Goal: Task Accomplishment & Management: Use online tool/utility

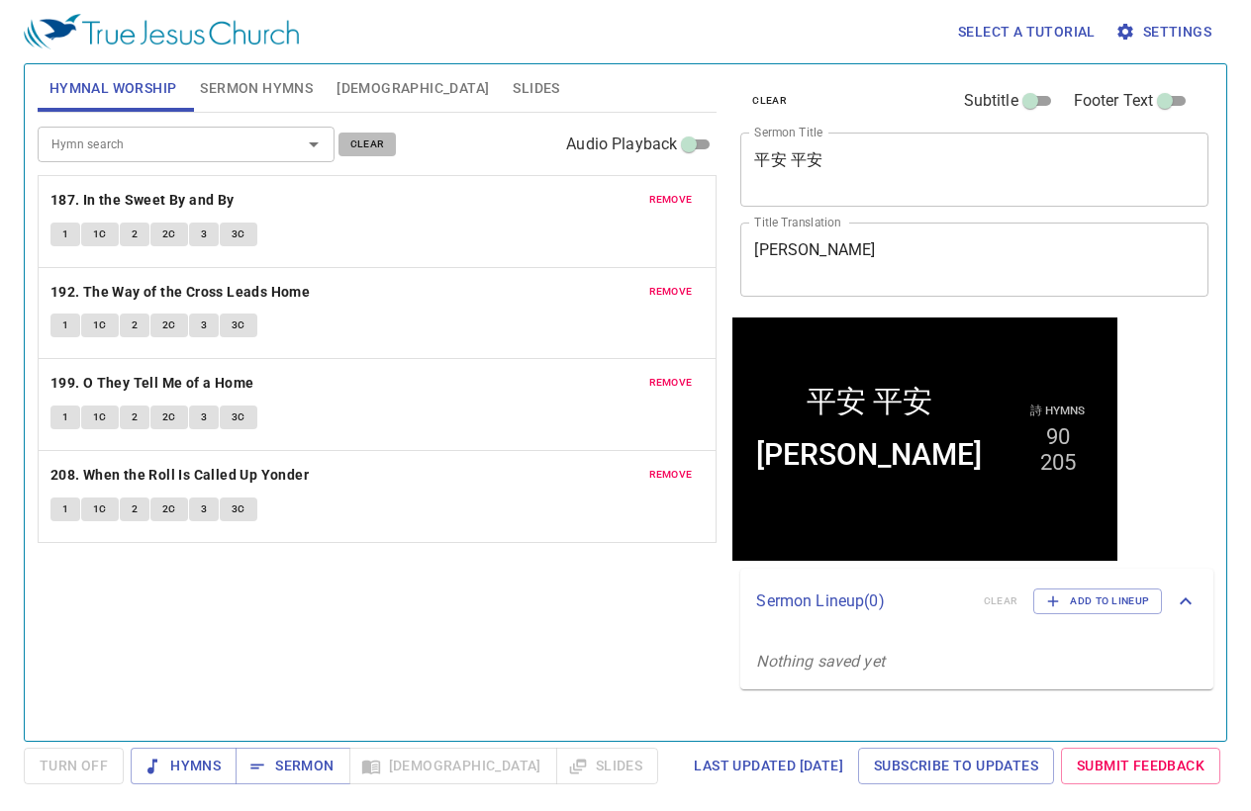
click at [372, 147] on span "clear" at bounding box center [367, 145] width 35 height 18
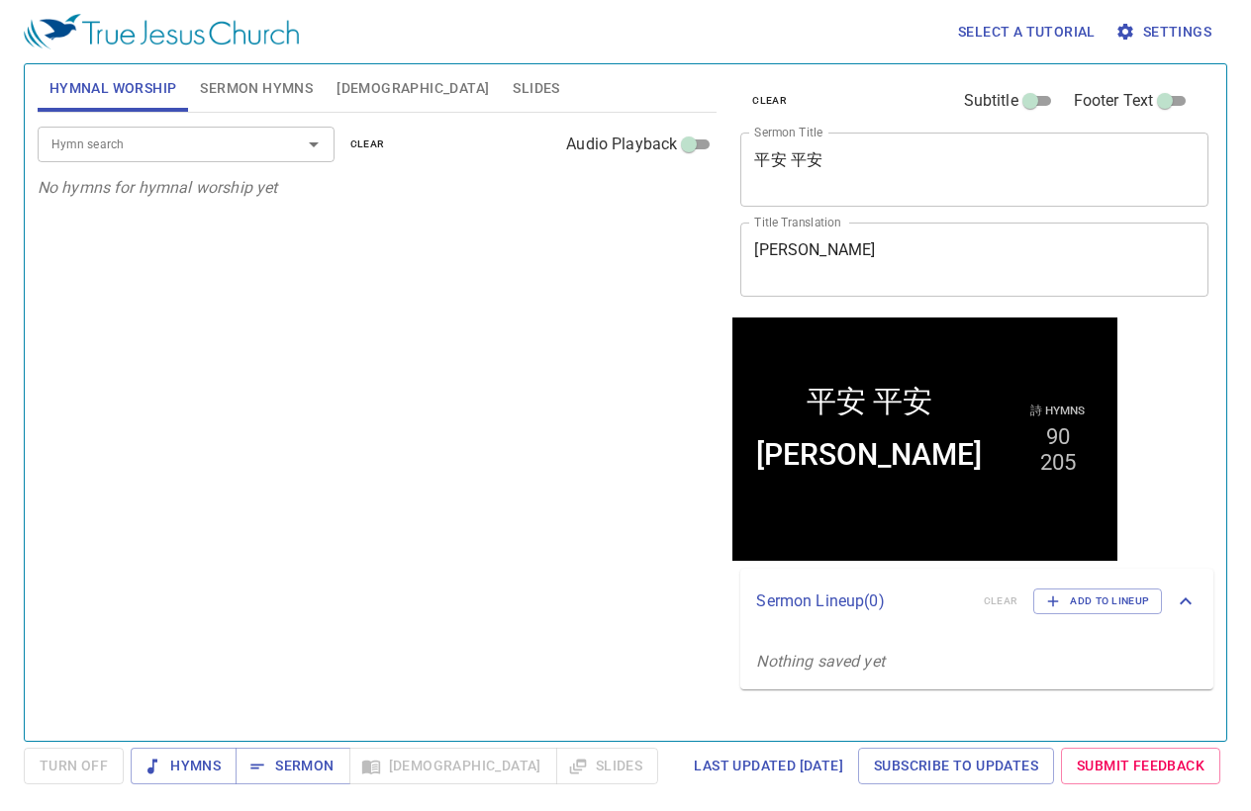
click at [265, 92] on span "Sermon Hymns" at bounding box center [256, 88] width 113 height 25
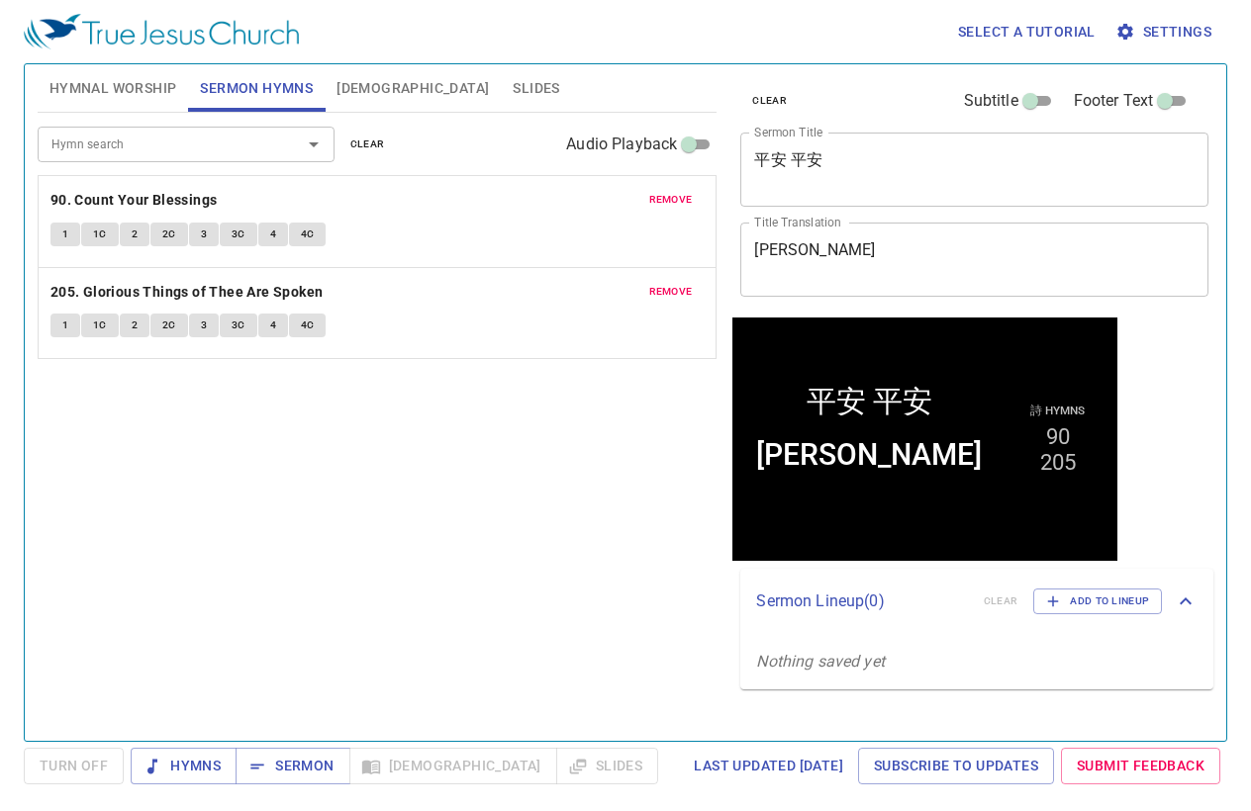
click at [369, 141] on span "clear" at bounding box center [367, 145] width 35 height 18
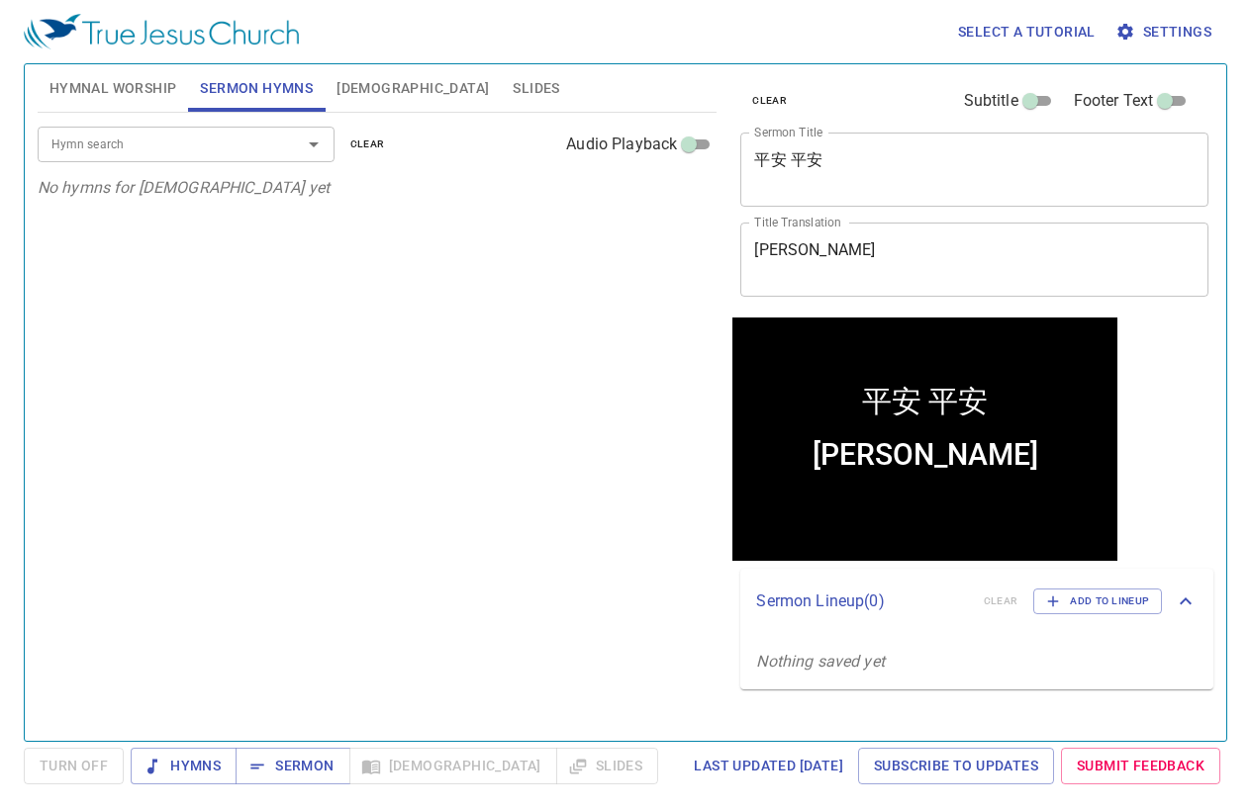
click at [113, 73] on button "Hymnal Worship" at bounding box center [113, 87] width 151 height 47
click at [133, 141] on input "Hymn search" at bounding box center [157, 144] width 227 height 23
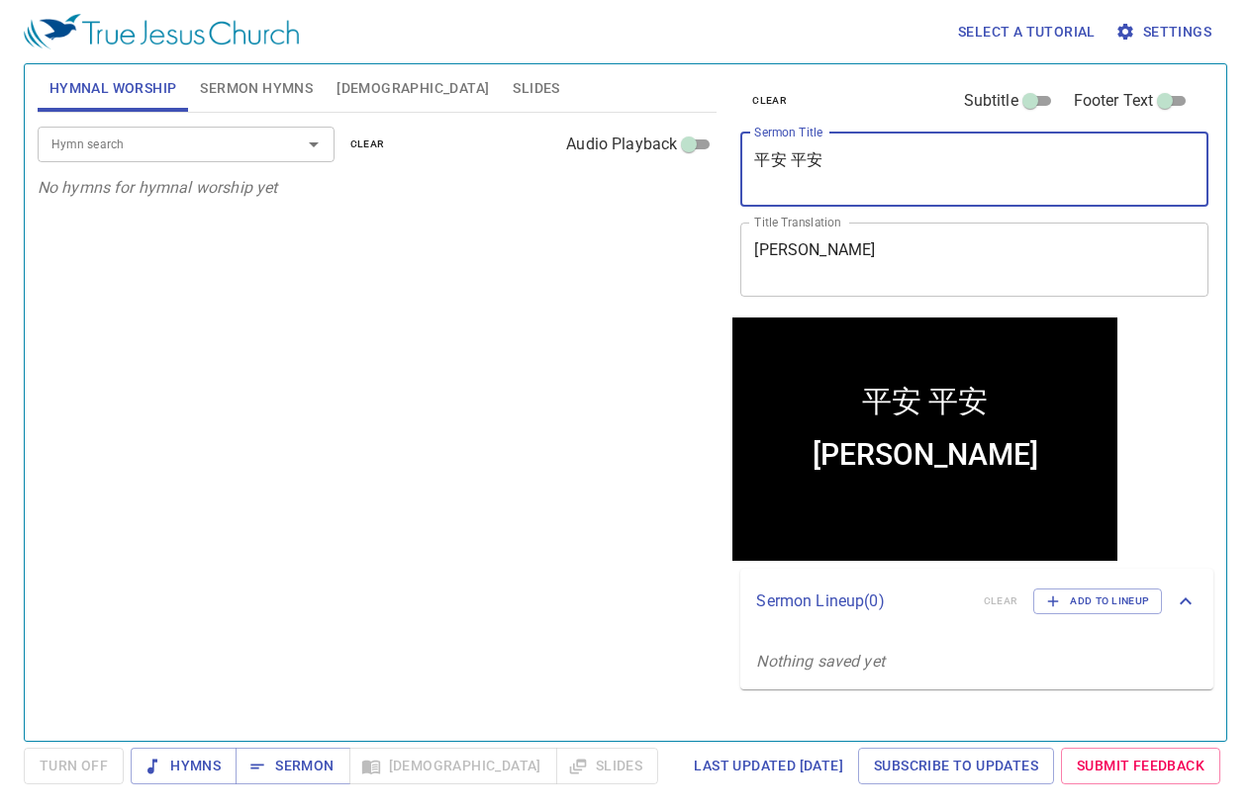
drag, startPoint x: 935, startPoint y: 163, endPoint x: 566, endPoint y: 119, distance: 371.7
click at [570, 116] on div "Hymnal Worship Sermon Hymns Bible Slides Hymn search Hymn search clear Audio Pl…" at bounding box center [625, 394] width 1191 height 677
type textarea "t"
drag, startPoint x: 958, startPoint y: 160, endPoint x: 586, endPoint y: 117, distance: 374.5
click at [586, 117] on div "Hymnal Worship Sermon Hymns Bible Slides Hymn search Hymn search clear Audio Pl…" at bounding box center [625, 394] width 1191 height 677
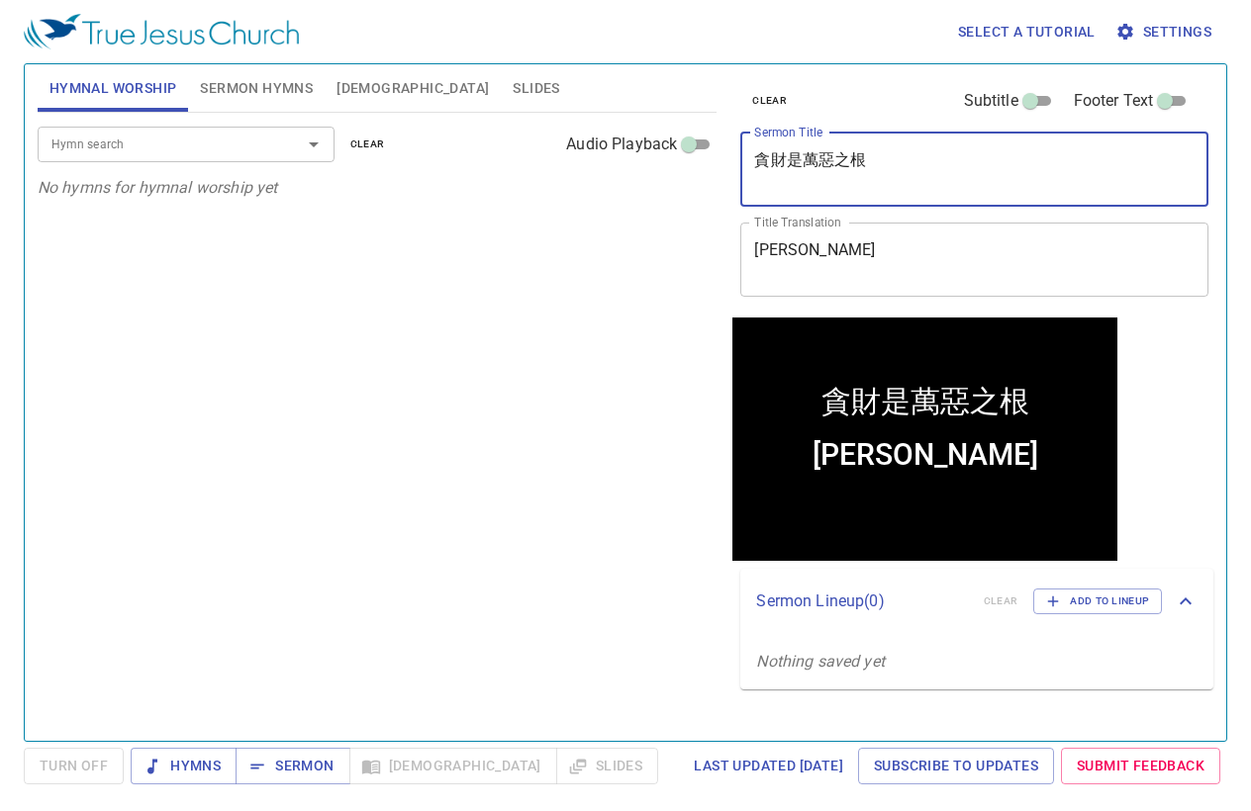
type textarea "貪財是萬惡之根"
click at [283, 98] on span "Sermon Hymns" at bounding box center [256, 88] width 113 height 25
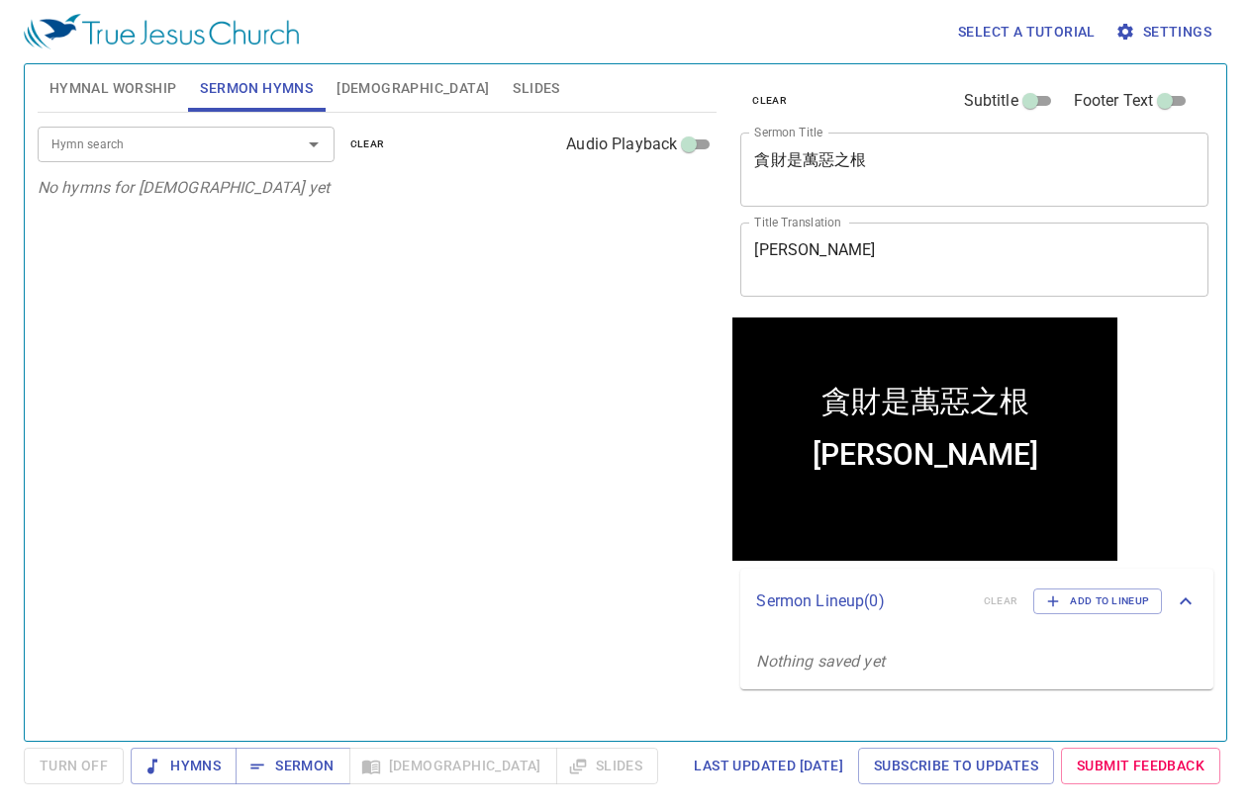
click at [239, 148] on input "Hymn search" at bounding box center [157, 144] width 227 height 23
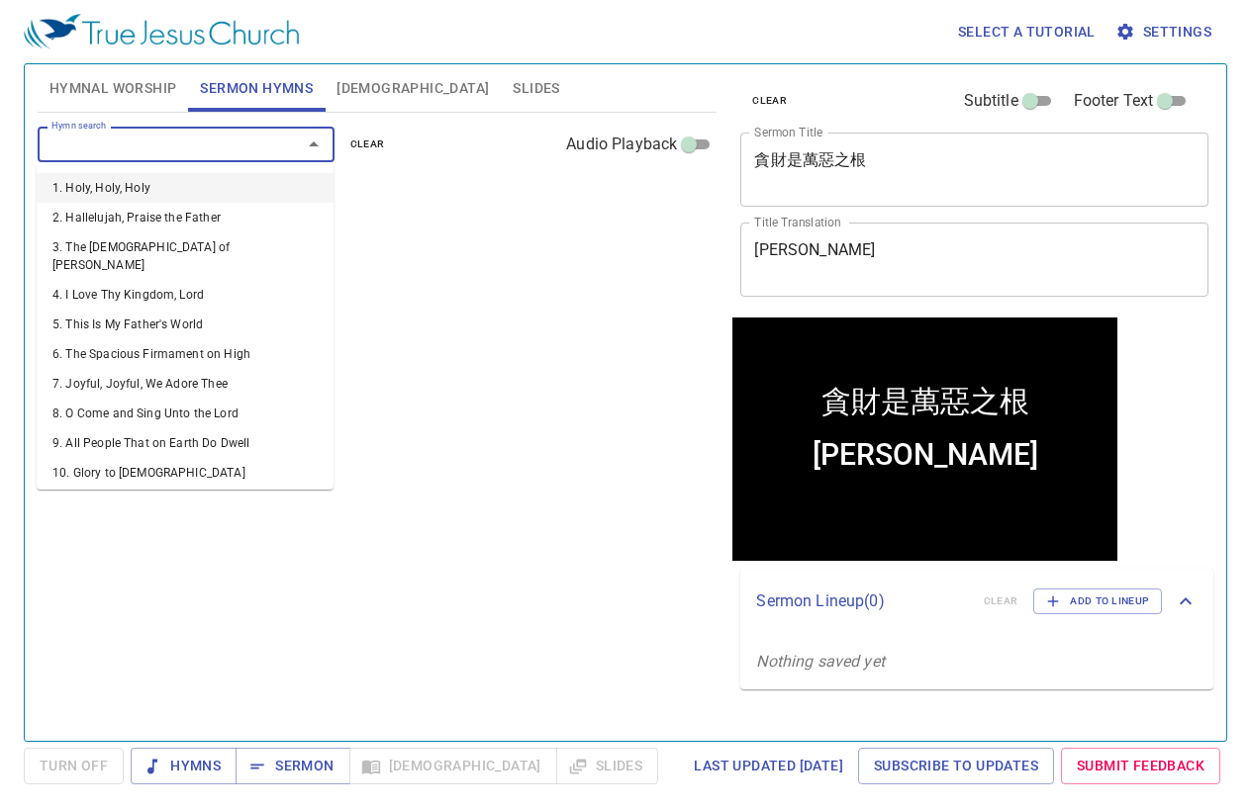
click at [126, 135] on input "Hymn search" at bounding box center [157, 144] width 227 height 23
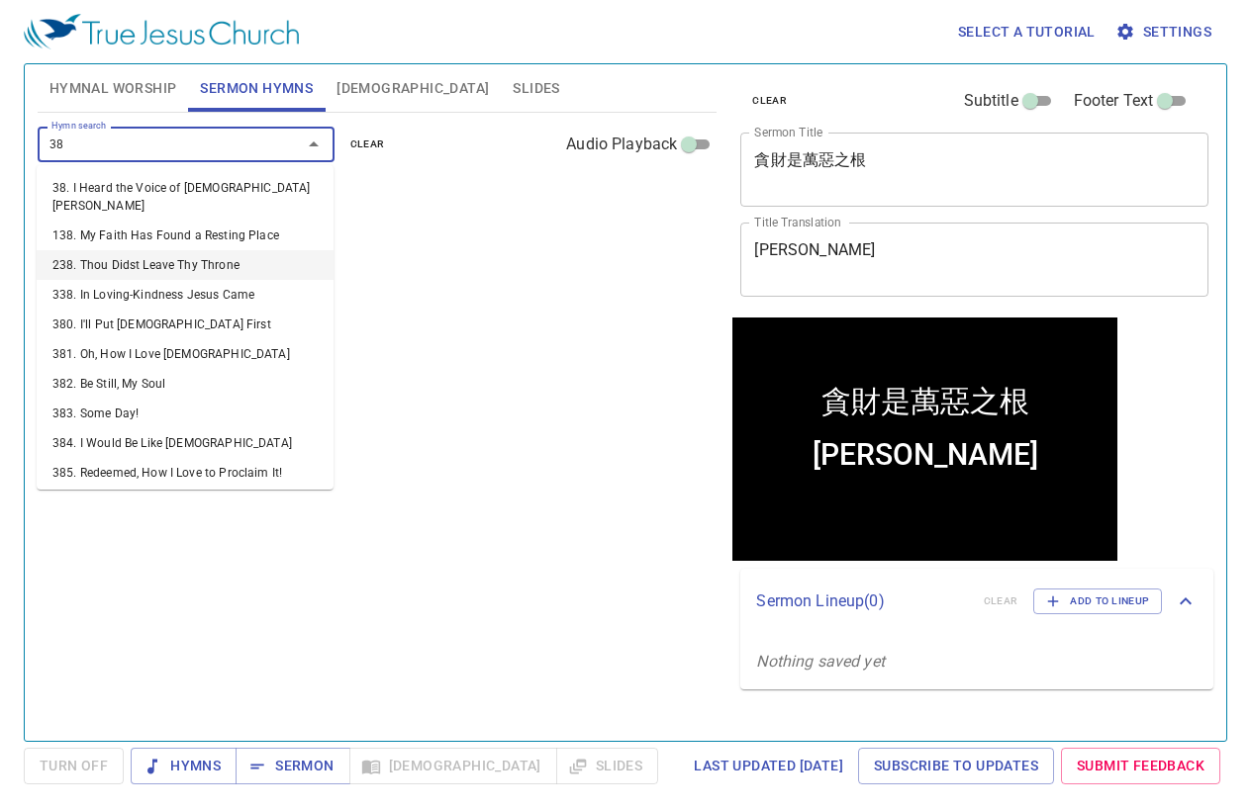
type input "382"
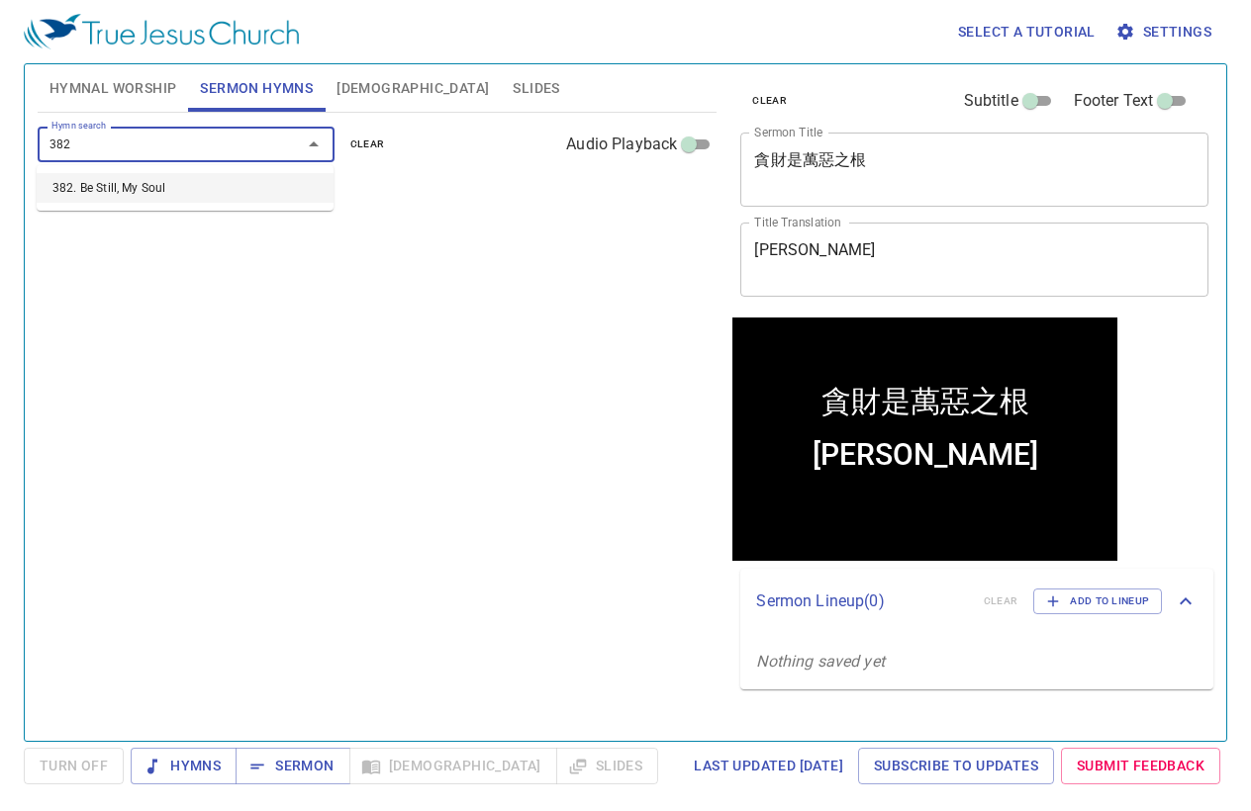
click at [0, 0] on li "382. Be Still, My Soul" at bounding box center [0, 0] width 0 height 0
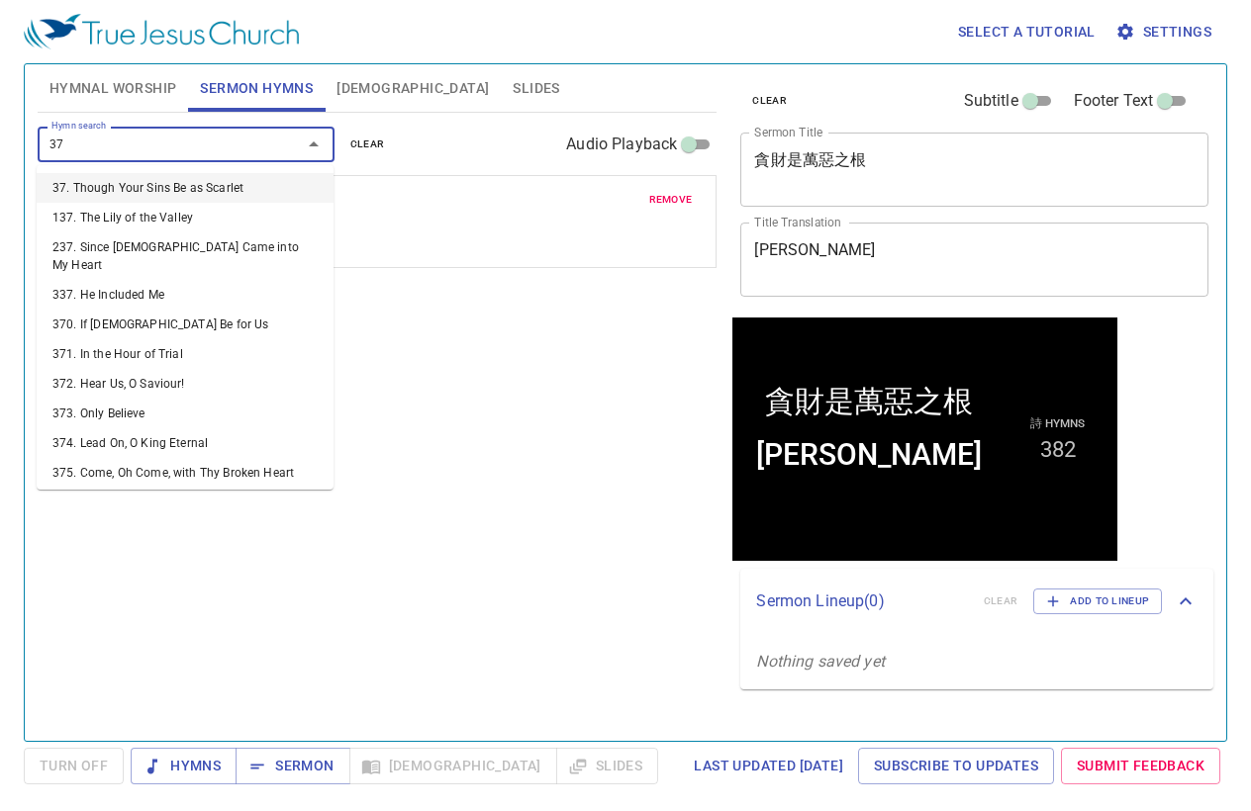
type input "376"
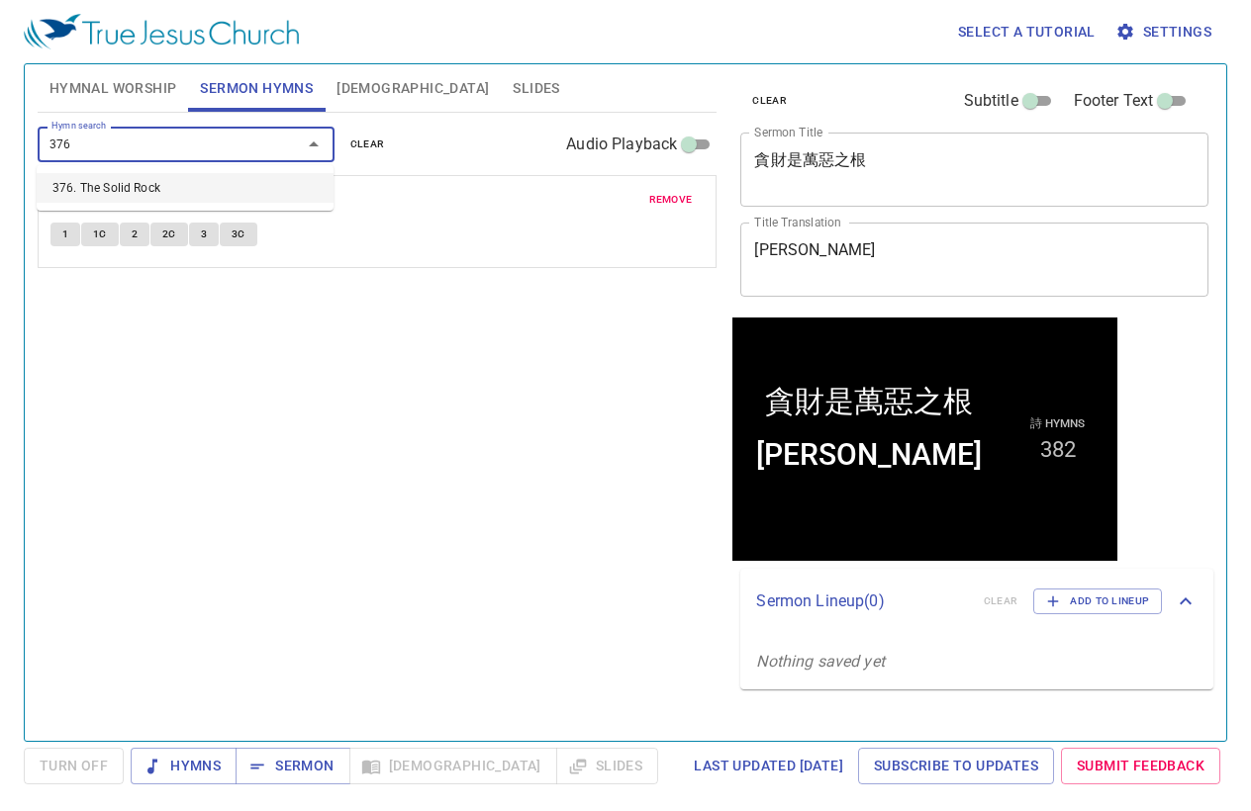
click at [0, 0] on li "376. The Solid Rock" at bounding box center [0, 0] width 0 height 0
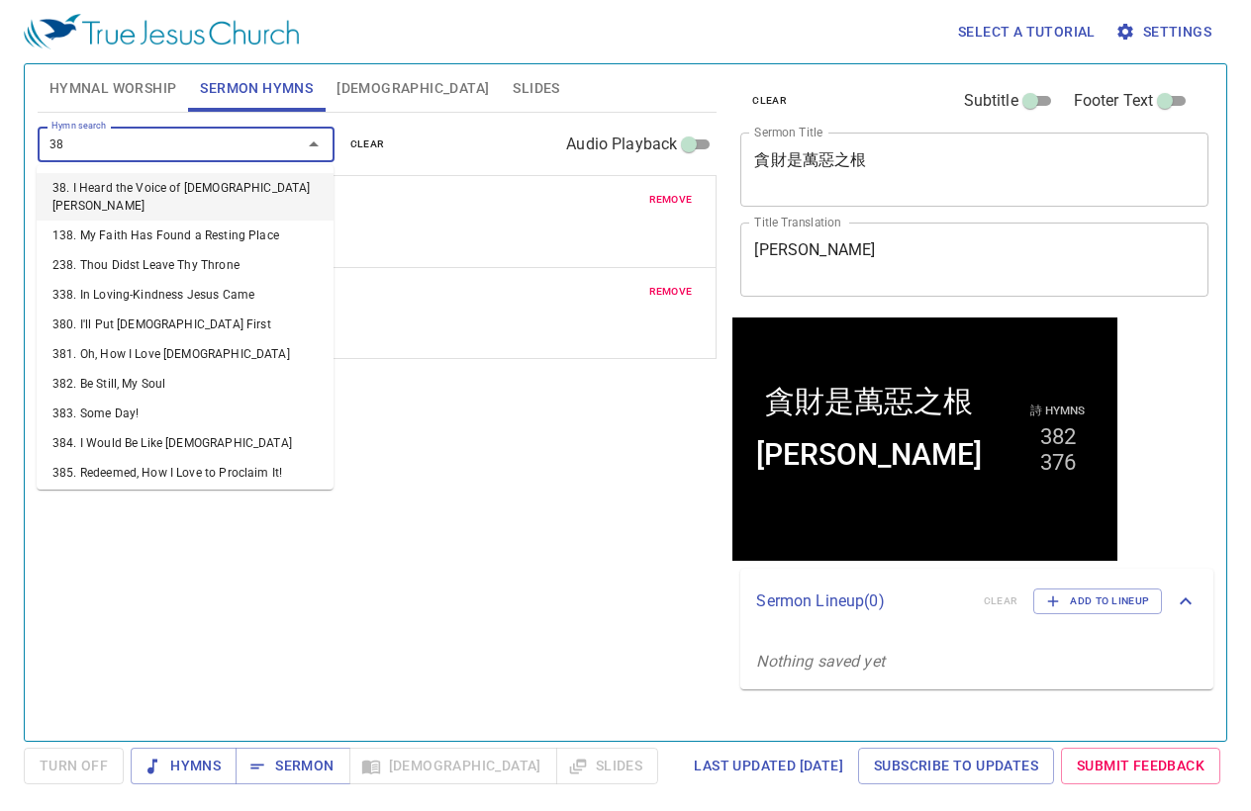
type input "388"
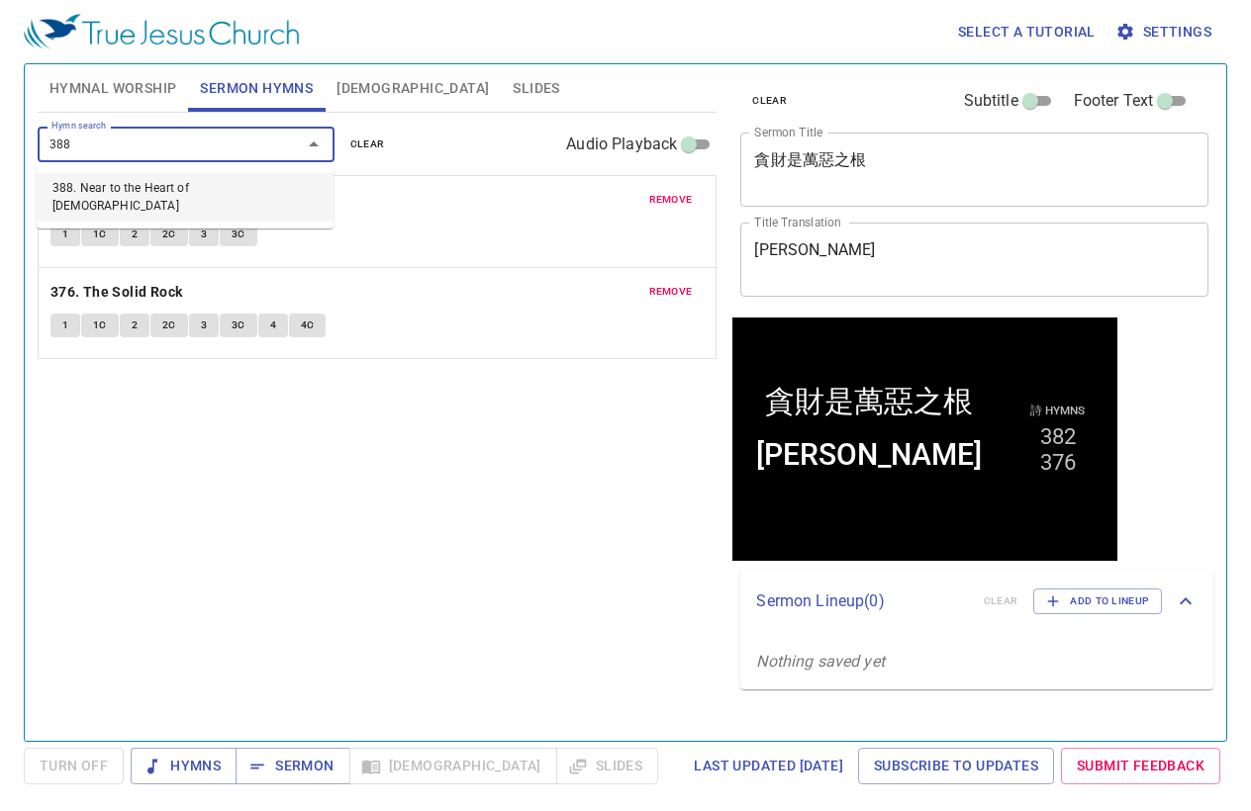
click at [162, 195] on li "388. Near to the Heart of [DEMOGRAPHIC_DATA]" at bounding box center [185, 196] width 297 height 47
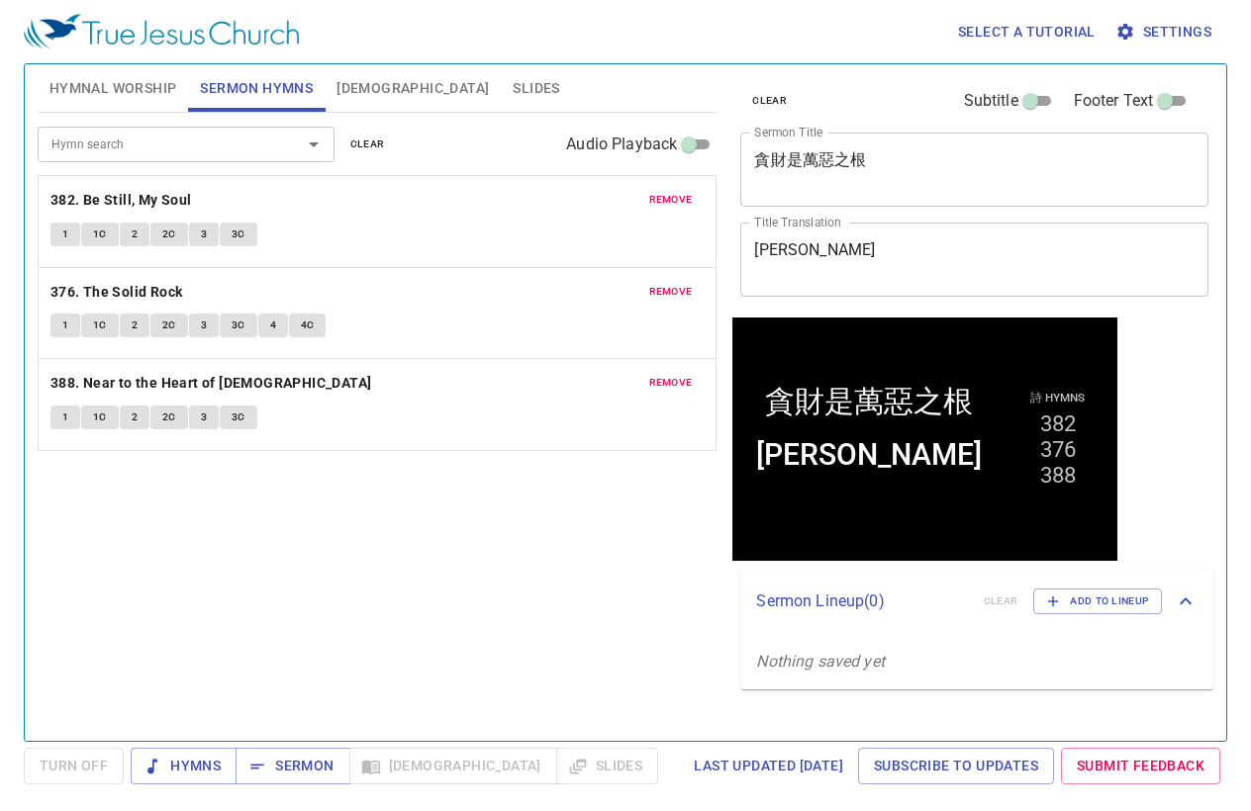
click at [299, 733] on div "Hymnal Worship Sermon Hymns Bible Slides Hymn search Hymn search clear Audio Pl…" at bounding box center [625, 402] width 1203 height 679
click at [0, 0] on button "Sermon" at bounding box center [0, 0] width 0 height 0
drag, startPoint x: 1217, startPoint y: 329, endPoint x: 1193, endPoint y: 322, distance: 25.0
click at [1217, 329] on div "clear Subtitle Footer Text Sermon Title 貪財是萬惡之根 x Sermon Title Title Translatio…" at bounding box center [972, 394] width 497 height 677
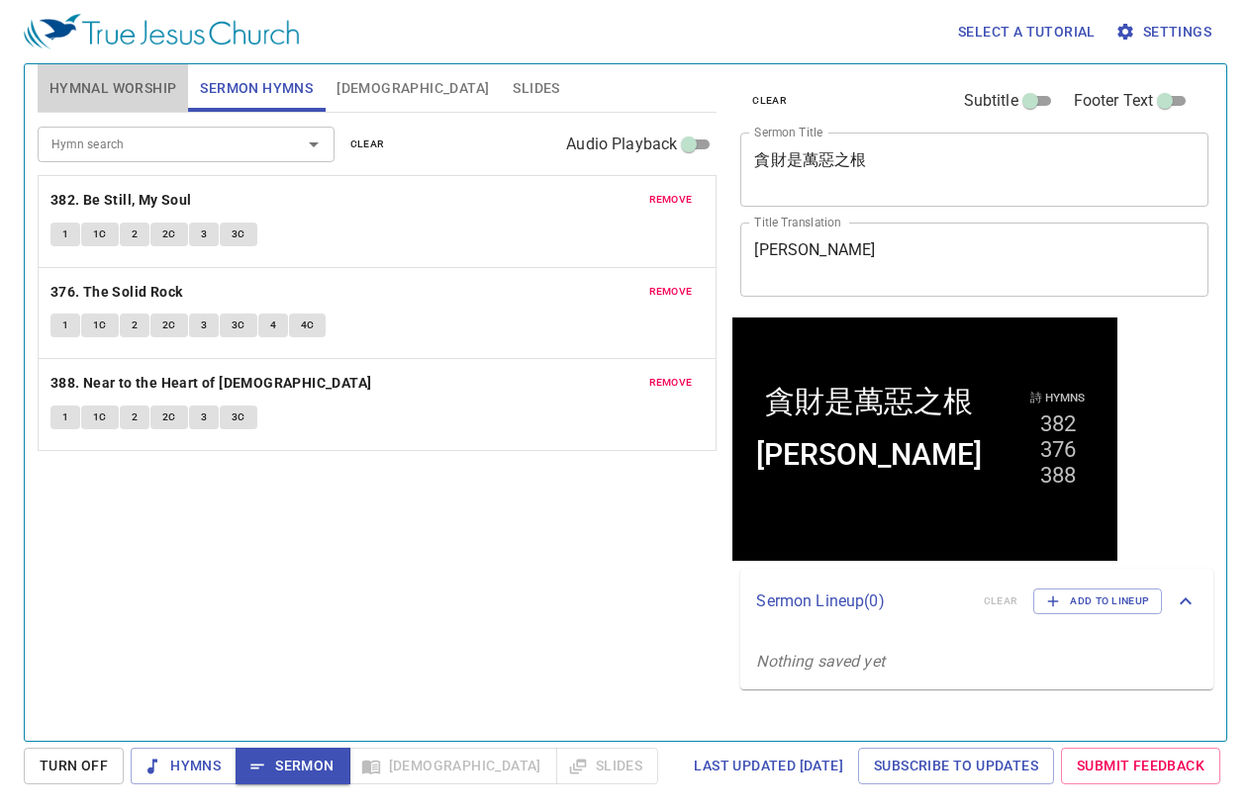
click at [112, 84] on span "Hymnal Worship" at bounding box center [113, 88] width 128 height 25
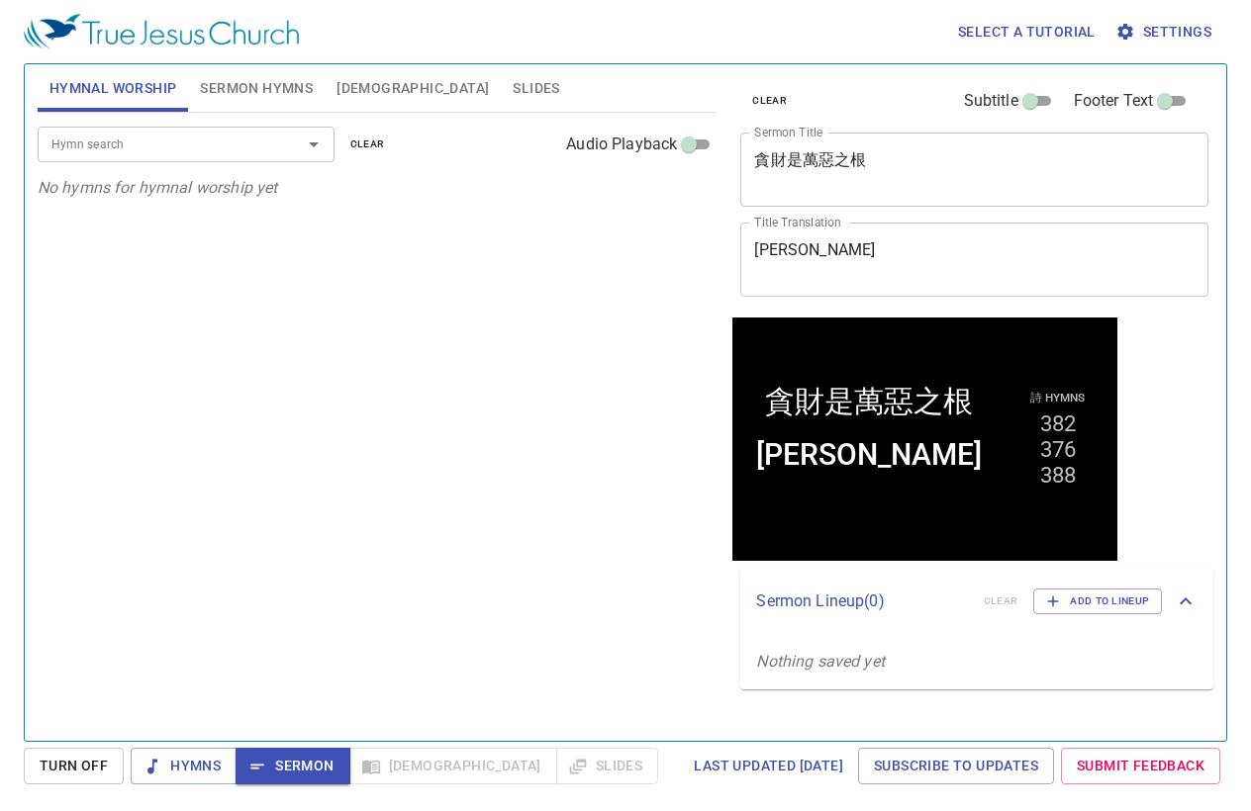
click at [190, 173] on div "Hymn search Hymn search clear Audio Playback" at bounding box center [378, 144] width 680 height 63
click at [197, 163] on div "Hymn search Hymn search clear Audio Playback" at bounding box center [378, 144] width 680 height 63
click at [197, 155] on div "Hymn search" at bounding box center [186, 144] width 297 height 35
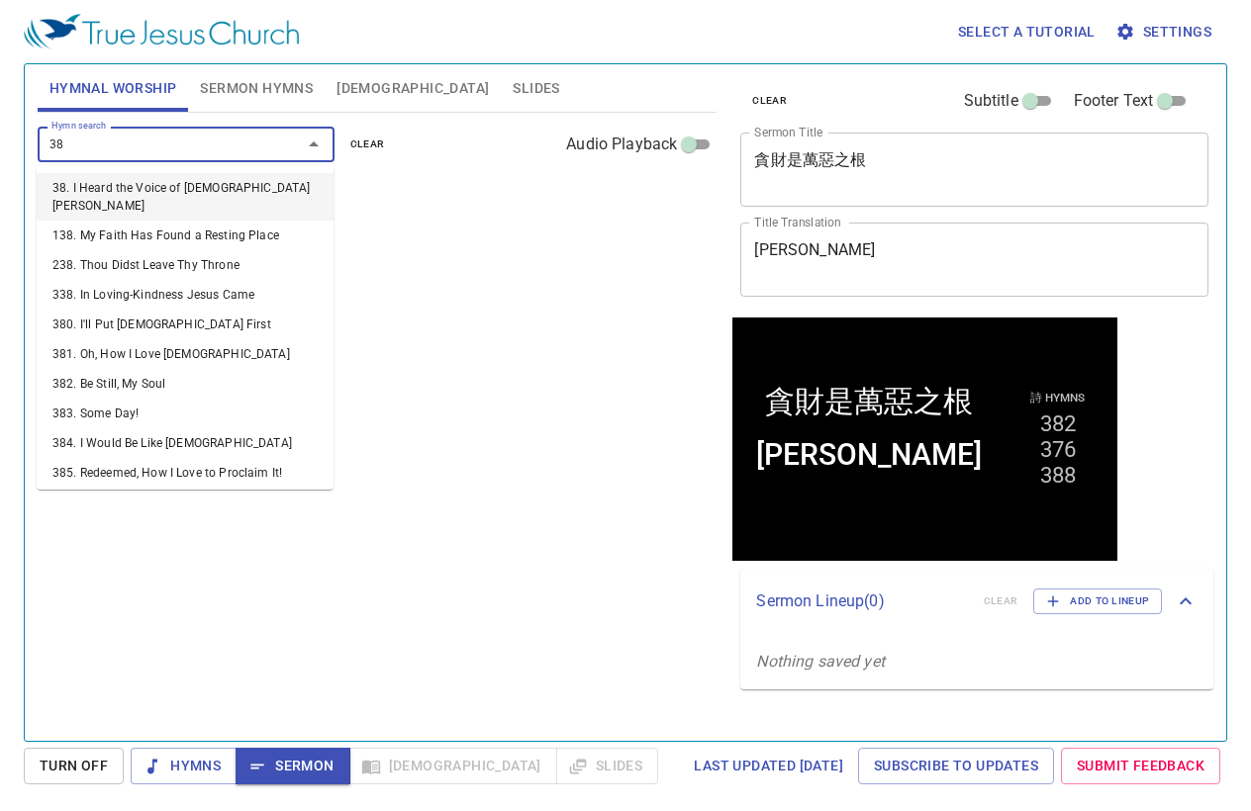
type input "382"
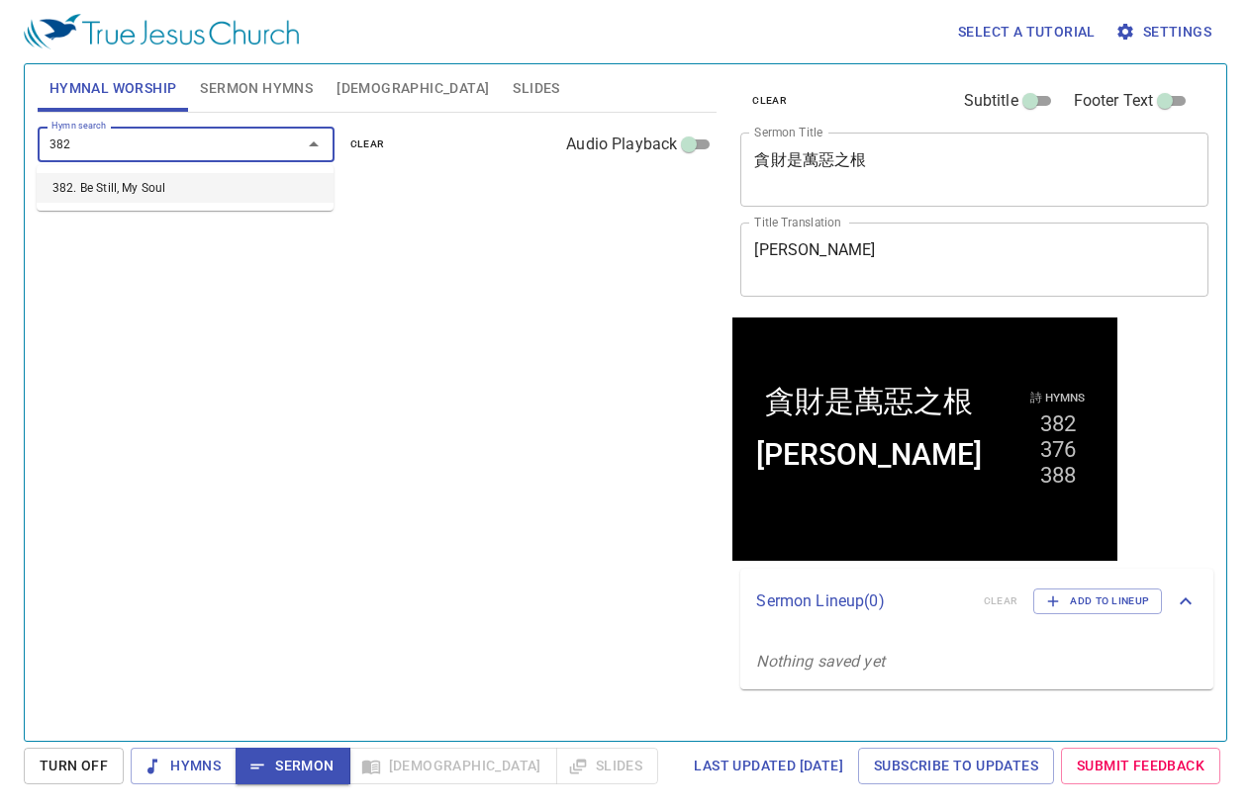
click at [0, 0] on li "382. Be Still, My Soul" at bounding box center [0, 0] width 0 height 0
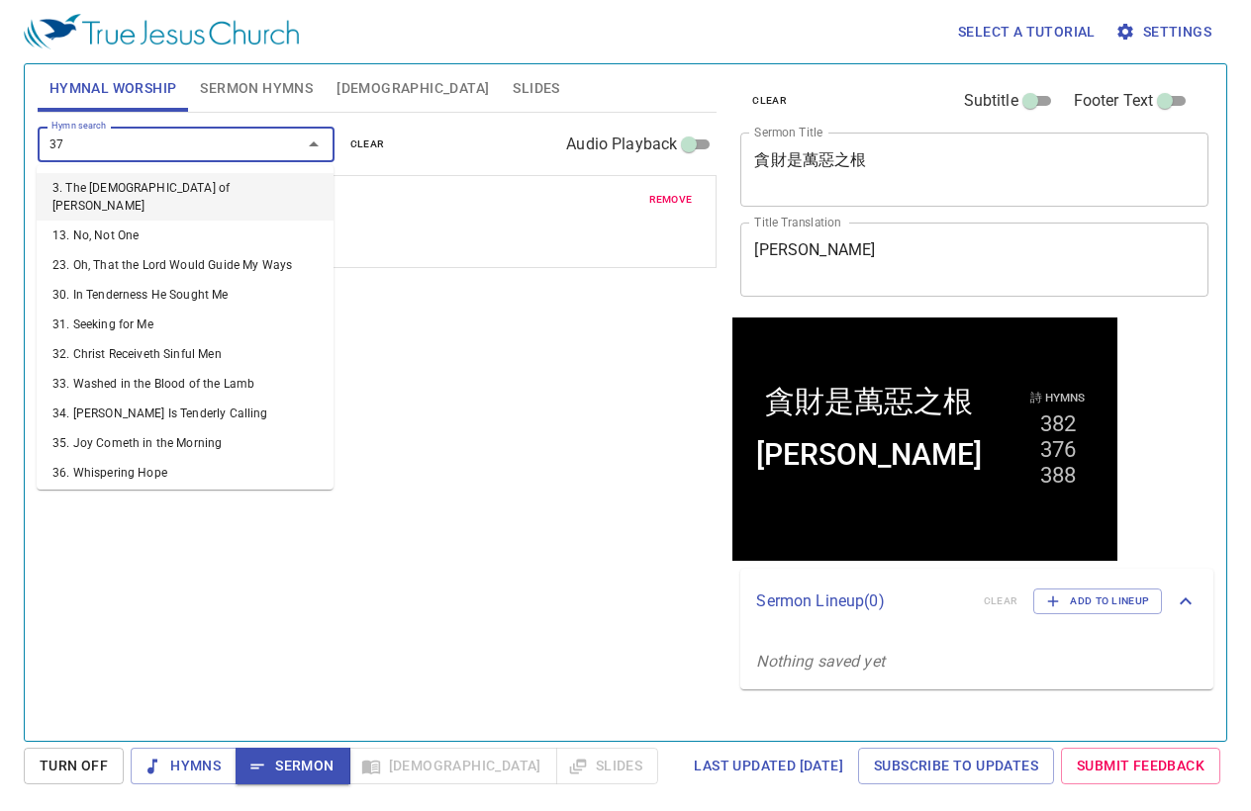
type input "376"
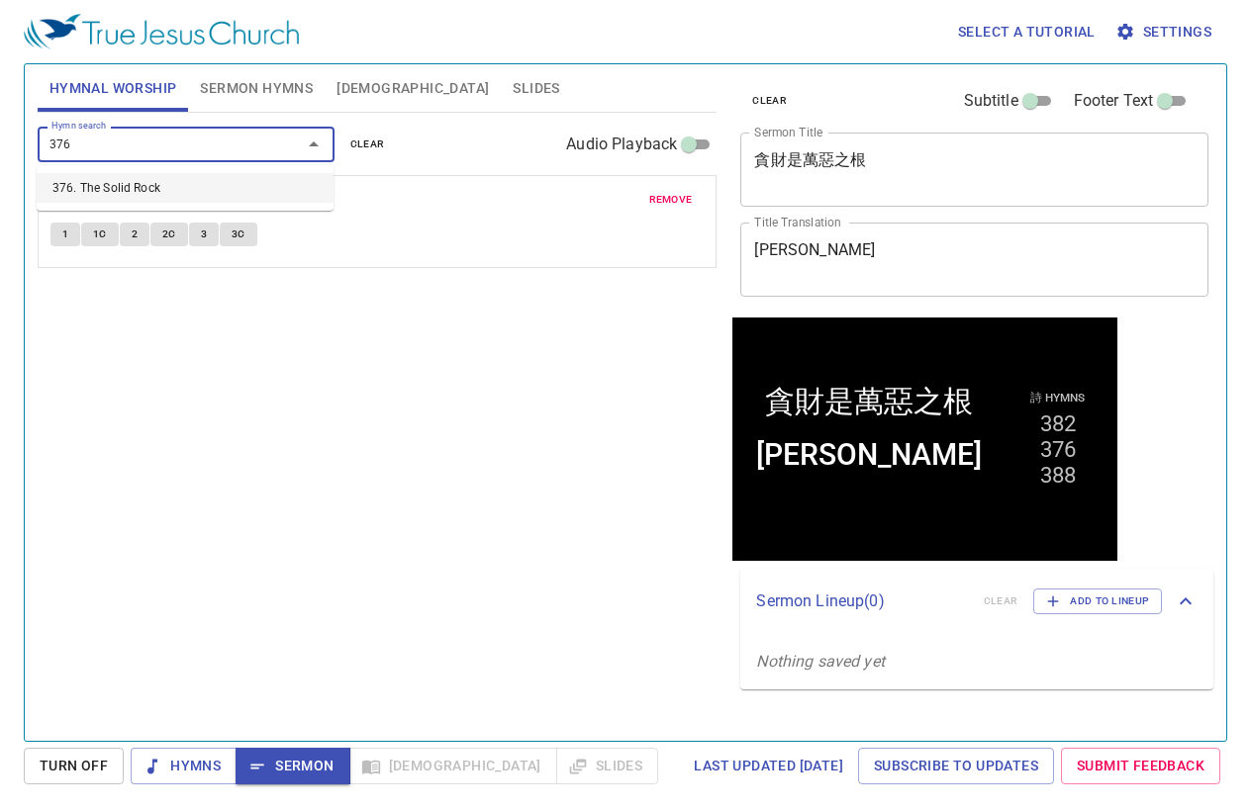
click at [179, 183] on li "376. The Solid Rock" at bounding box center [185, 188] width 297 height 30
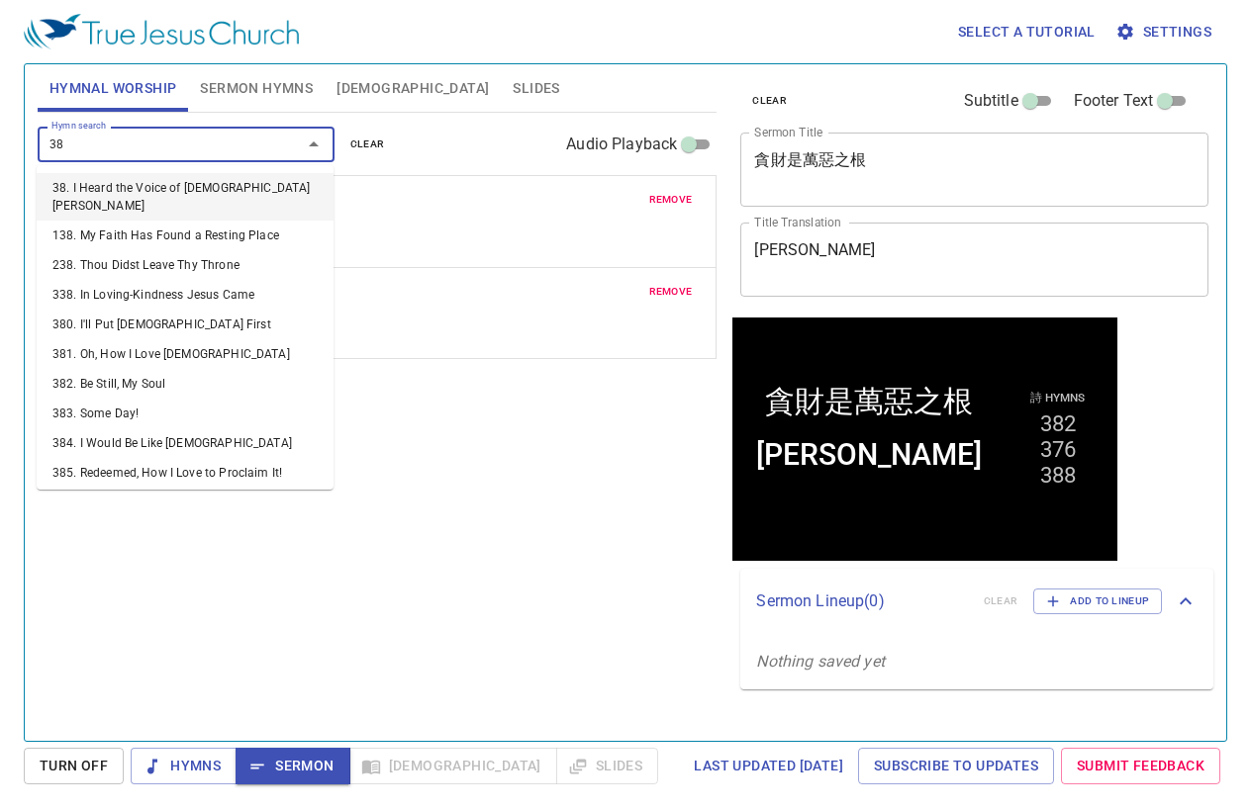
type input "388"
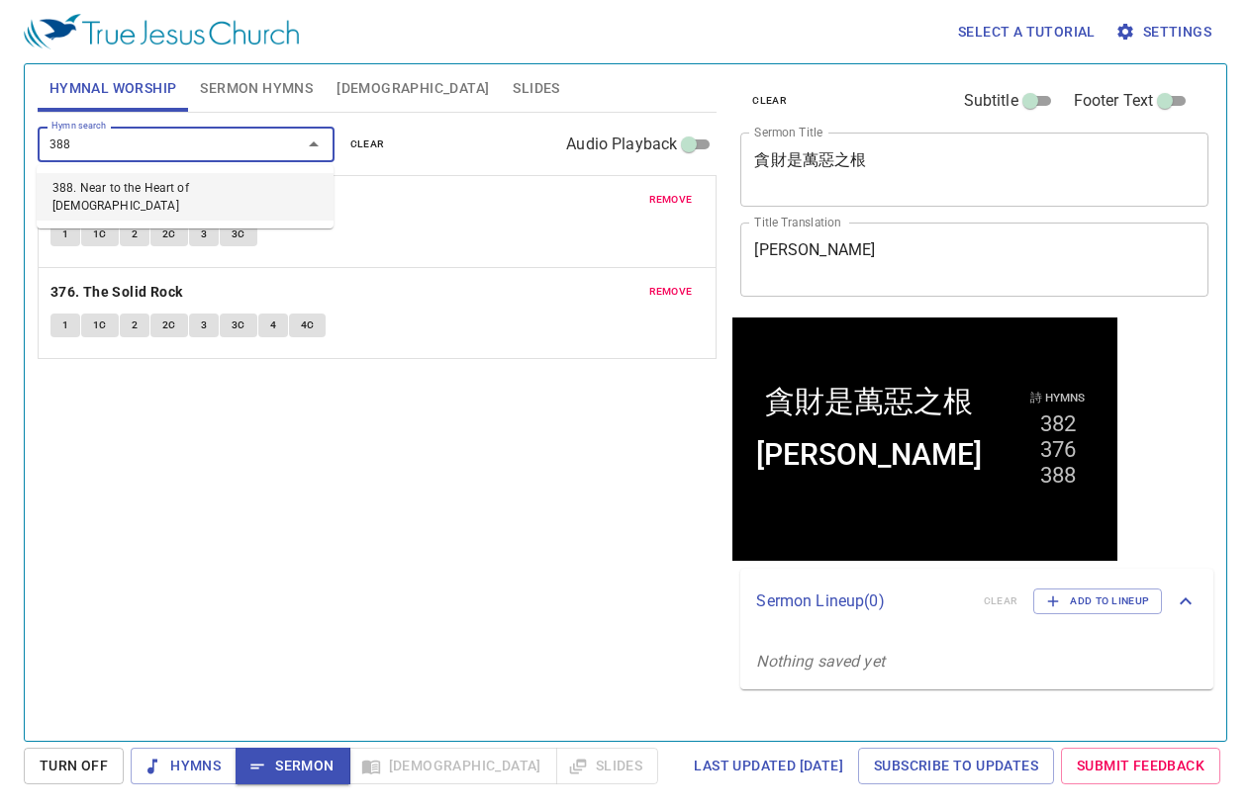
click at [177, 186] on li "388. Near to the Heart of God" at bounding box center [185, 196] width 297 height 47
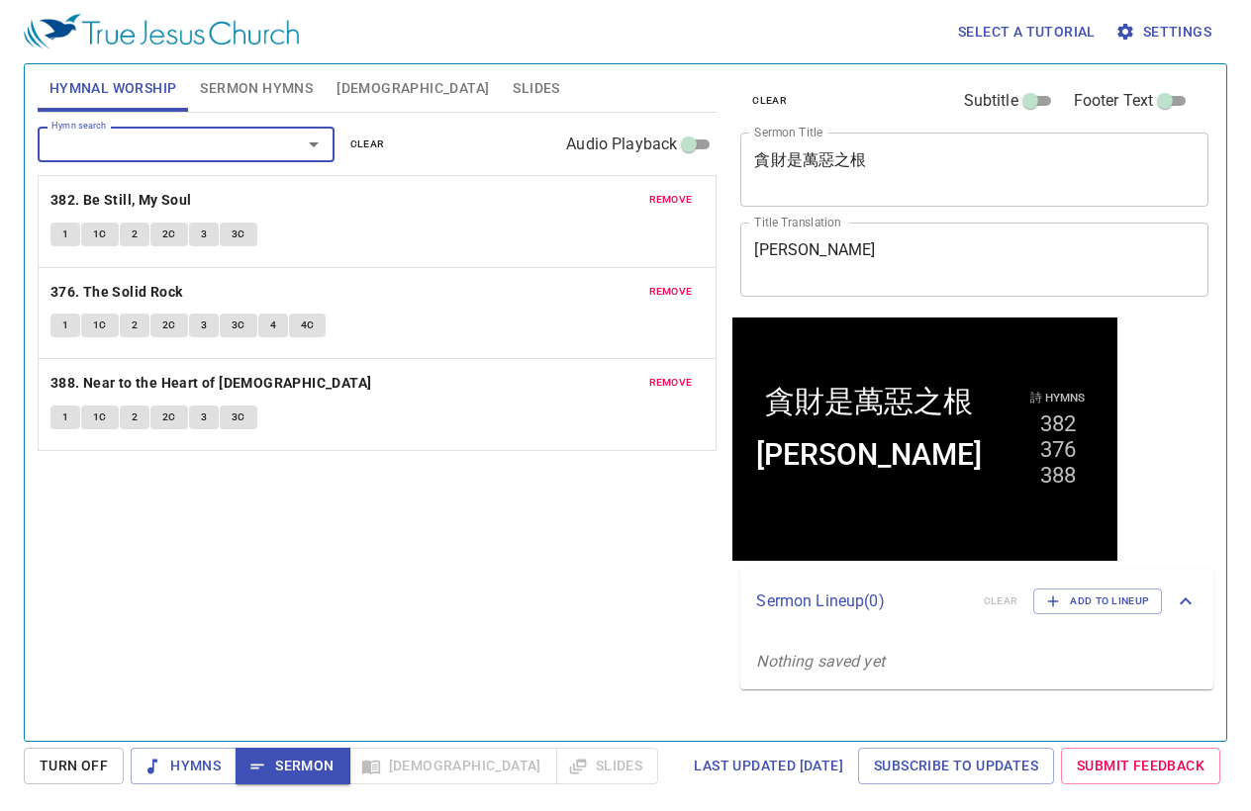
click at [233, 113] on div "Hymn search Hymn search clear Audio Playback" at bounding box center [378, 144] width 680 height 63
click at [635, 209] on p "382. Be Still, My Soul" at bounding box center [377, 200] width 654 height 25
click at [687, 199] on span "remove" at bounding box center [671, 200] width 44 height 18
click at [687, 283] on span "remove" at bounding box center [671, 292] width 44 height 18
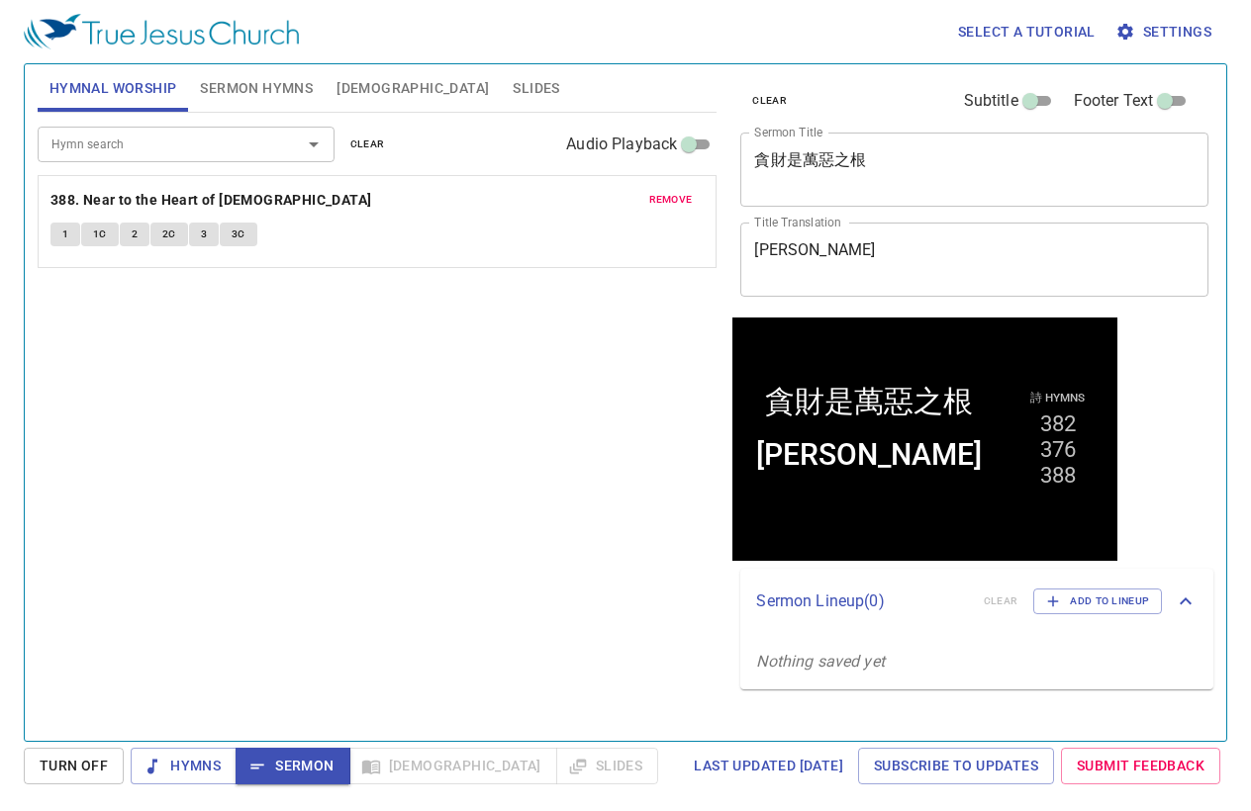
click at [687, 199] on span "remove" at bounding box center [671, 200] width 44 height 18
click at [168, 135] on input "Hymn search" at bounding box center [157, 144] width 227 height 23
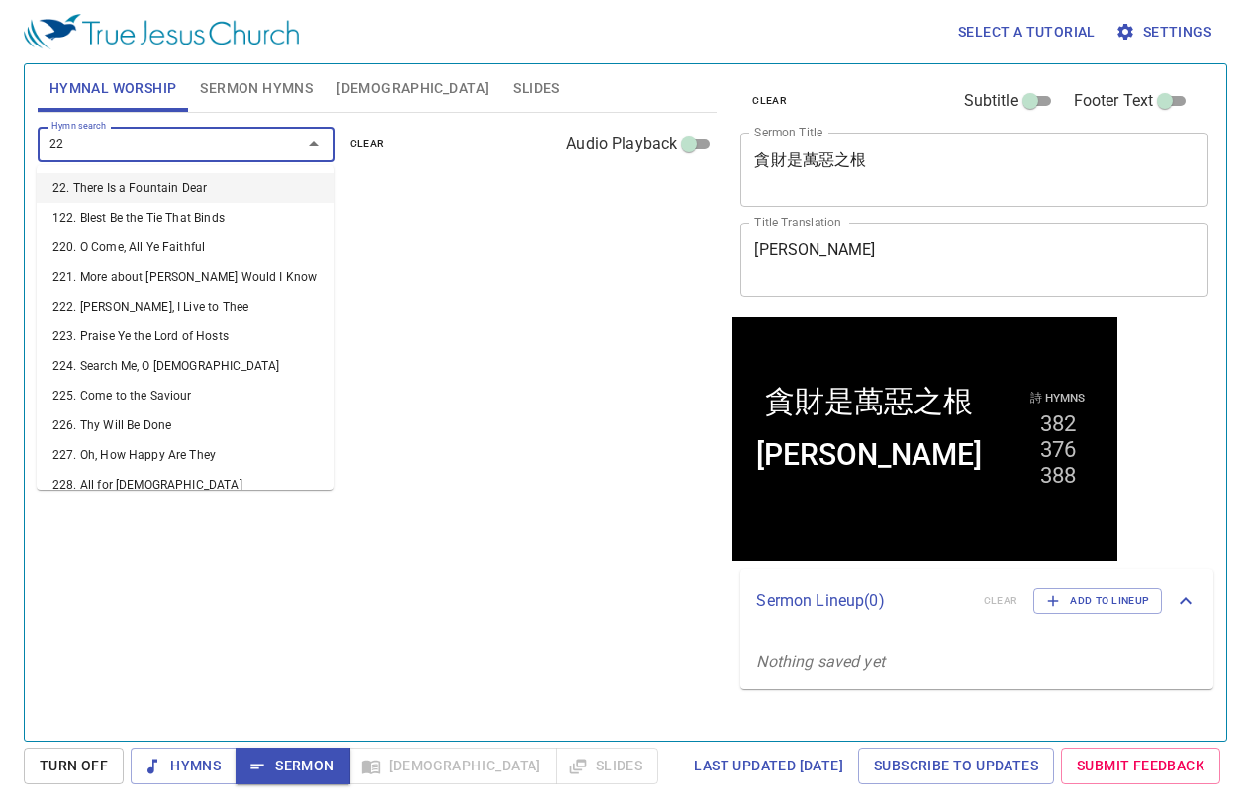
type input "228"
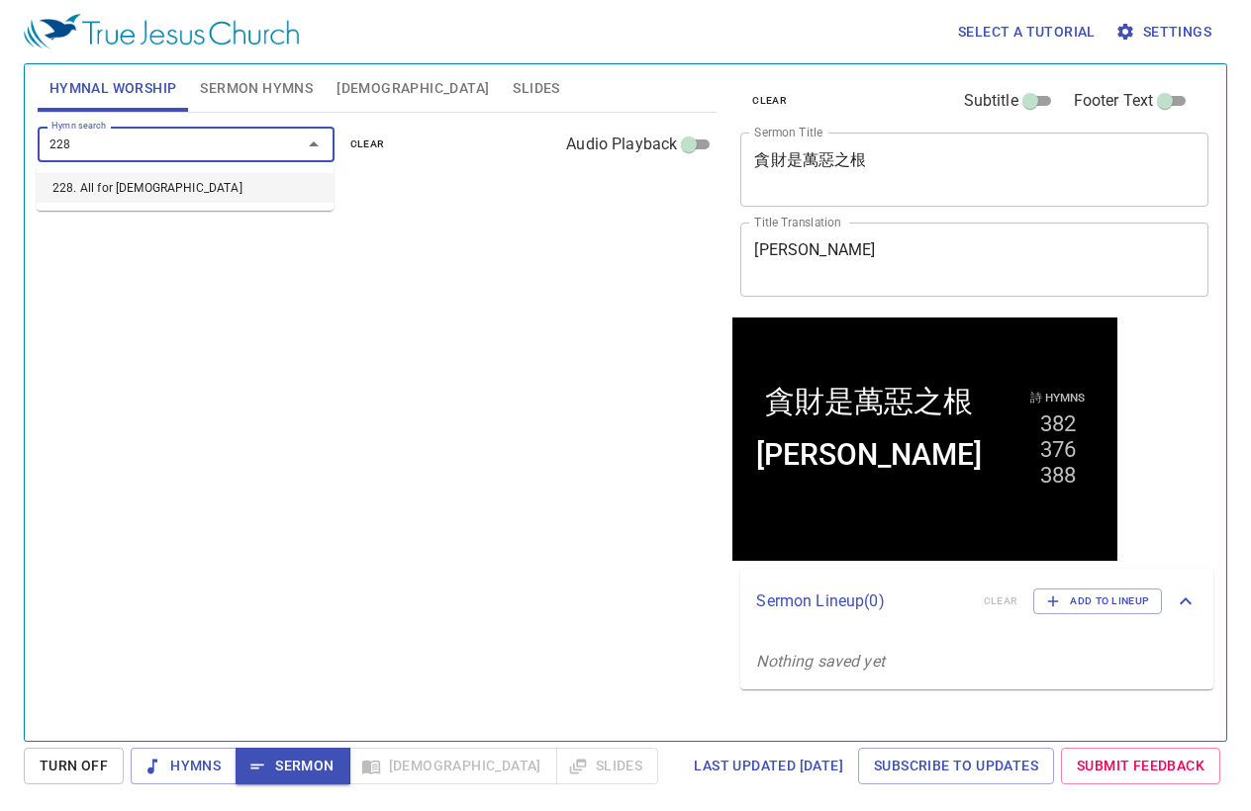
click at [0, 0] on li "228. All for [DEMOGRAPHIC_DATA]" at bounding box center [0, 0] width 0 height 0
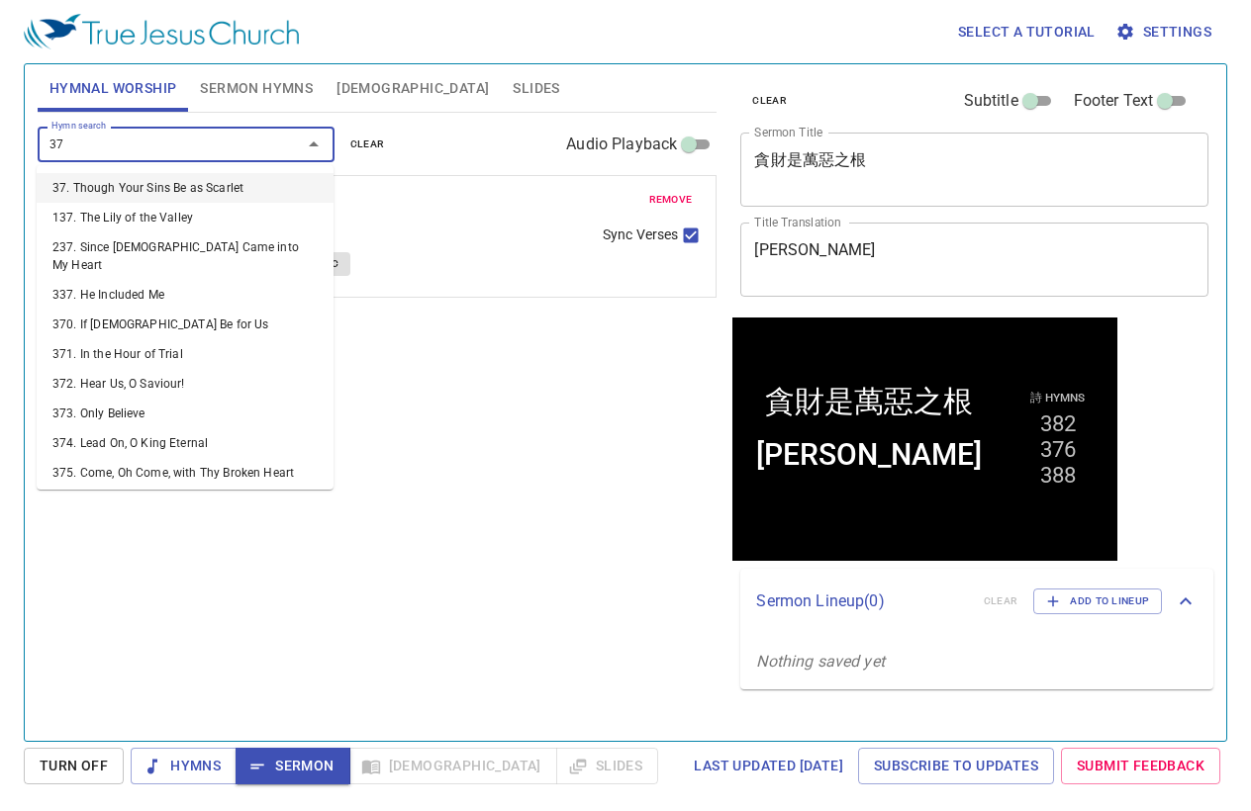
type input "378"
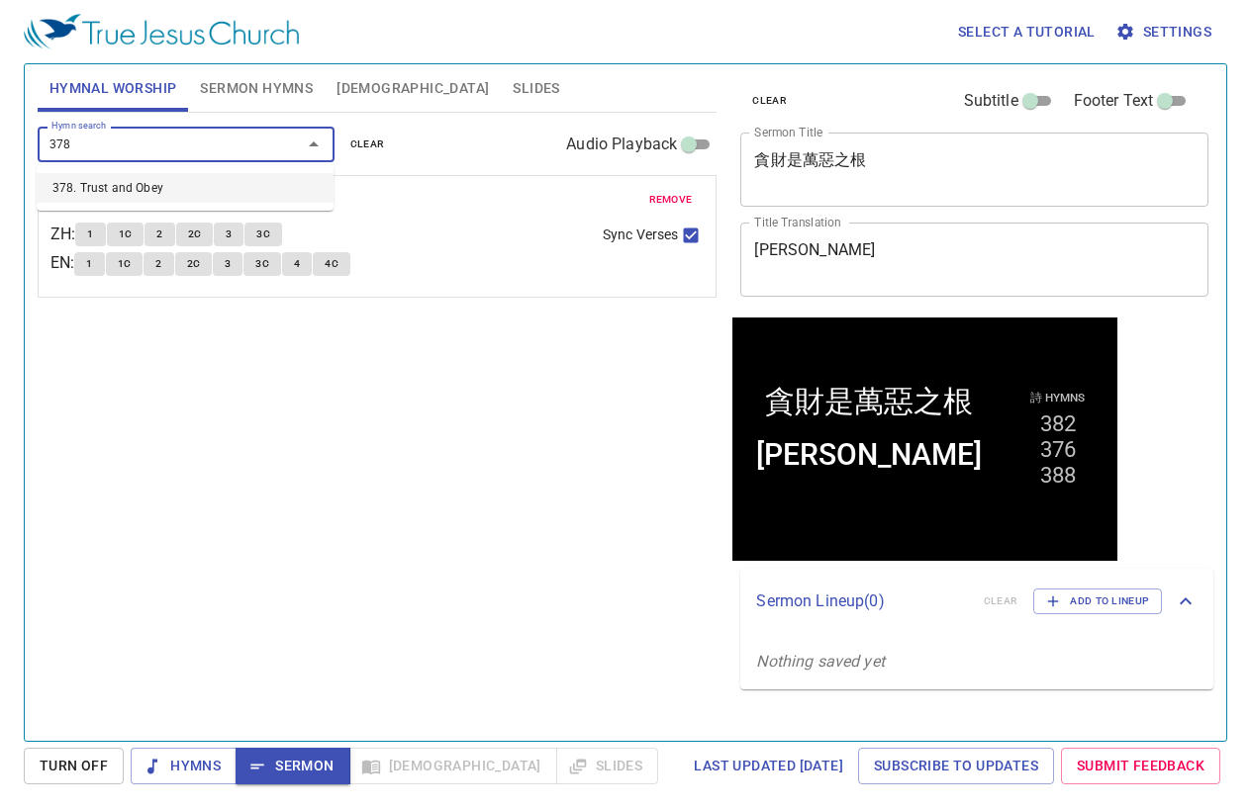
click at [152, 187] on li "378. Trust and Obey" at bounding box center [185, 188] width 297 height 30
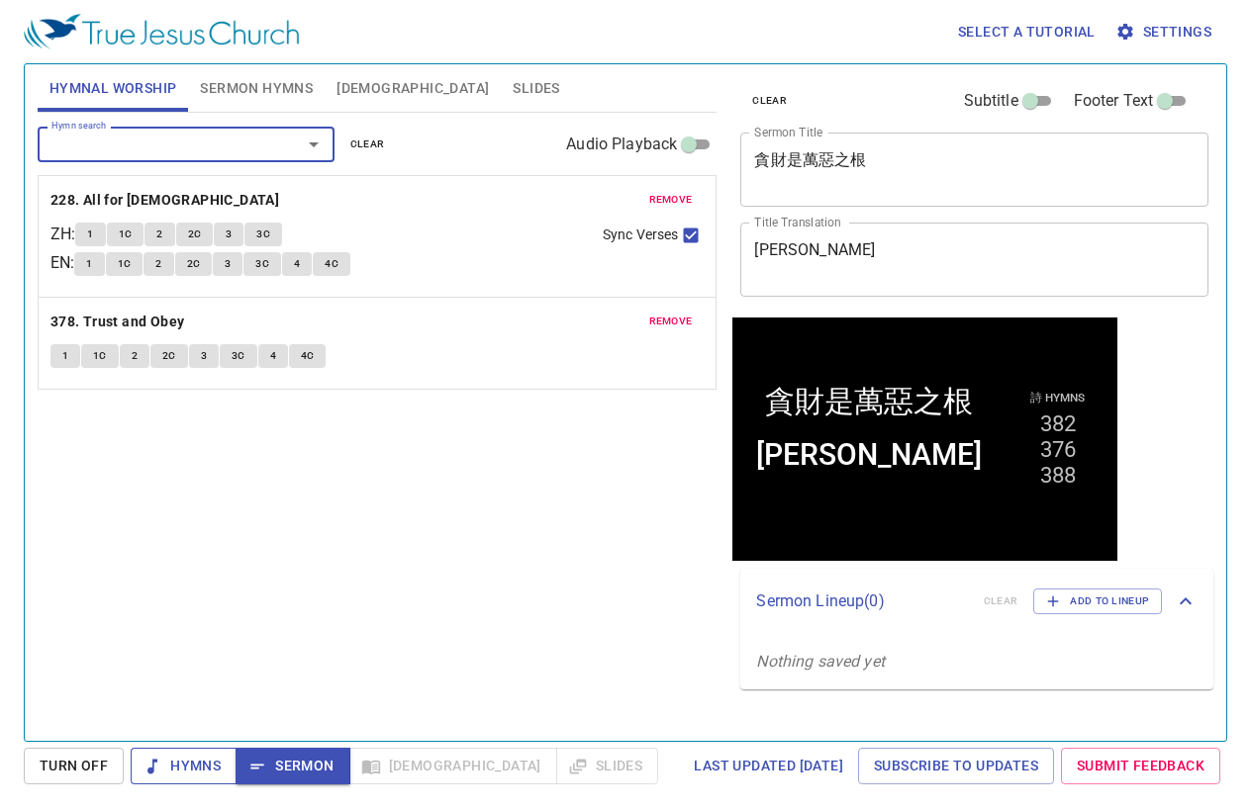
click at [0, 0] on span "Hymns" at bounding box center [0, 0] width 0 height 0
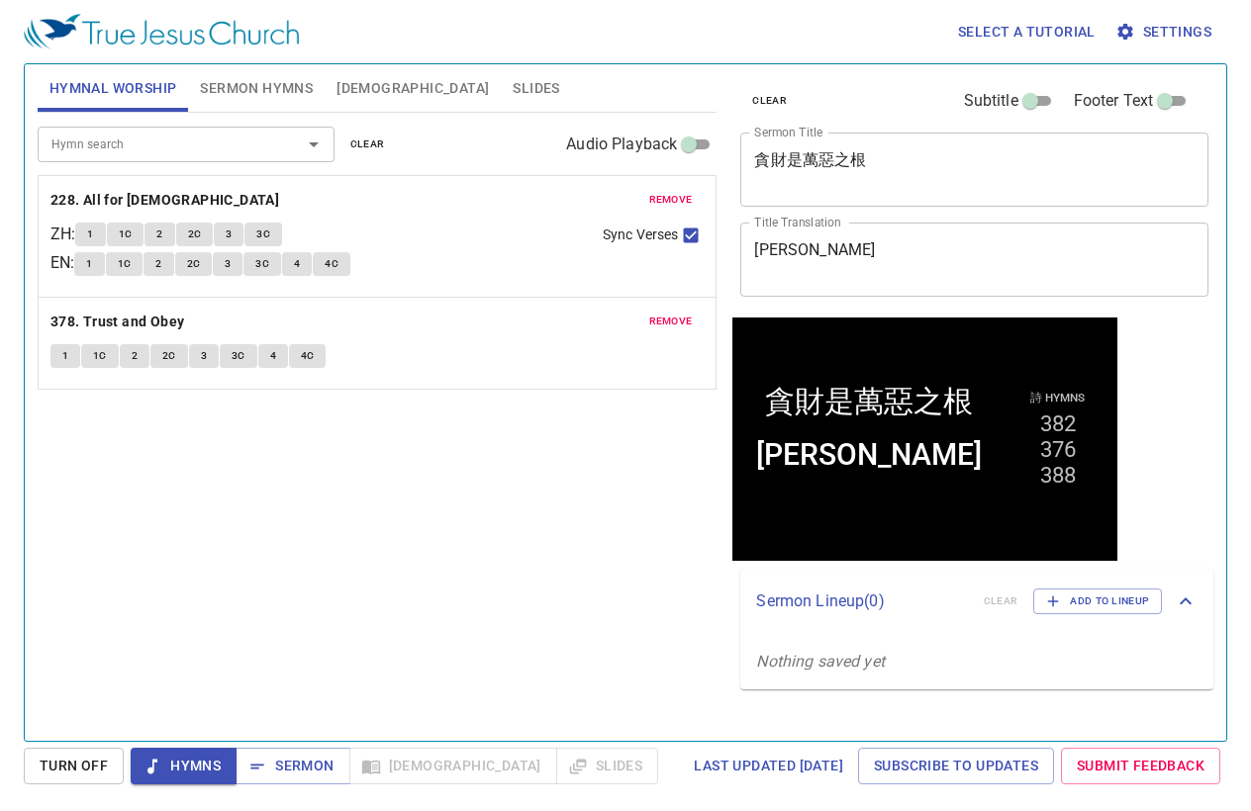
click at [107, 771] on button "Turn Off" at bounding box center [74, 766] width 100 height 37
click at [220, 772] on button "Hymns" at bounding box center [184, 766] width 106 height 37
click at [141, 98] on span "Hymnal Worship" at bounding box center [113, 88] width 128 height 25
click at [212, 98] on span "Sermon Hymns" at bounding box center [256, 88] width 113 height 25
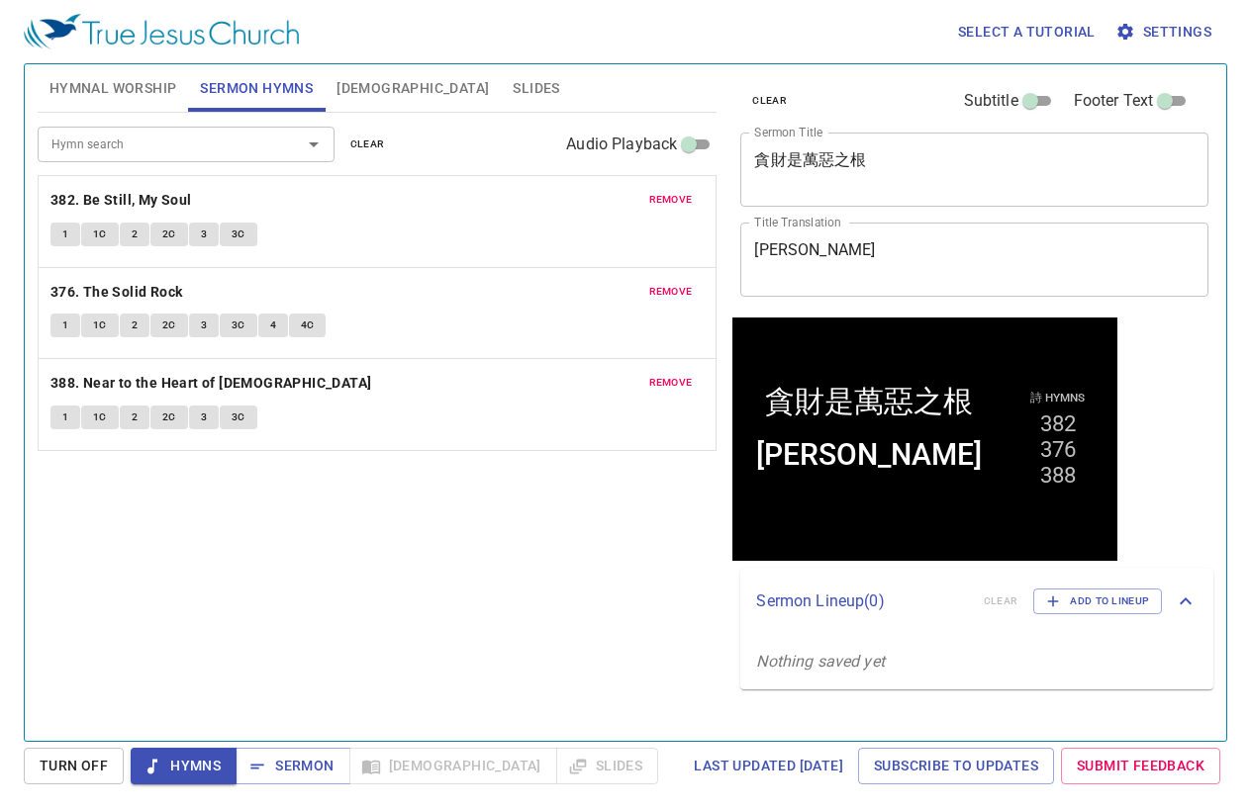
click at [94, 98] on span "Hymnal Worship" at bounding box center [113, 88] width 128 height 25
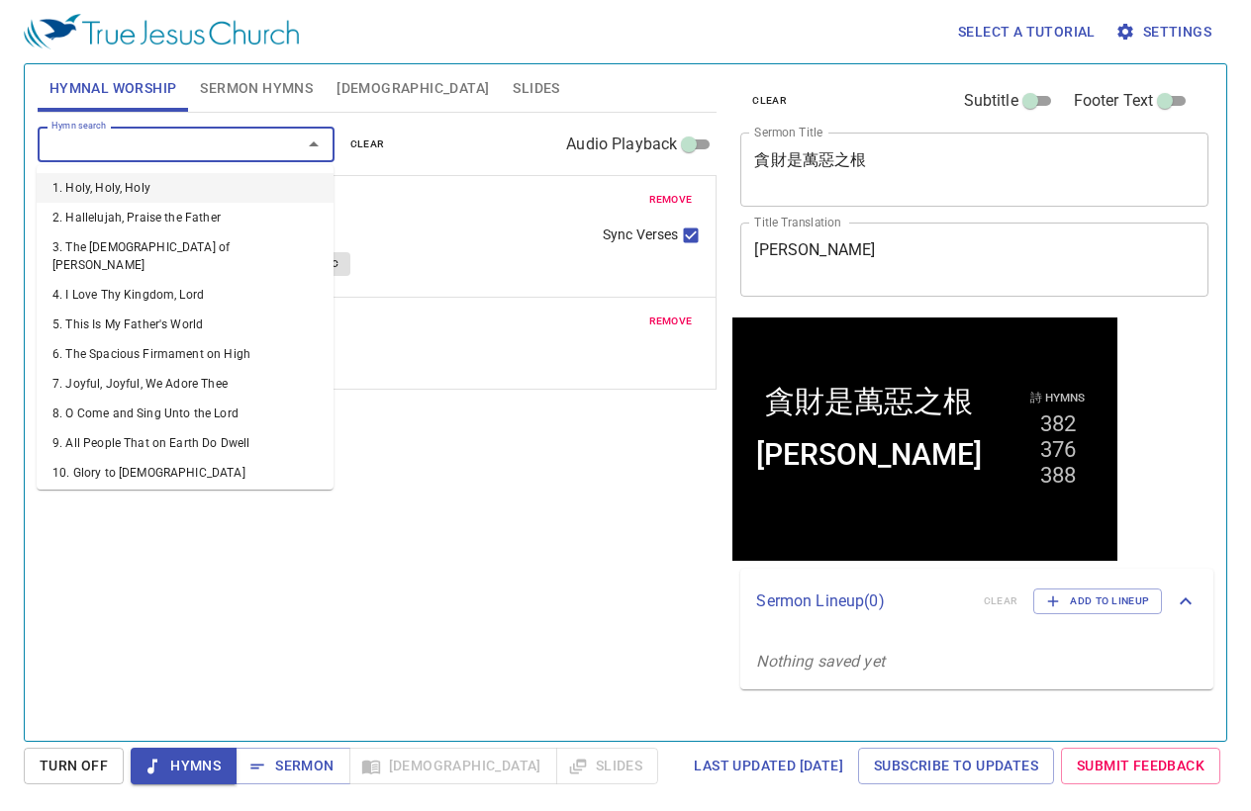
click at [115, 151] on input "Hymn search" at bounding box center [157, 144] width 227 height 23
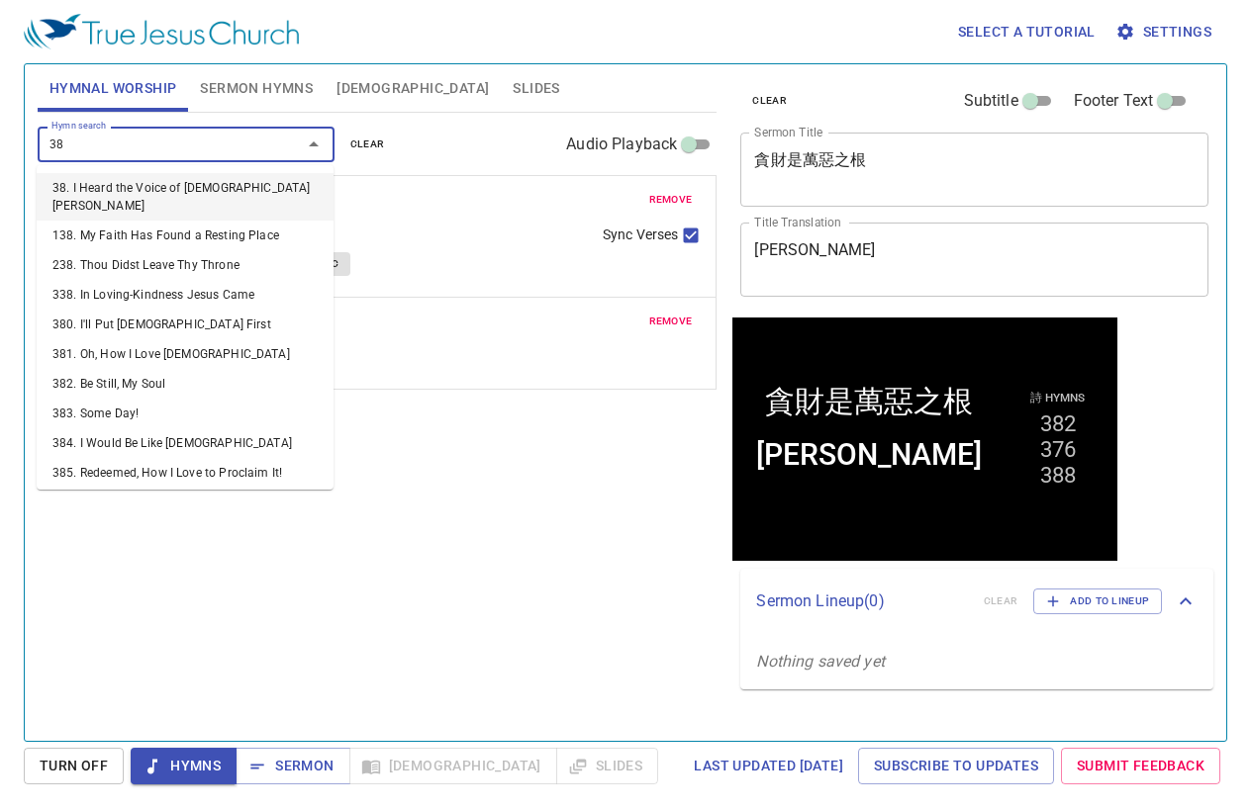
type input "382"
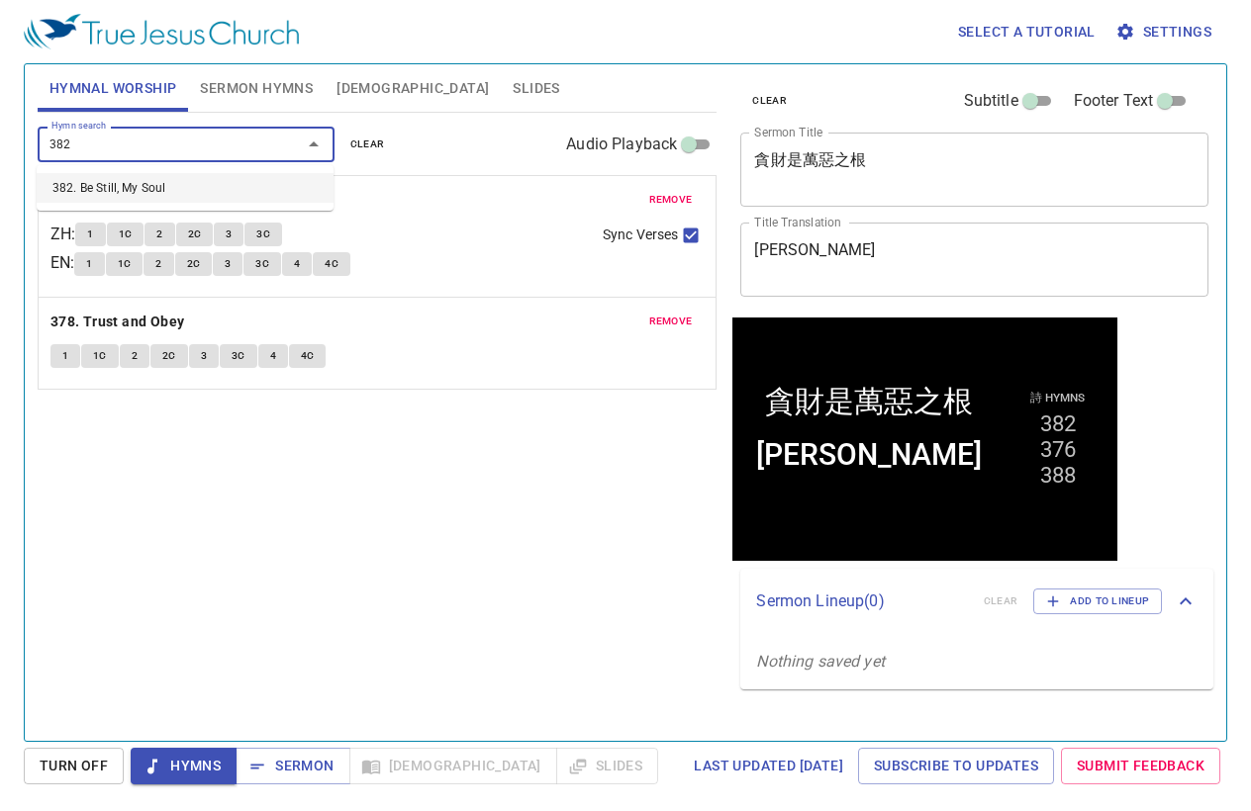
click at [138, 177] on li "382. Be Still, My Soul" at bounding box center [185, 188] width 297 height 30
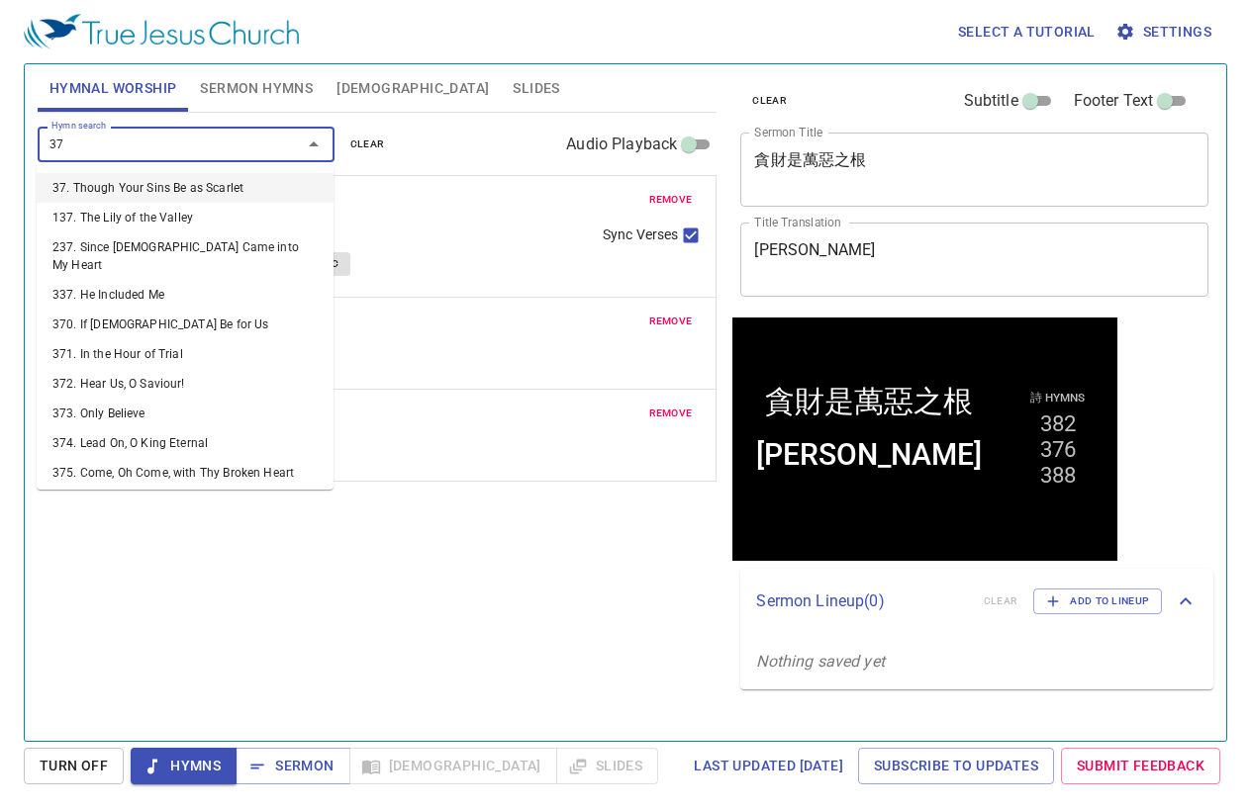
type input "376"
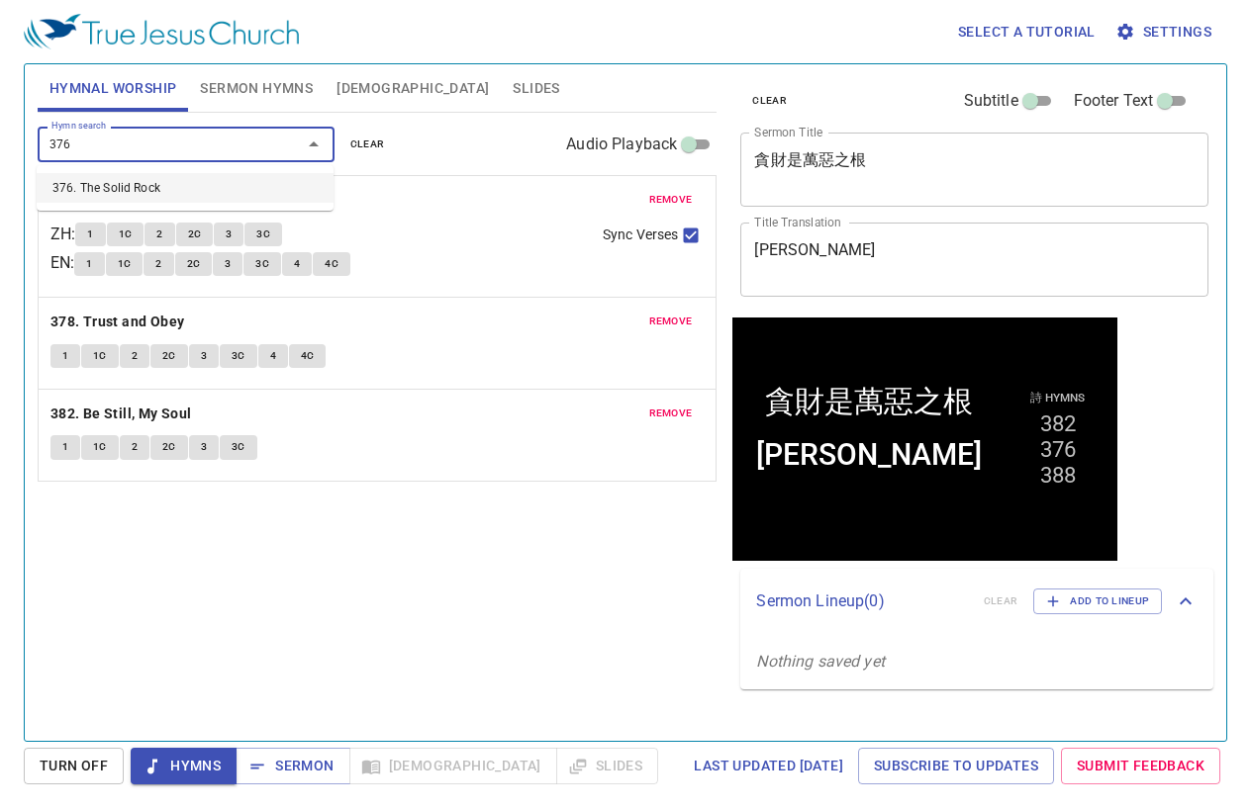
click at [0, 0] on li "376. The Solid Rock" at bounding box center [0, 0] width 0 height 0
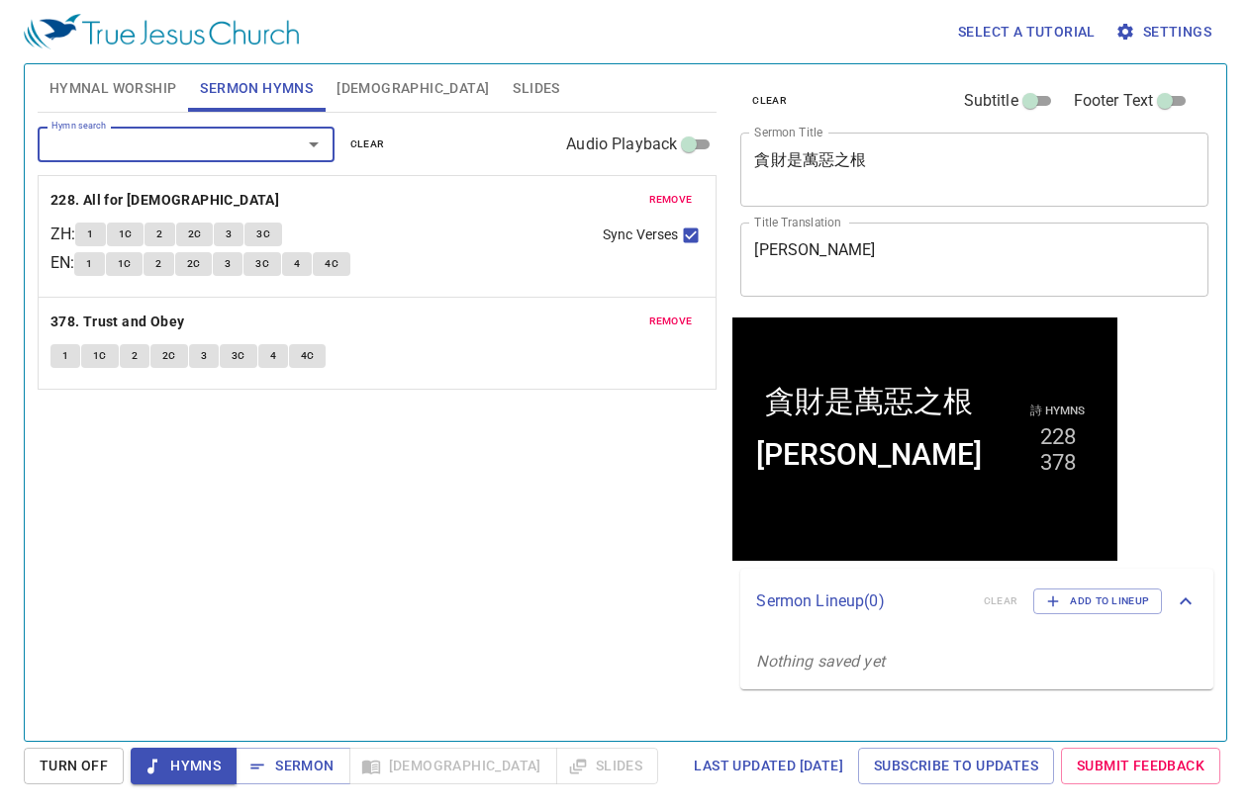
click at [0, 0] on span "Turn Off" at bounding box center [0, 0] width 0 height 0
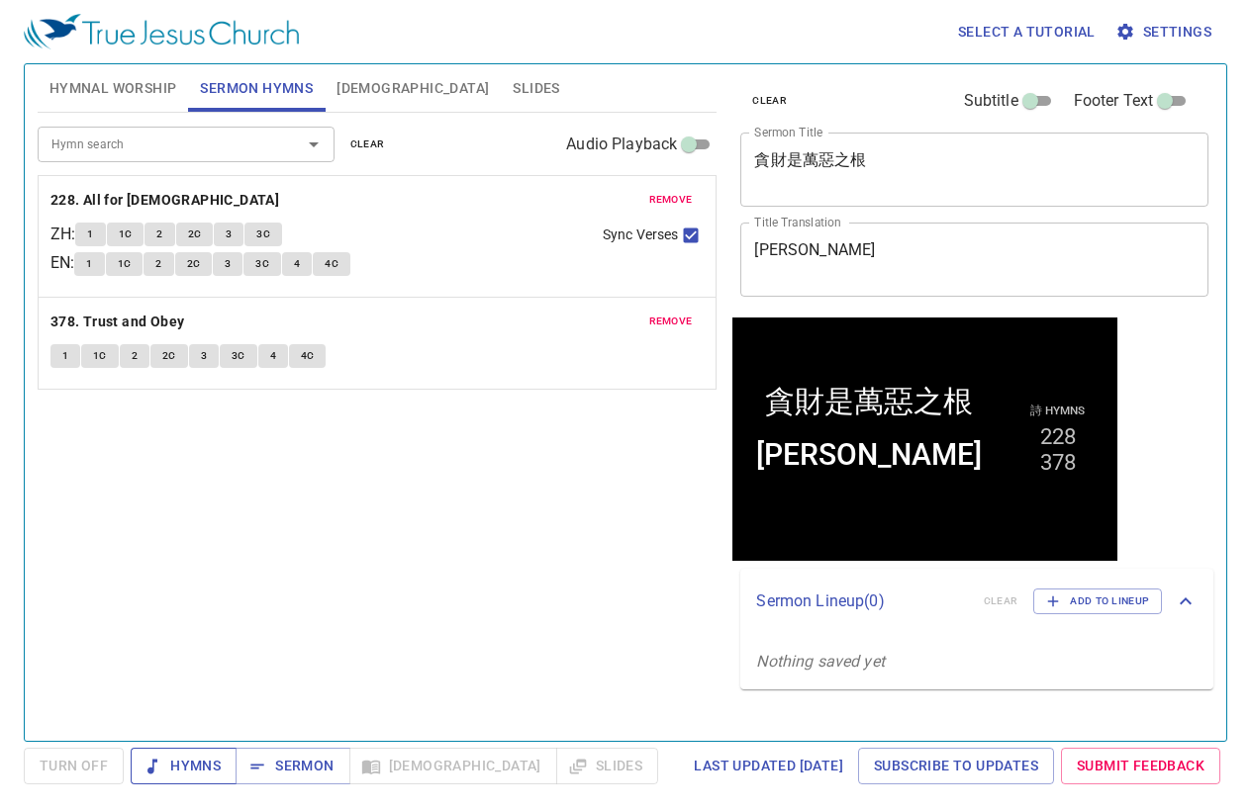
click at [0, 0] on button "Hymns" at bounding box center [0, 0] width 0 height 0
click at [950, 263] on textarea "Shalom Shalom" at bounding box center [974, 259] width 440 height 38
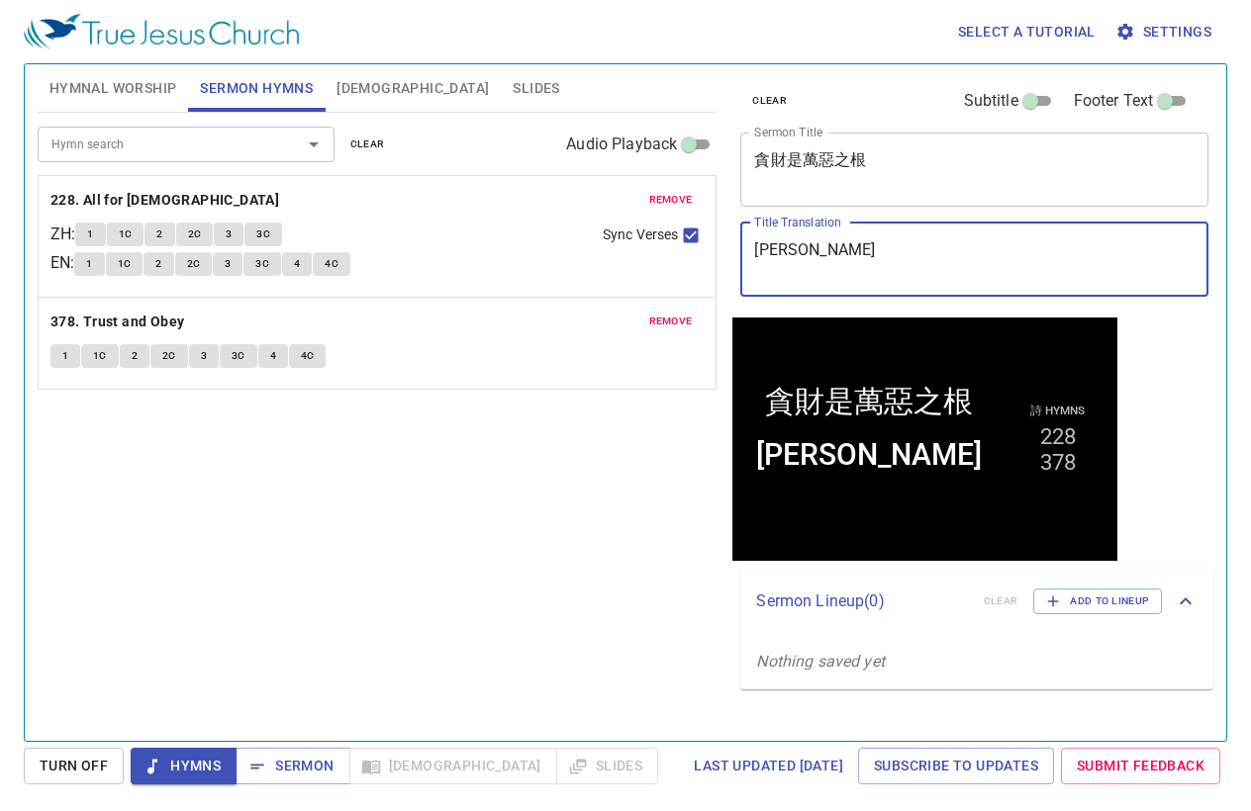
drag, startPoint x: 954, startPoint y: 268, endPoint x: 638, endPoint y: 225, distance: 318.6
click at [638, 225] on div "Hymnal Worship Sermon Hymns Bible Slides Hymn search Hymn search clear Audio Pl…" at bounding box center [625, 394] width 1191 height 677
paste textarea "love of money is a root of all kinds of evil"
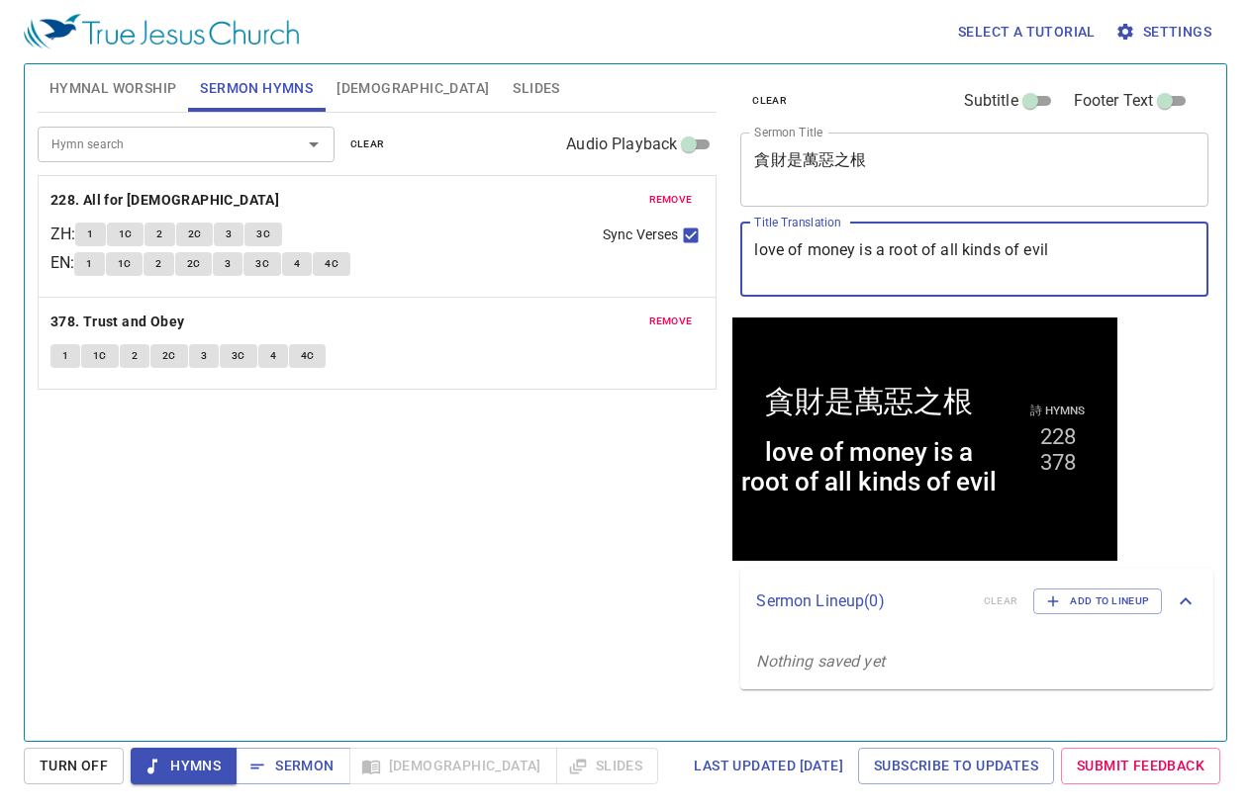
click at [764, 253] on textarea "love of money is a root of all kinds of evil" at bounding box center [974, 259] width 440 height 38
type textarea "The Love of money is a root of all kinds of evil"
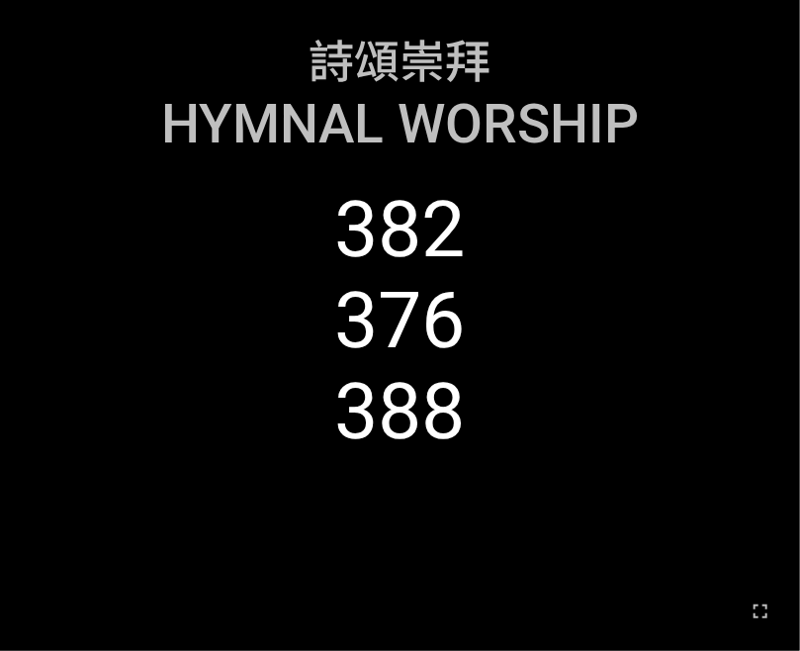
click at [196, 120] on span "Hymnal Worship" at bounding box center [400, 123] width 478 height 63
click at [544, 422] on ol "382 376 388" at bounding box center [400, 398] width 749 height 428
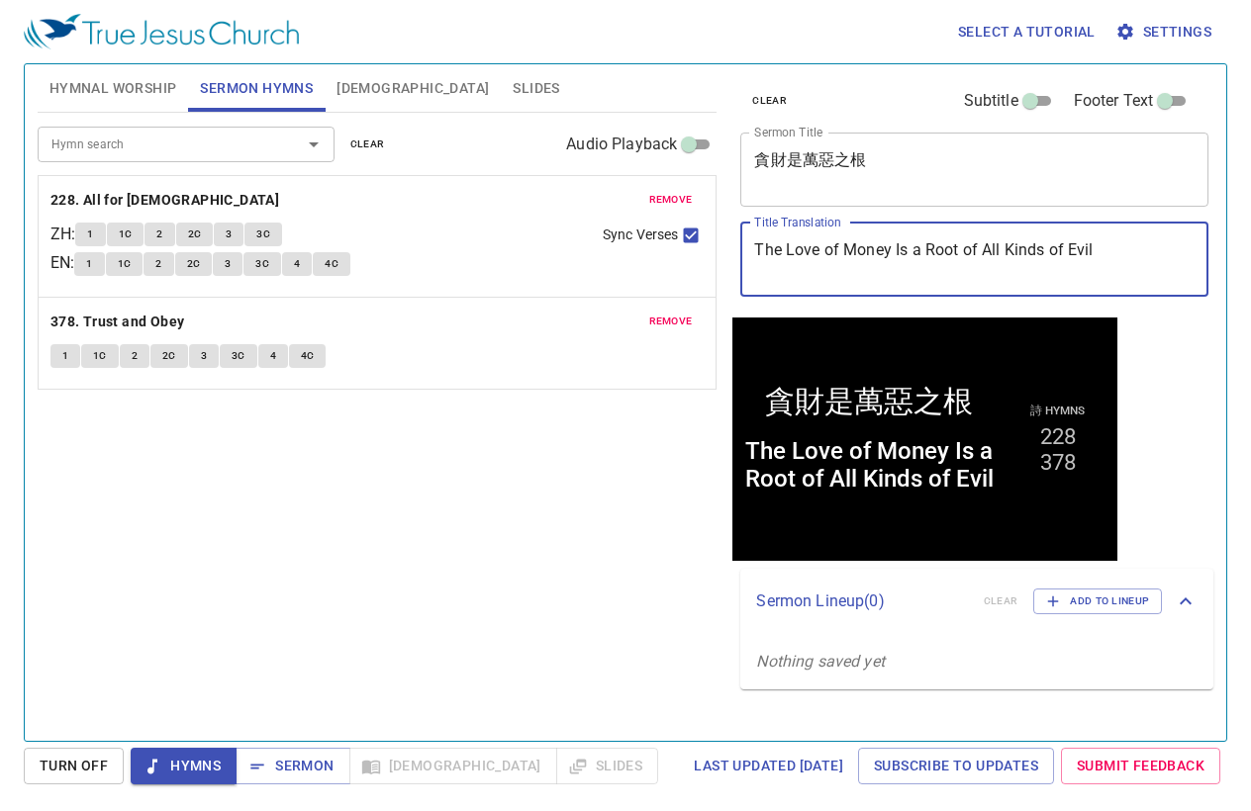
click at [124, 70] on button "Hymnal Worship" at bounding box center [113, 87] width 151 height 47
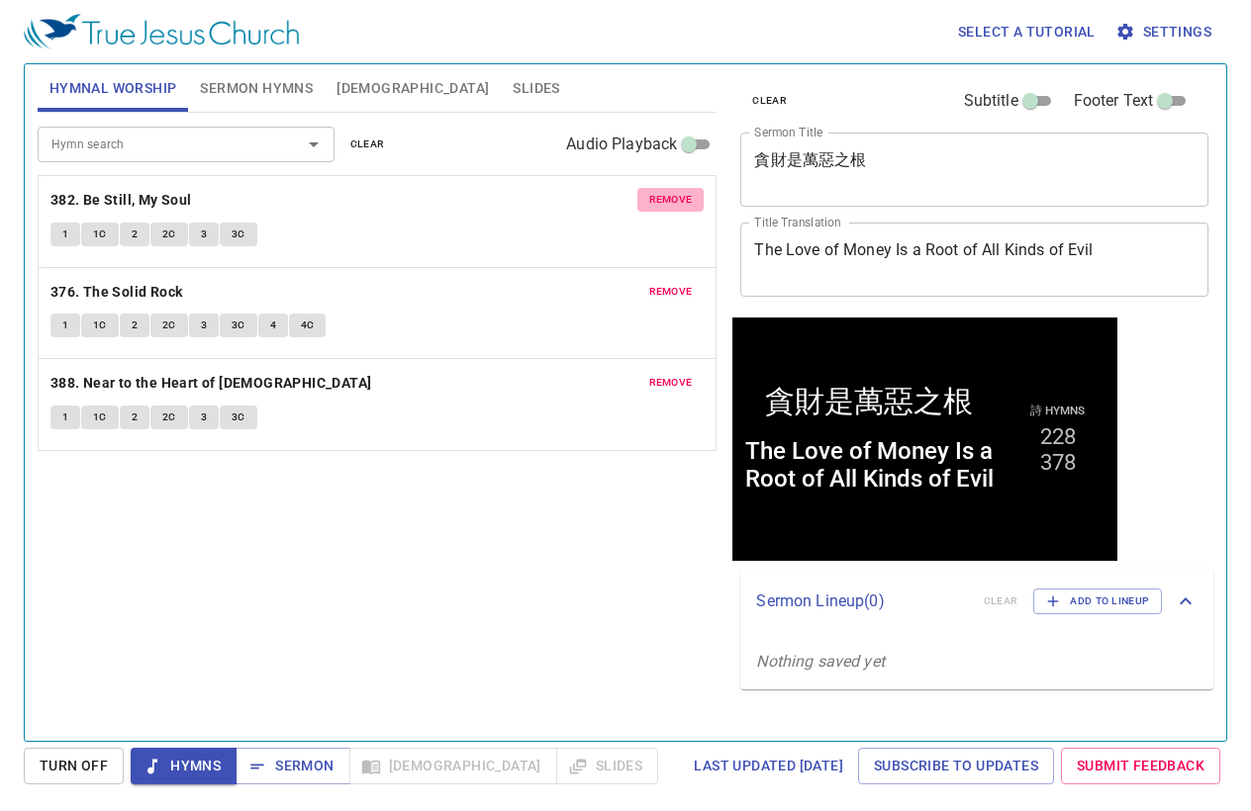
click at [685, 205] on span "remove" at bounding box center [671, 200] width 44 height 18
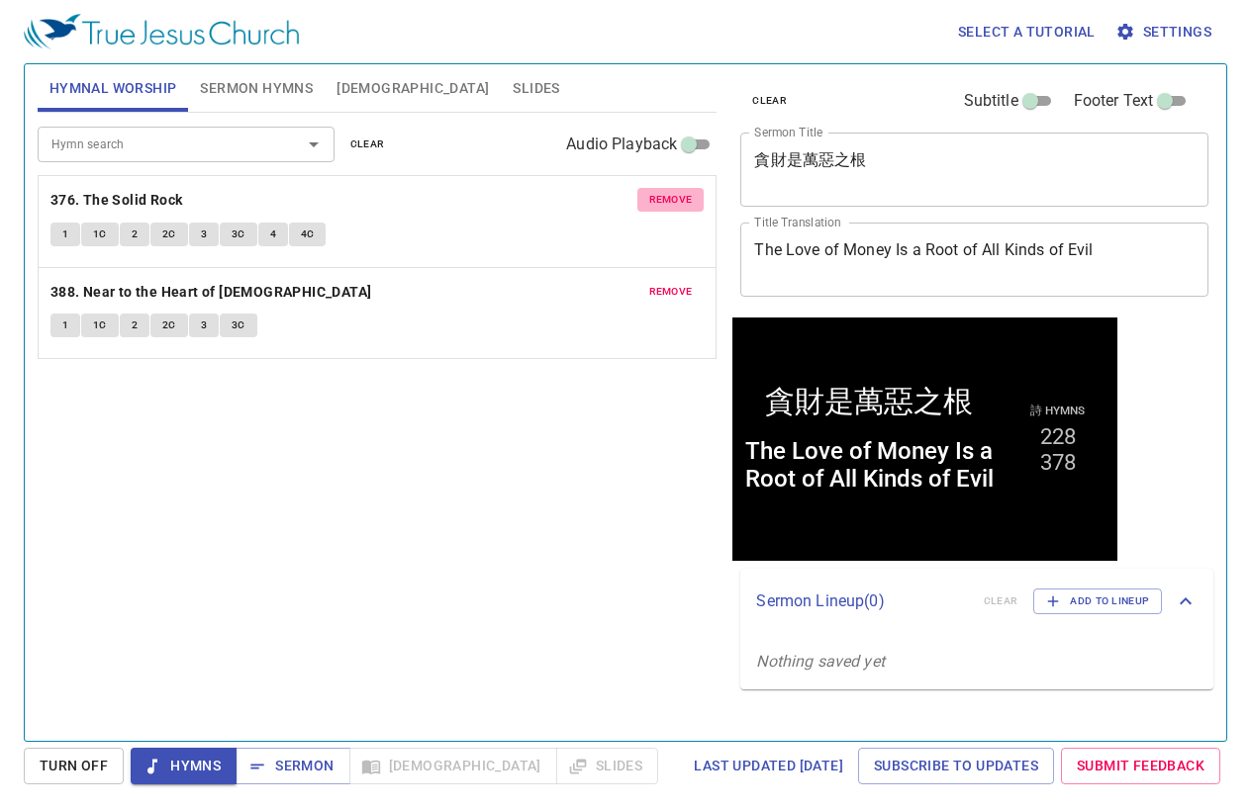
click at [679, 194] on span "remove" at bounding box center [671, 200] width 44 height 18
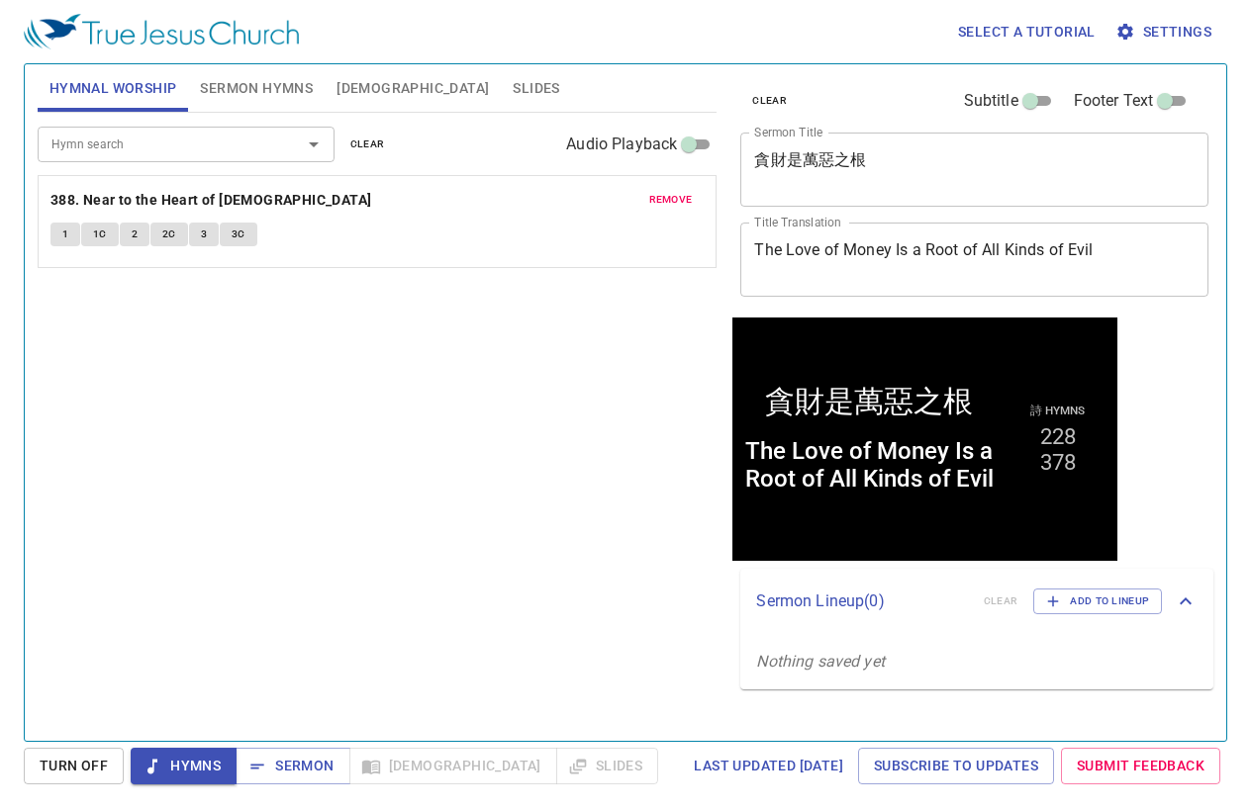
click at [663, 197] on span "remove" at bounding box center [671, 200] width 44 height 18
click at [0, 0] on span "Sermon" at bounding box center [0, 0] width 0 height 0
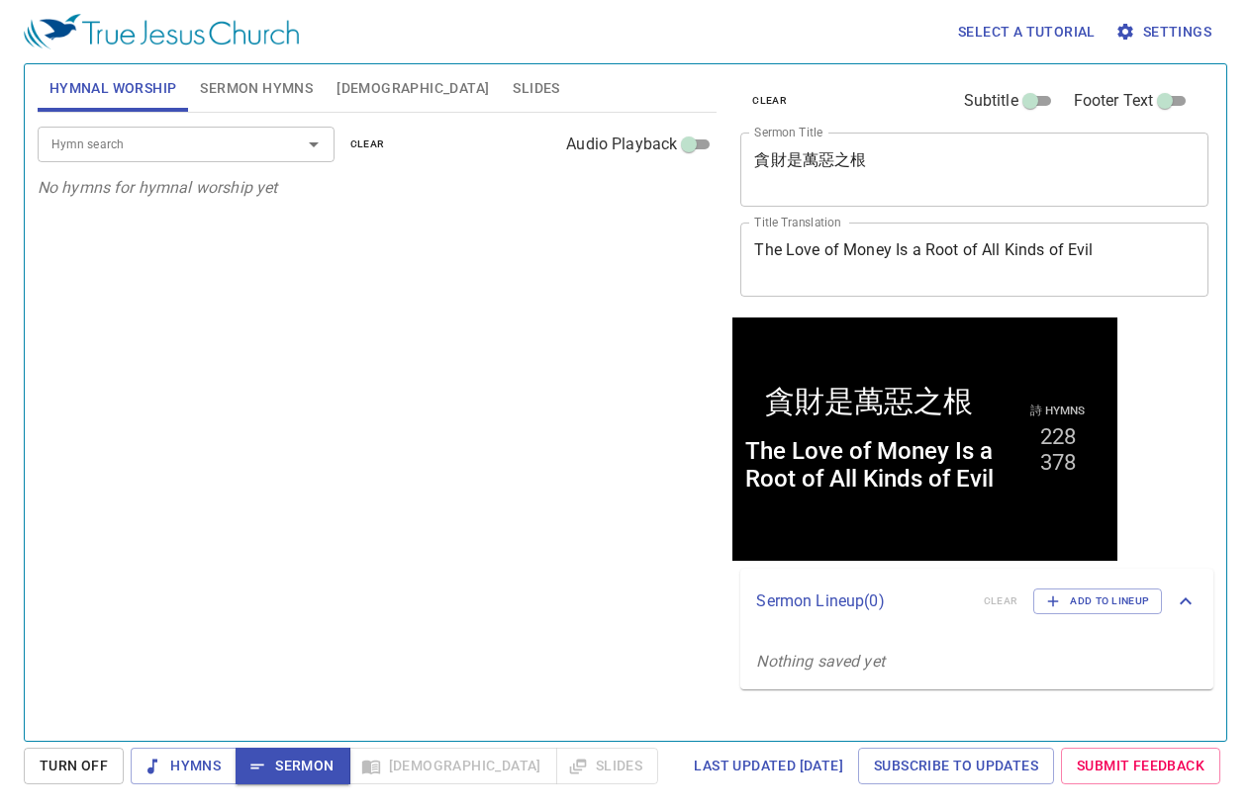
click at [236, 83] on span "Sermon Hymns" at bounding box center [256, 88] width 113 height 25
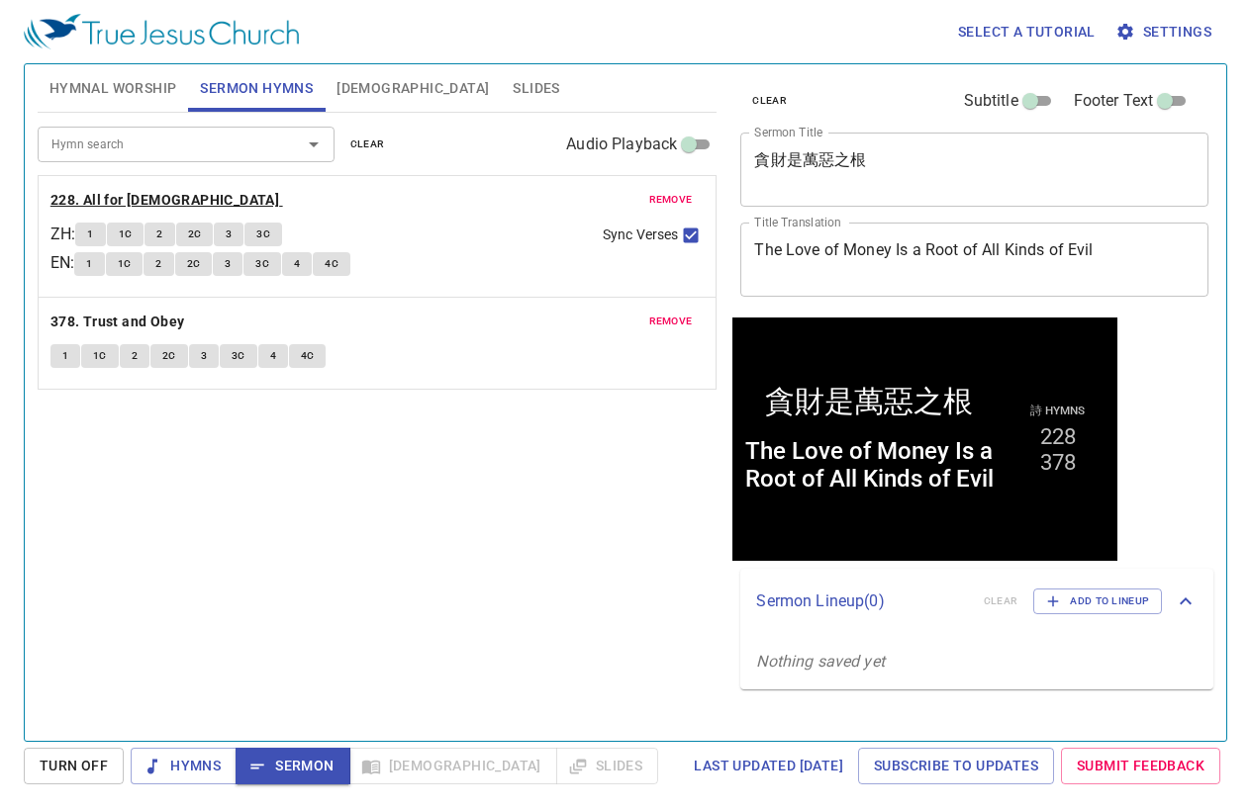
click at [142, 204] on b "228. All for [DEMOGRAPHIC_DATA]" at bounding box center [164, 200] width 229 height 25
click at [512, 97] on span "Slides" at bounding box center [535, 88] width 46 height 25
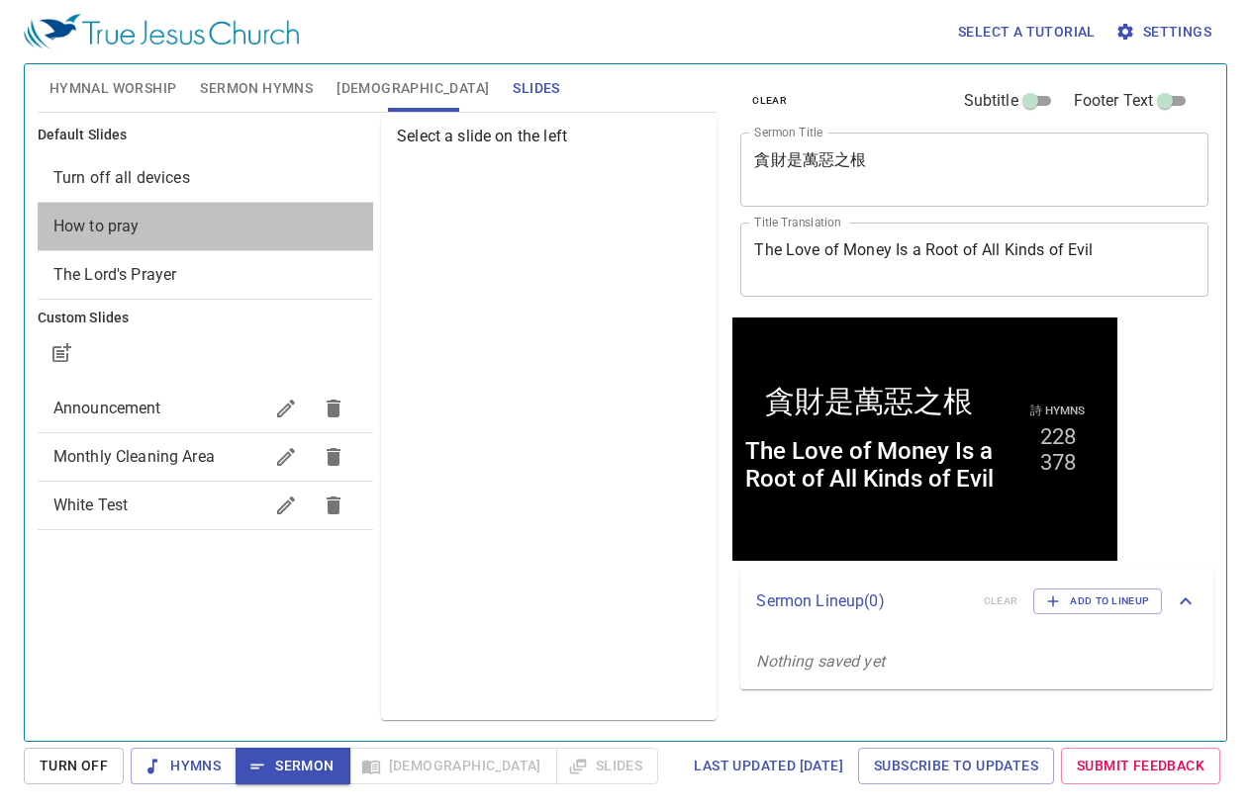
click at [245, 231] on span "How to pray" at bounding box center [205, 227] width 304 height 24
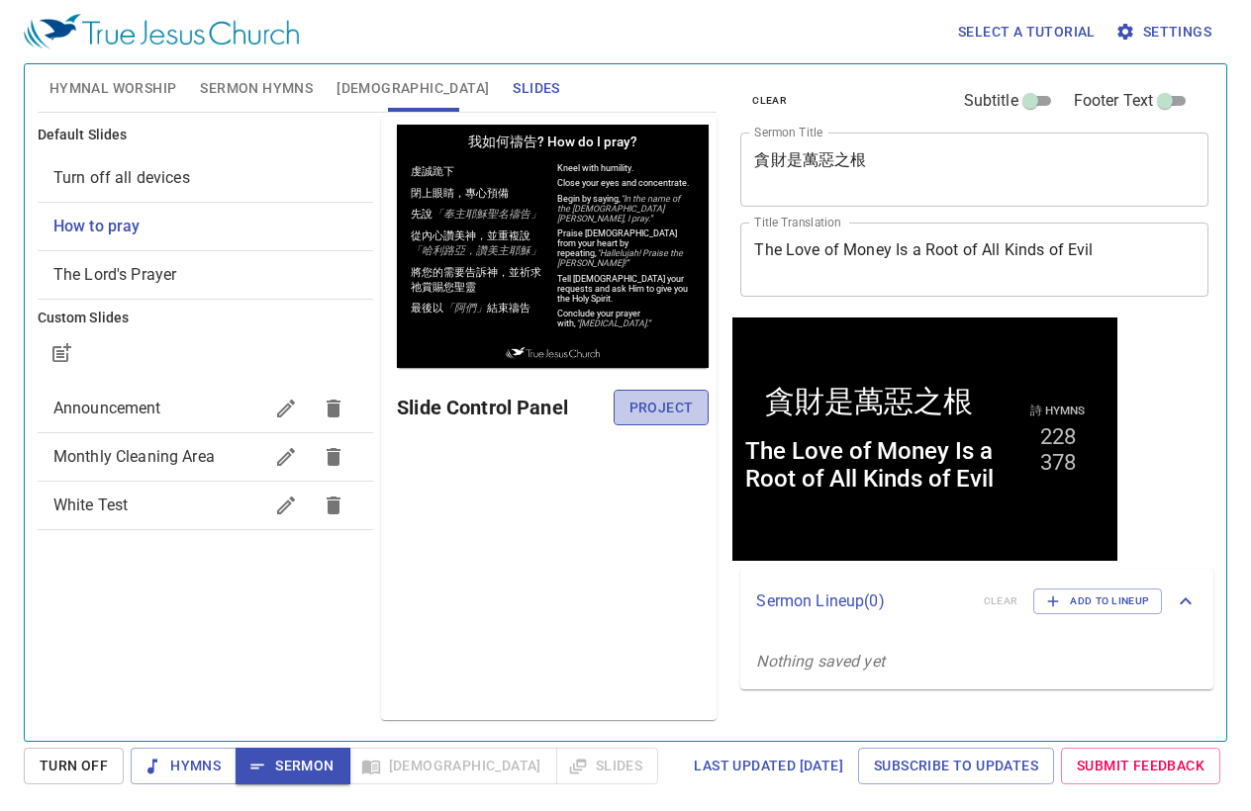
click at [676, 414] on span "Project" at bounding box center [661, 408] width 64 height 25
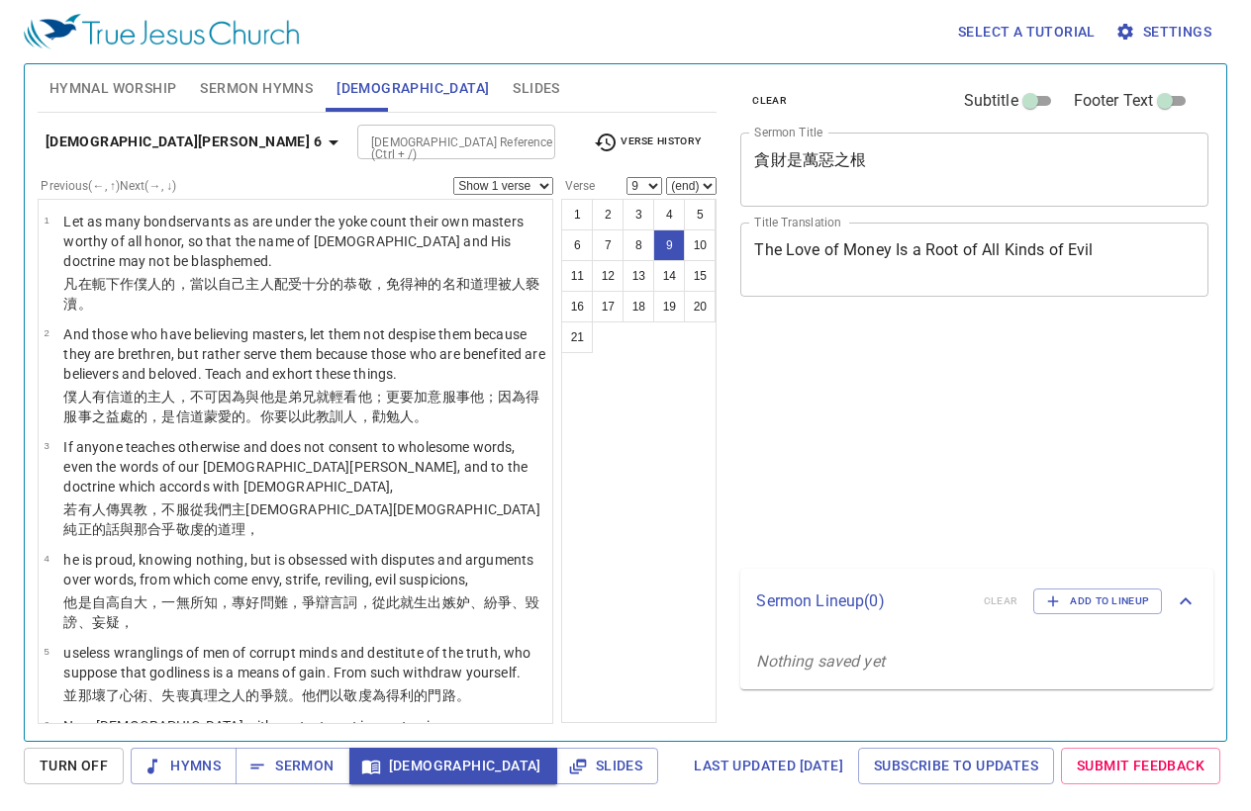
select select "9"
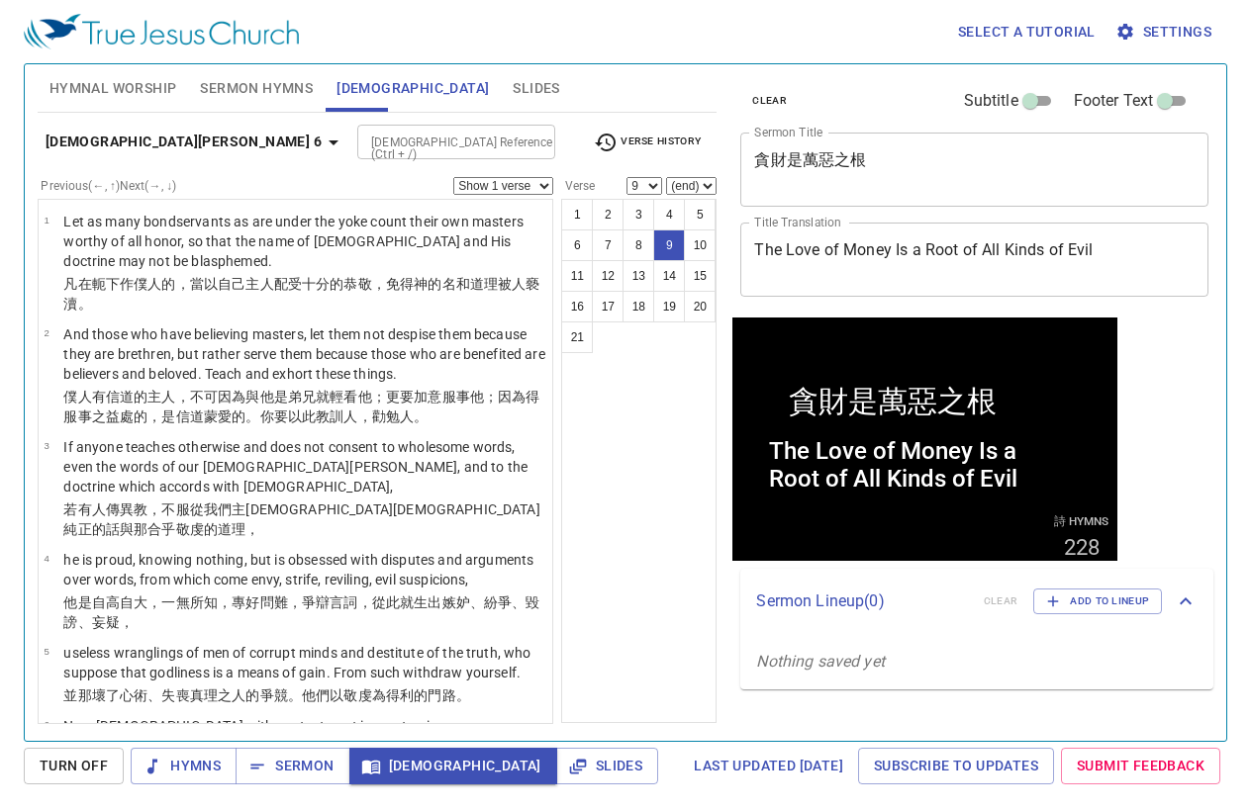
scroll to position [487, 0]
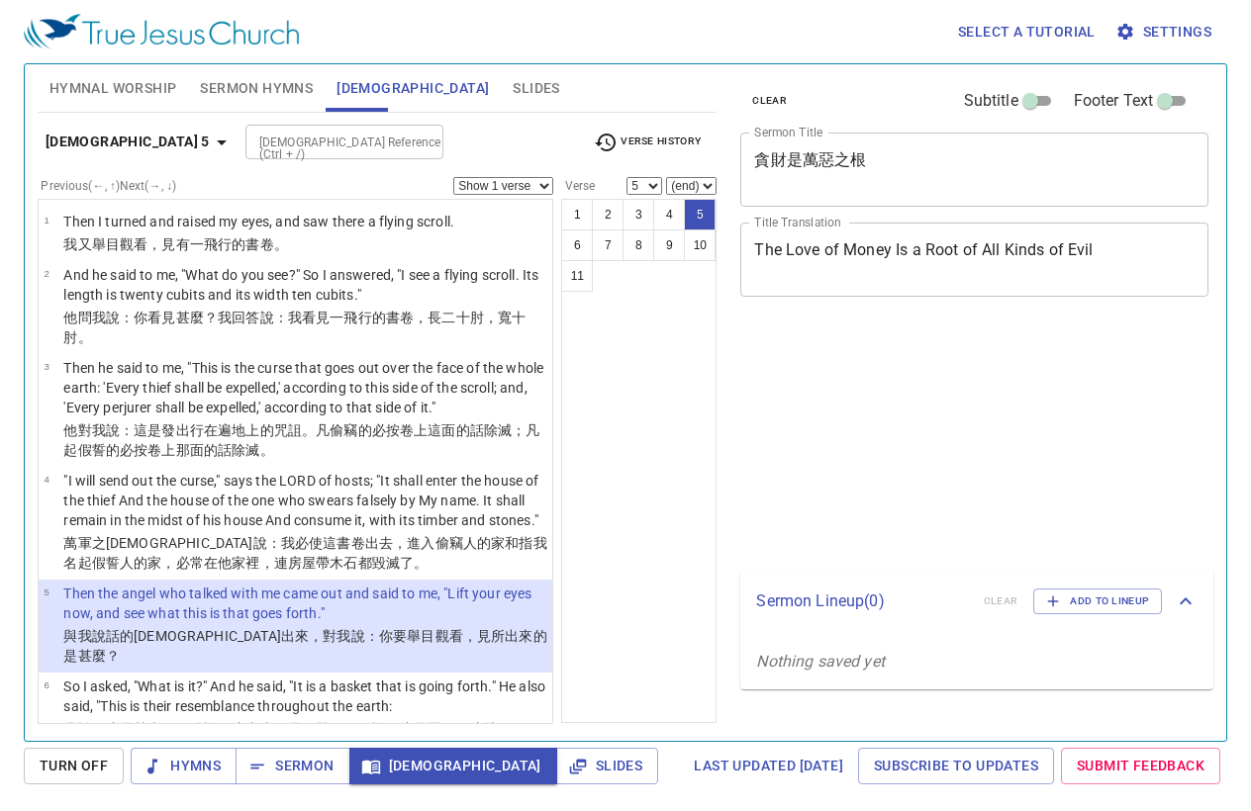
select select "5"
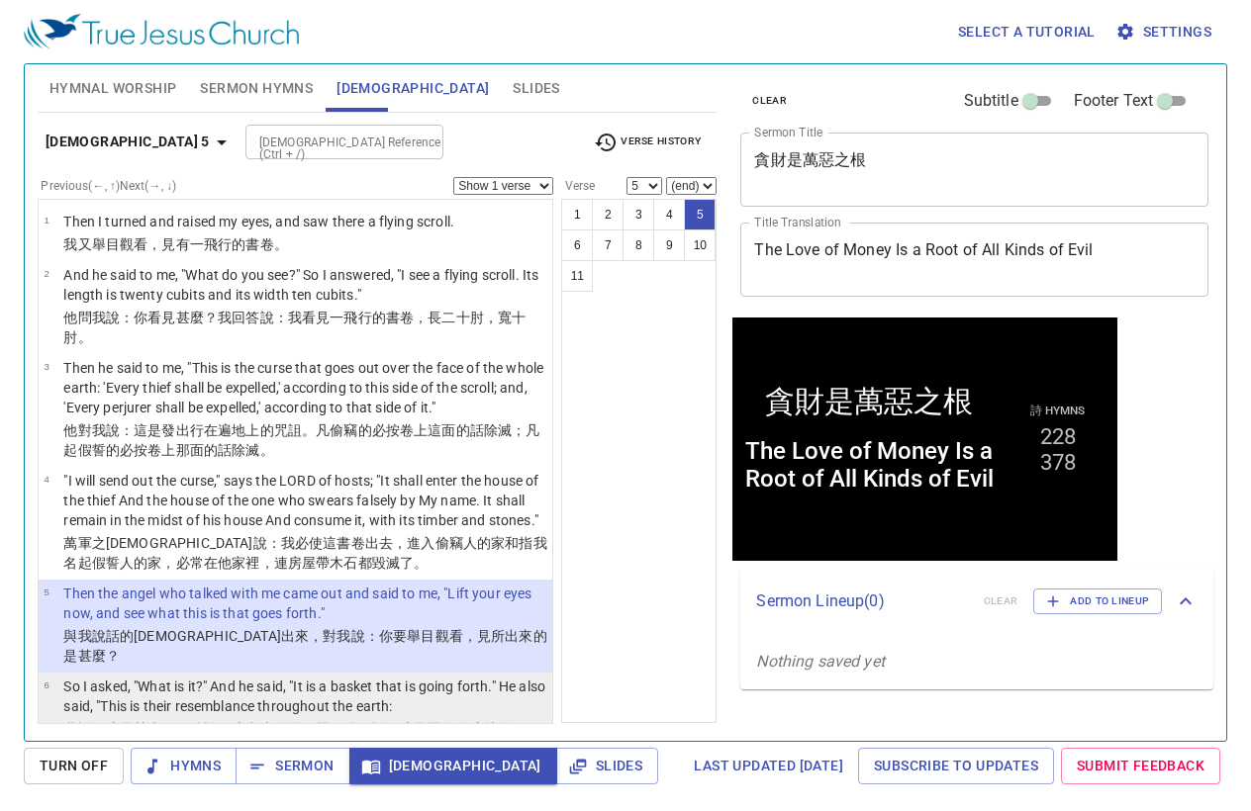
scroll to position [99, 0]
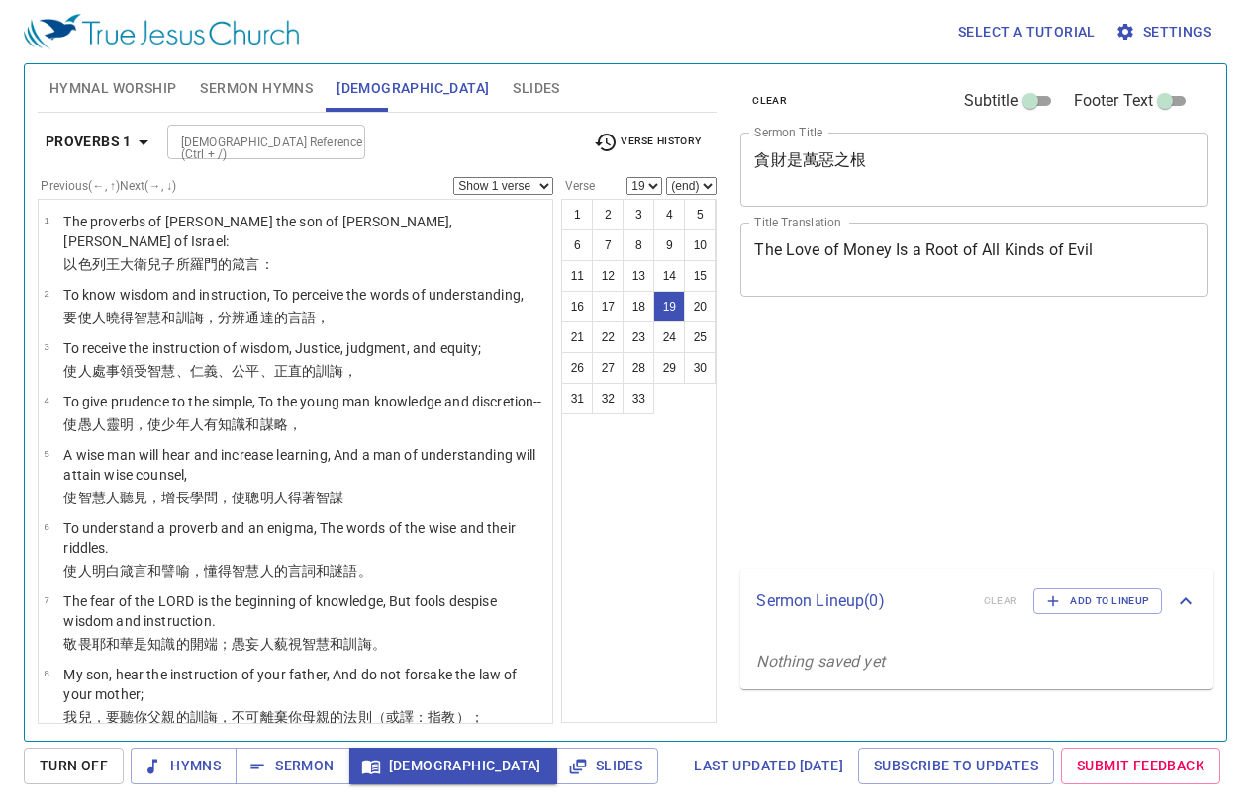
select select "19"
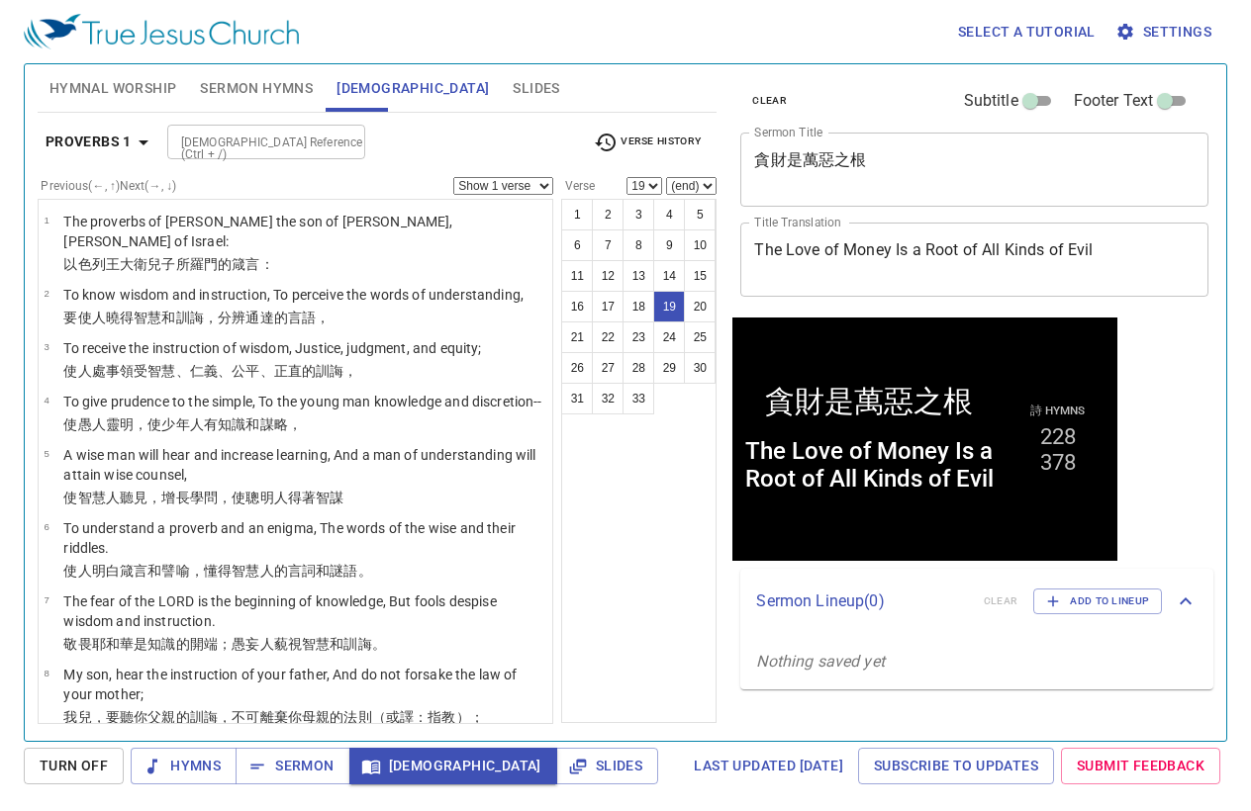
scroll to position [966, 0]
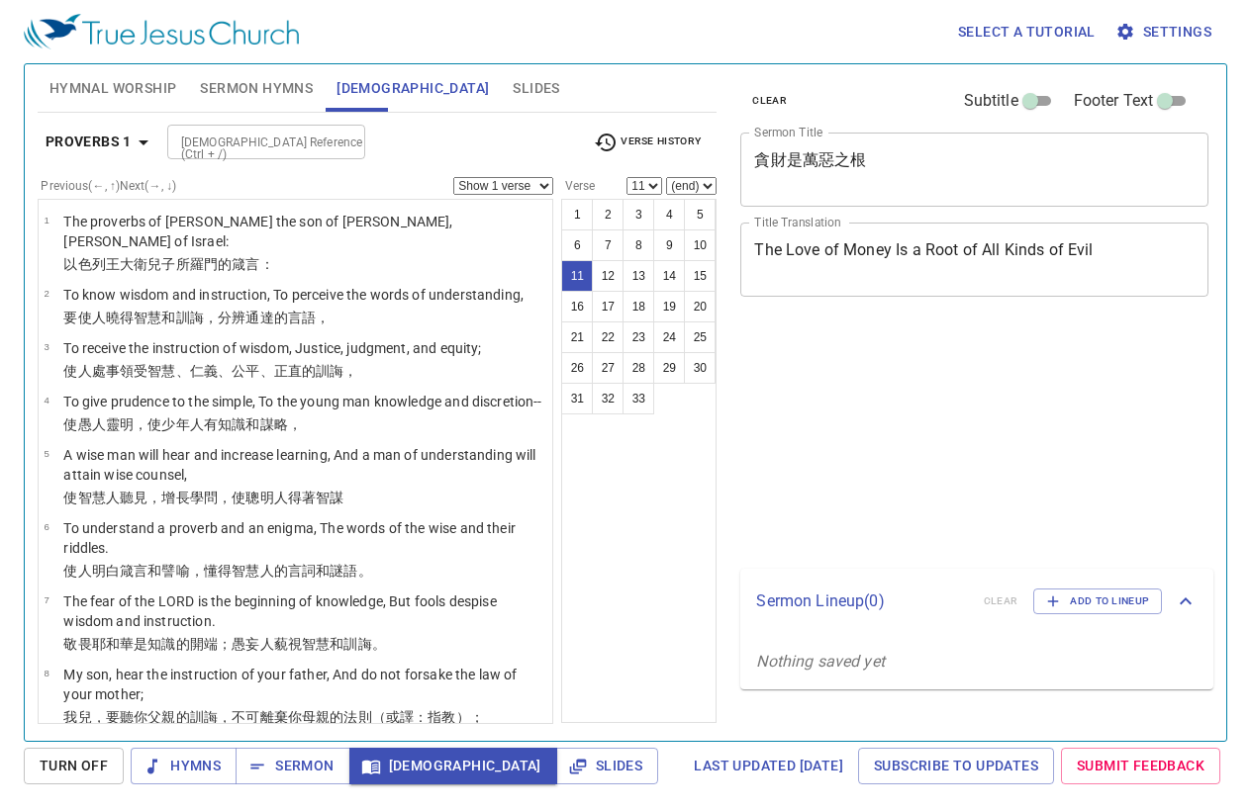
select select "11"
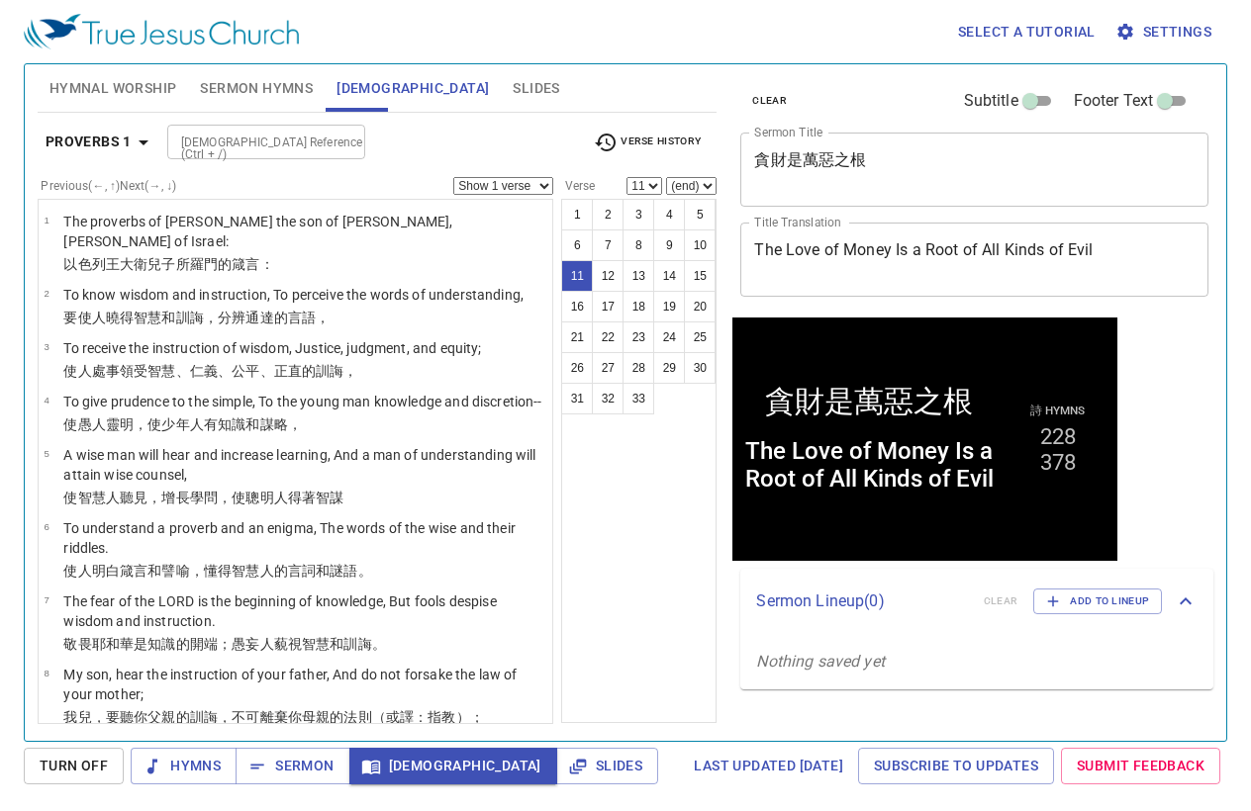
scroll to position [372, 0]
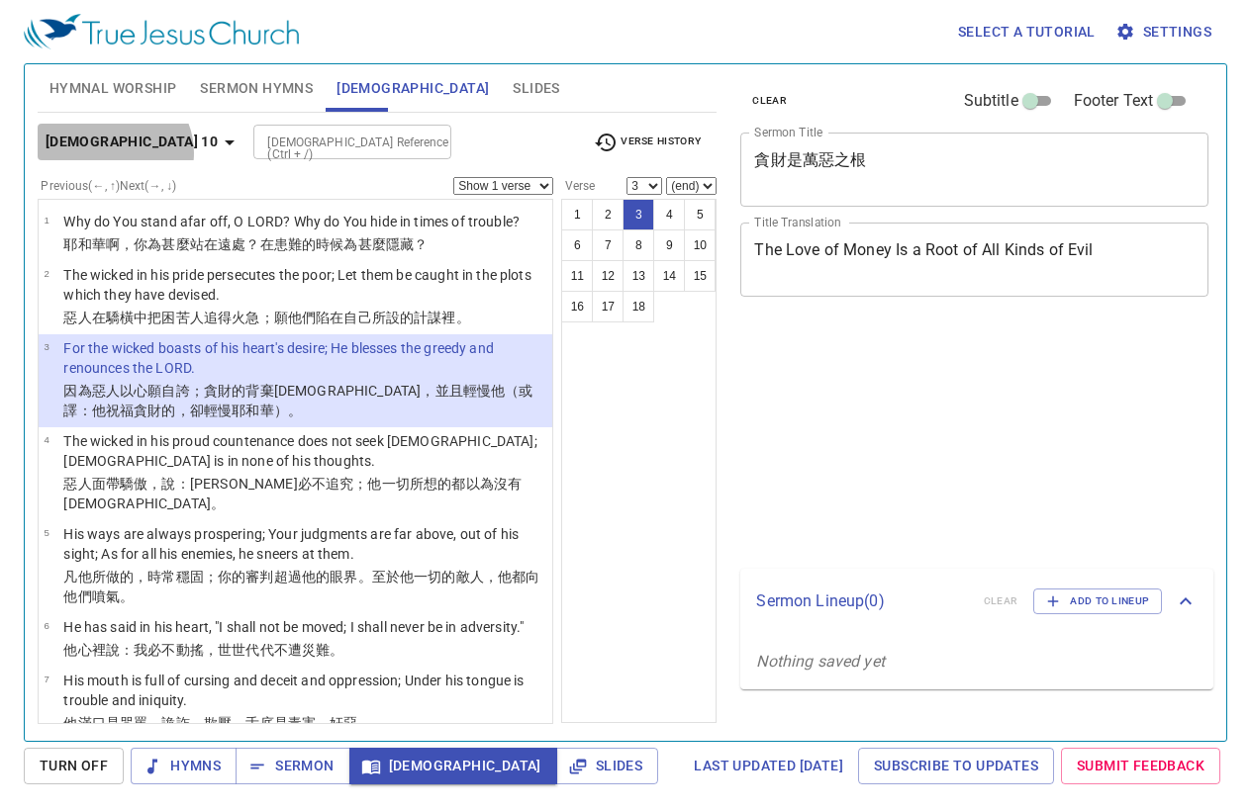
select select "3"
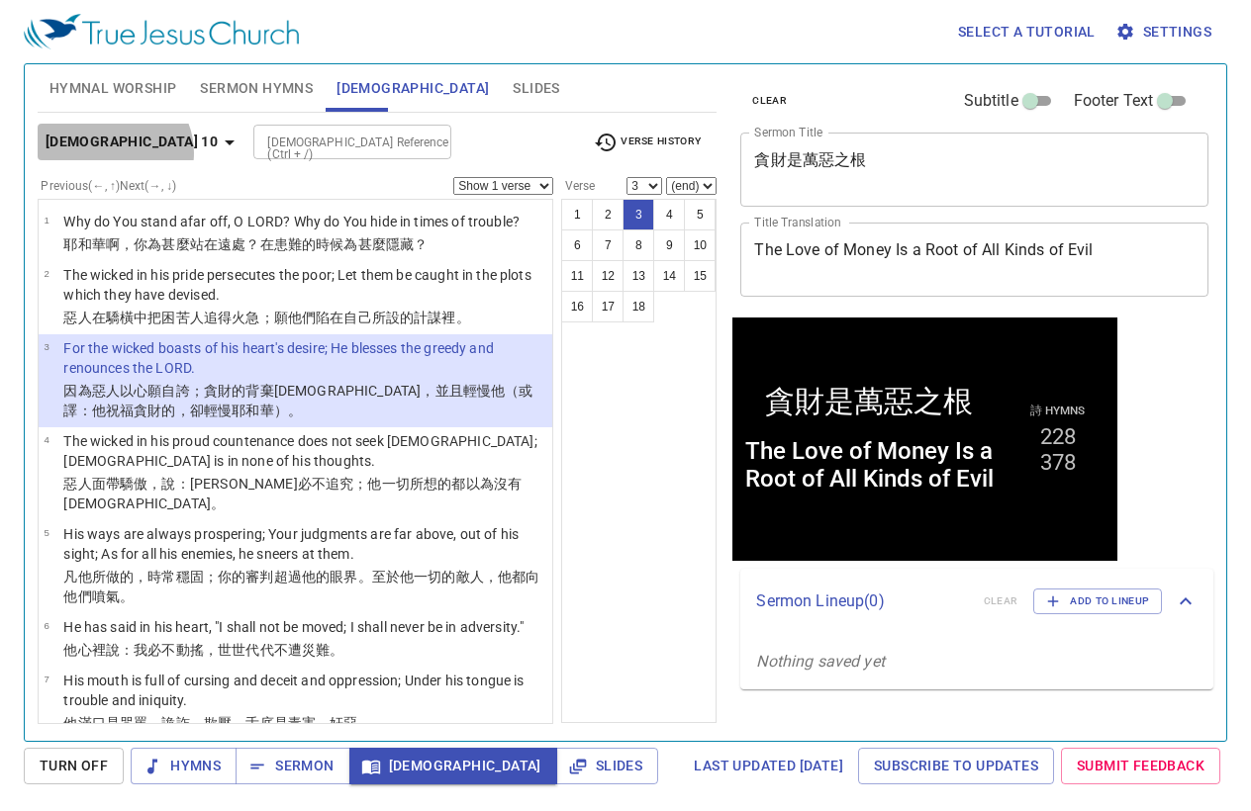
click at [112, 152] on b "[DEMOGRAPHIC_DATA] 10" at bounding box center [132, 142] width 172 height 25
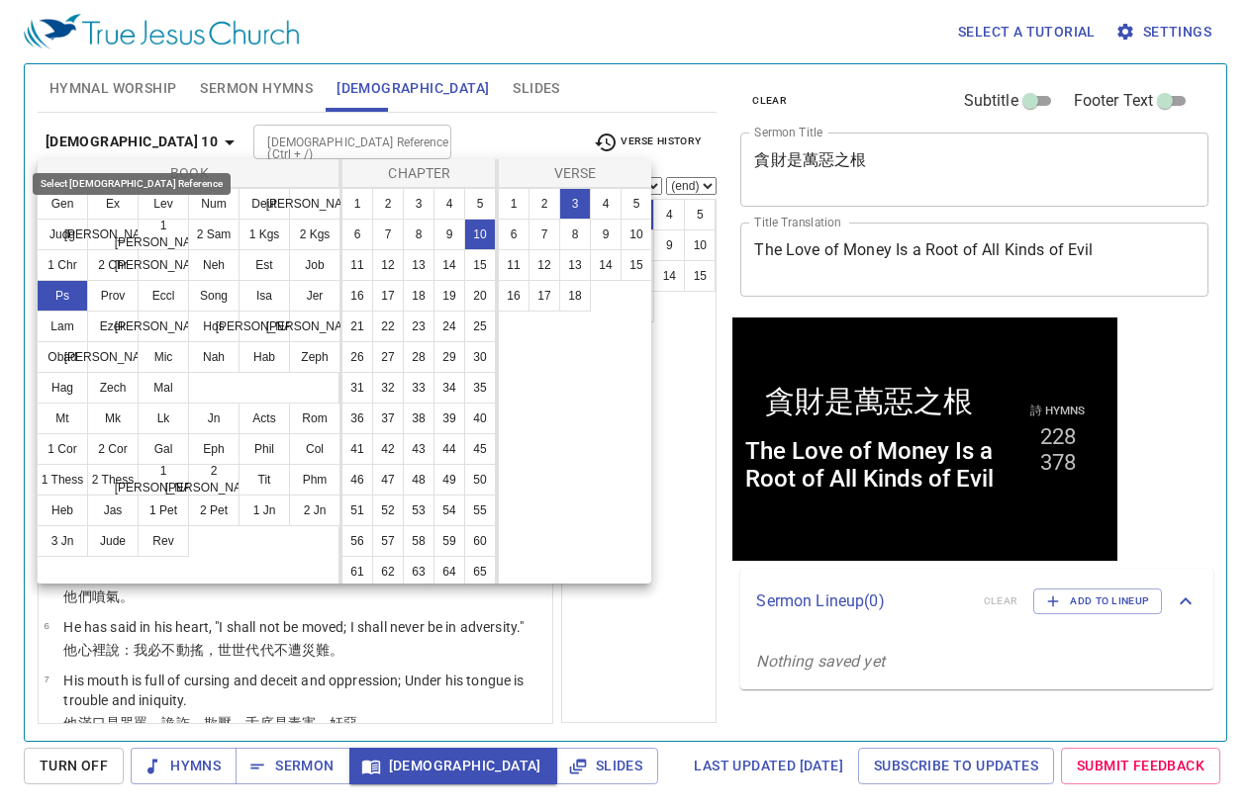
click at [119, 134] on div at bounding box center [625, 405] width 1251 height 811
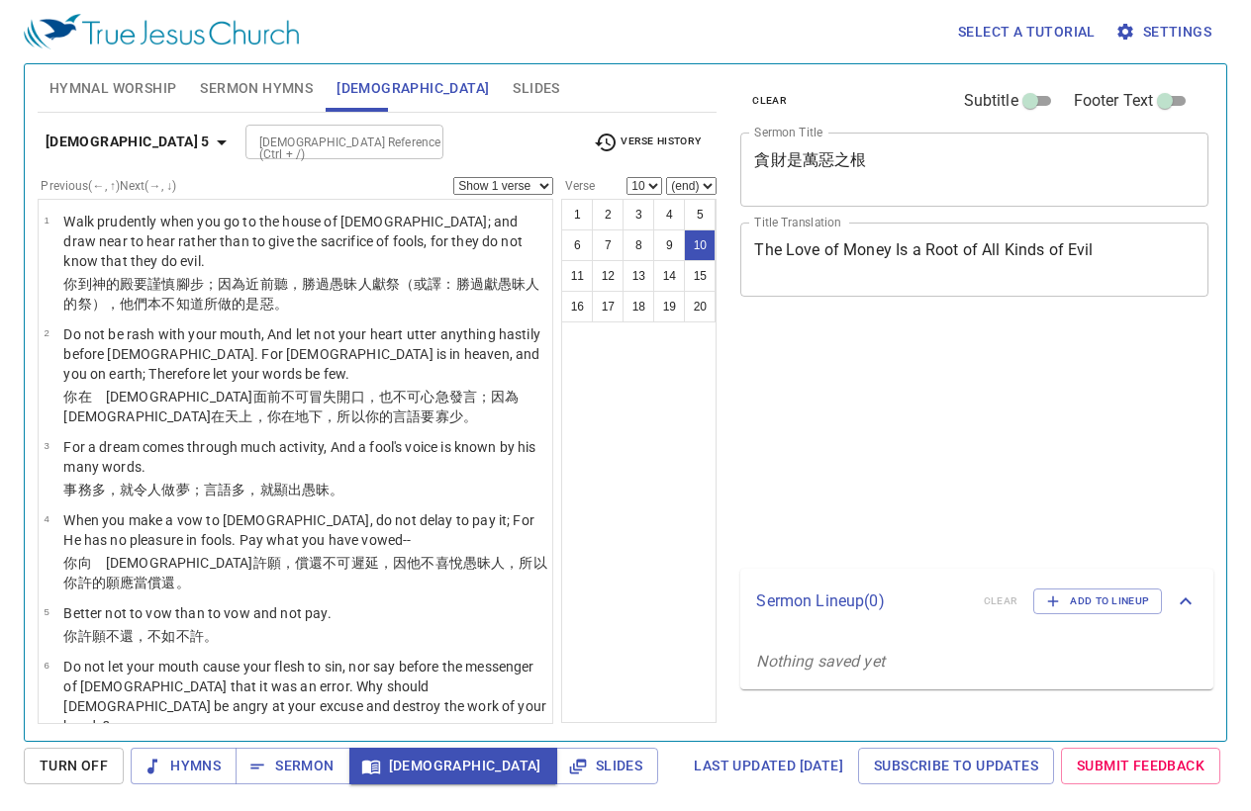
select select "10"
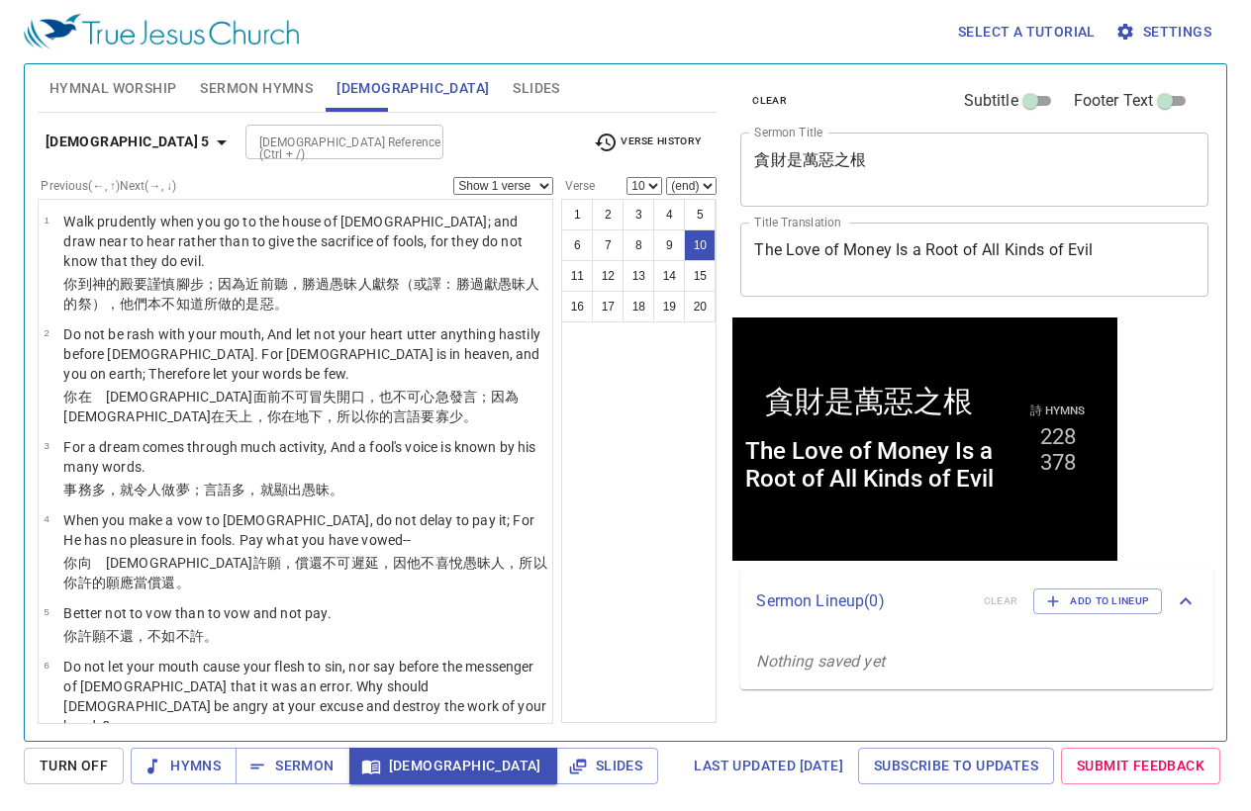
scroll to position [609, 0]
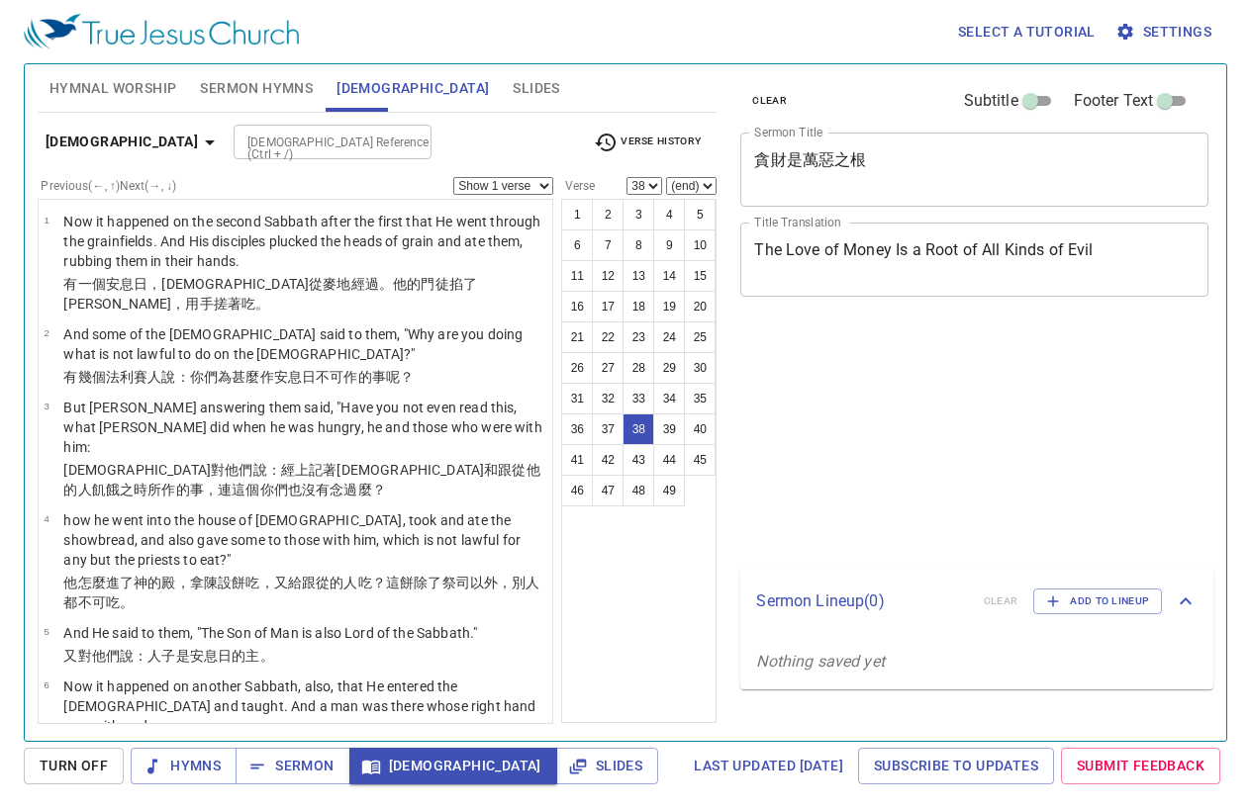
select select "38"
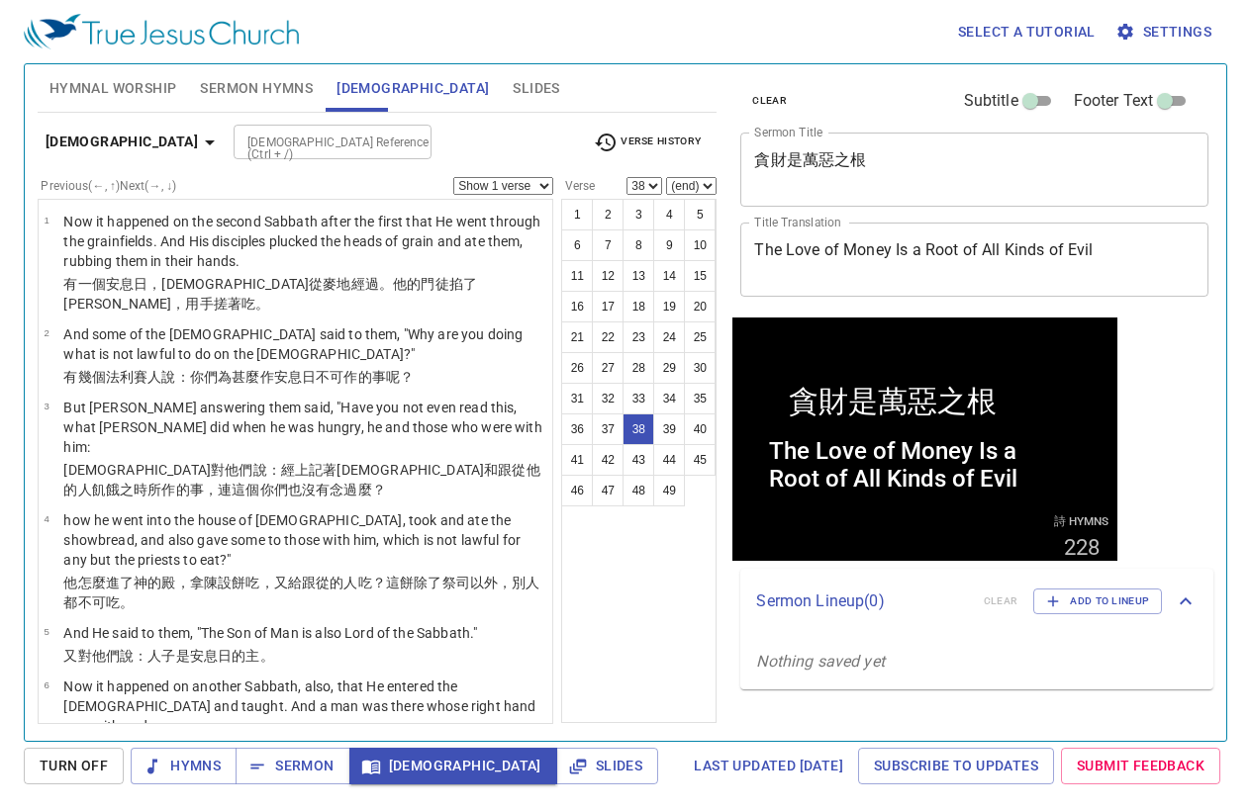
scroll to position [2828, 0]
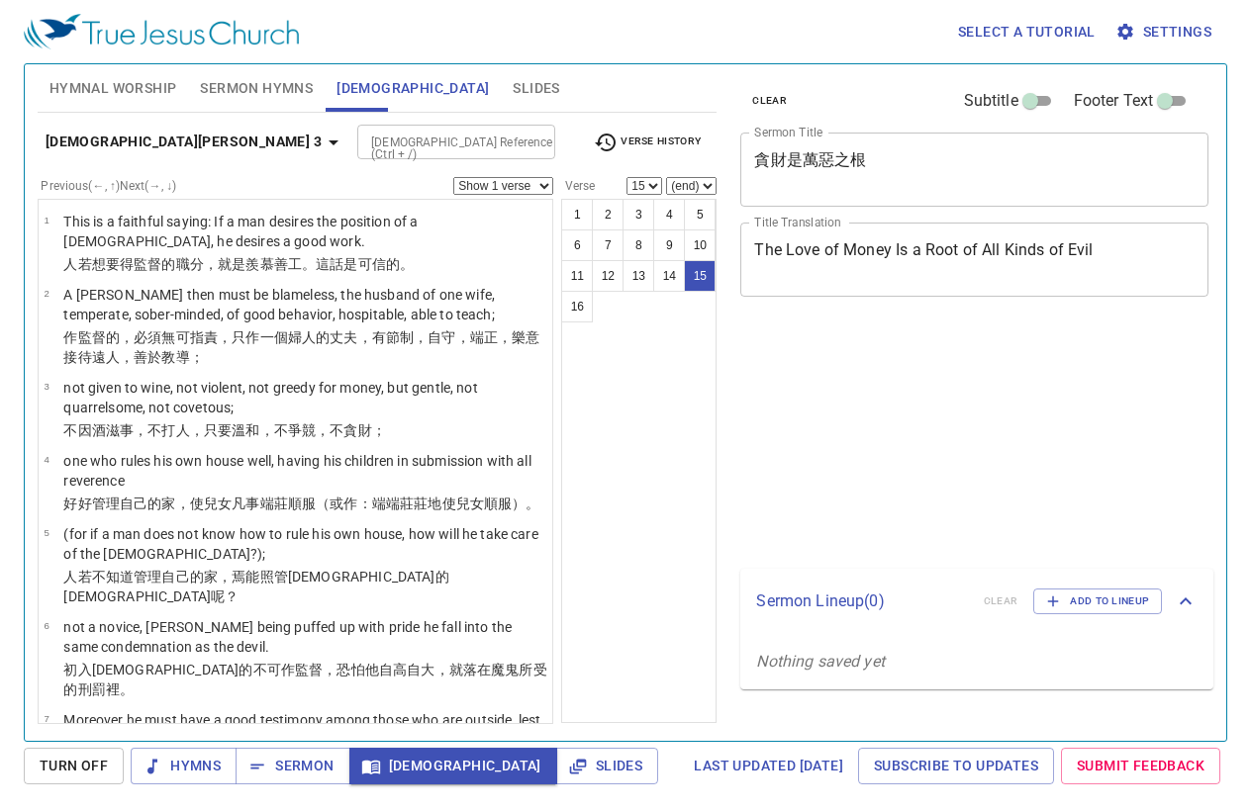
select select "15"
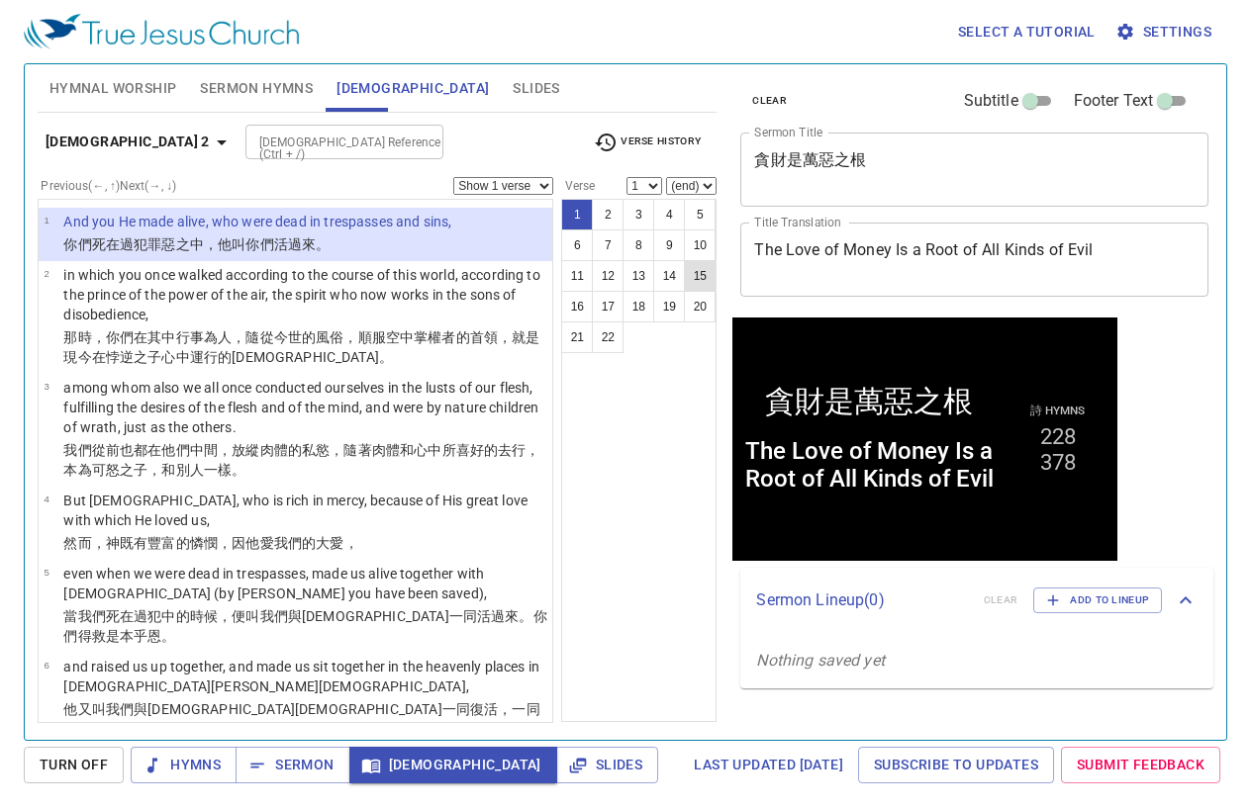
click at [697, 291] on button "20" at bounding box center [700, 307] width 32 height 32
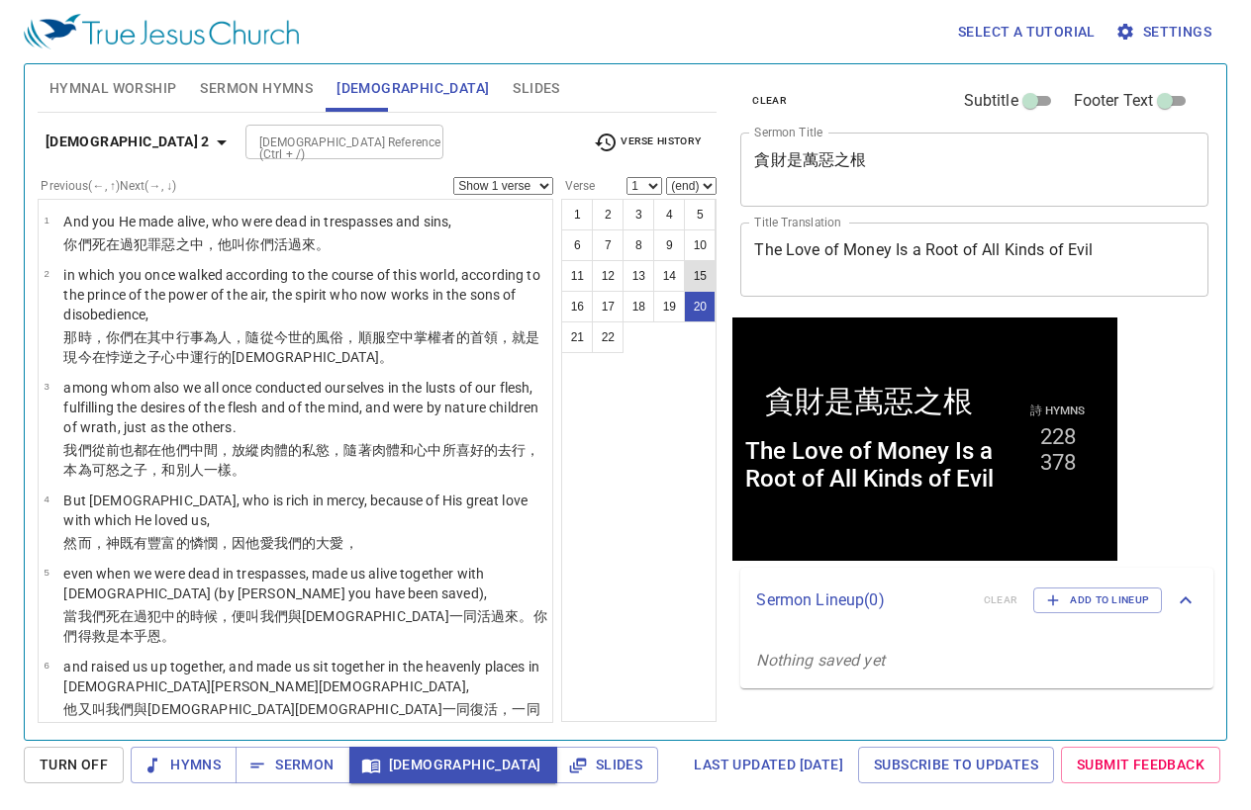
select select "20"
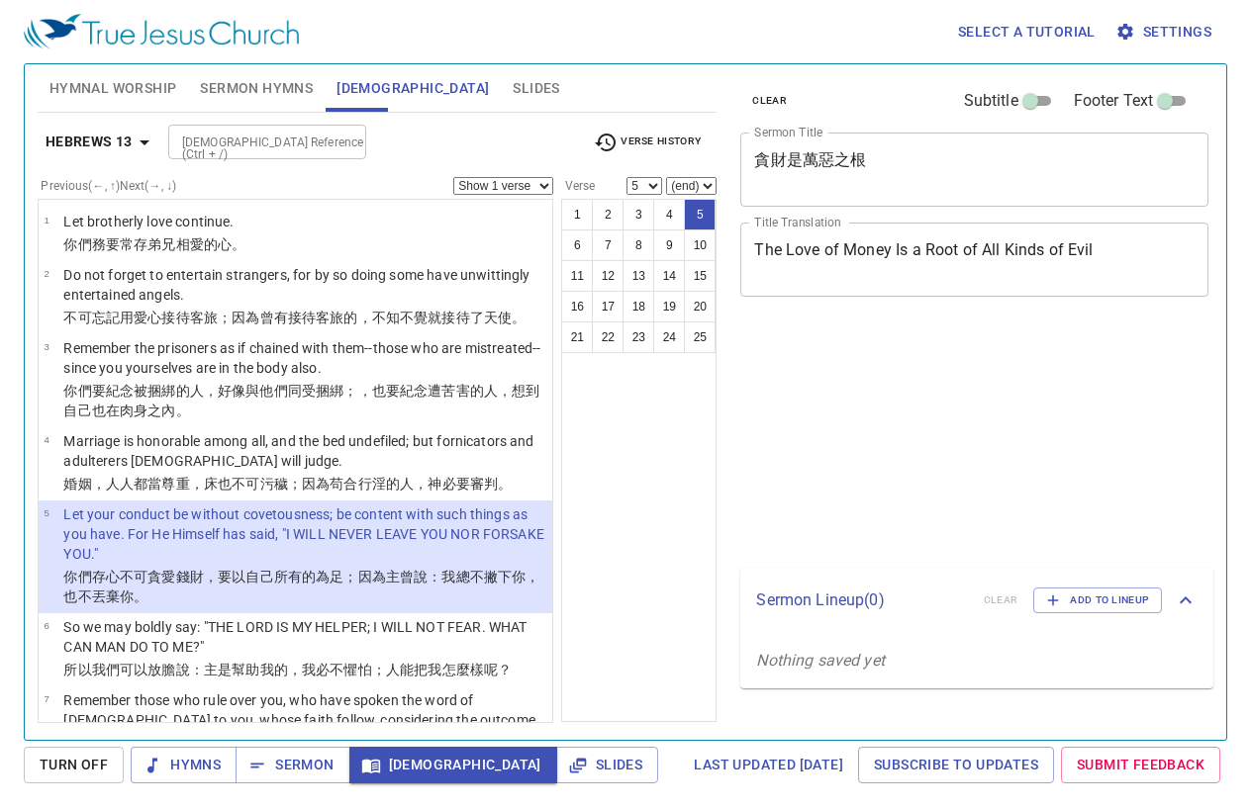
select select "5"
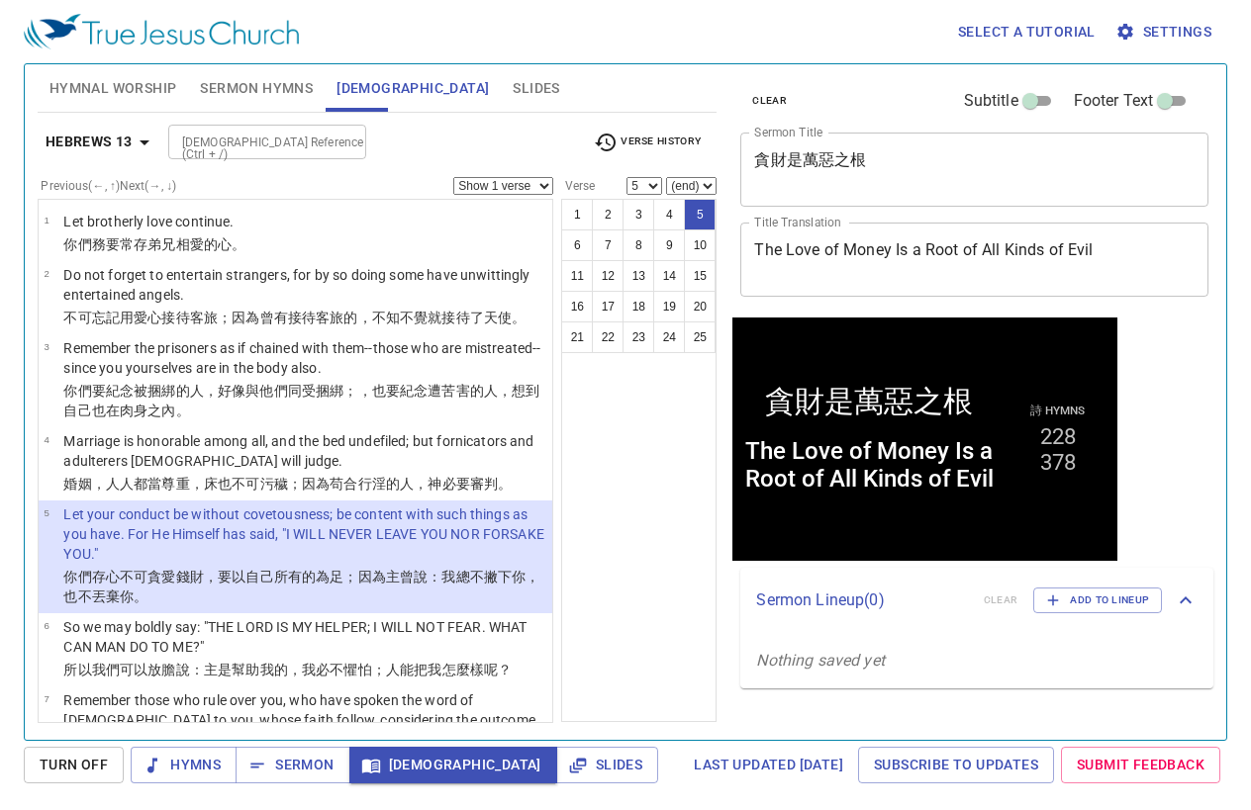
scroll to position [174, 0]
